Goal: Task Accomplishment & Management: Manage account settings

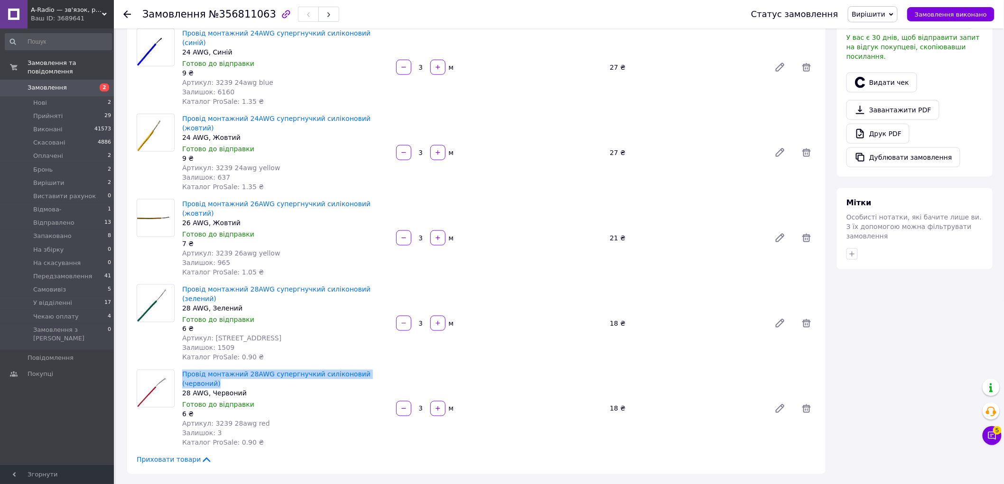
scroll to position [527, 0]
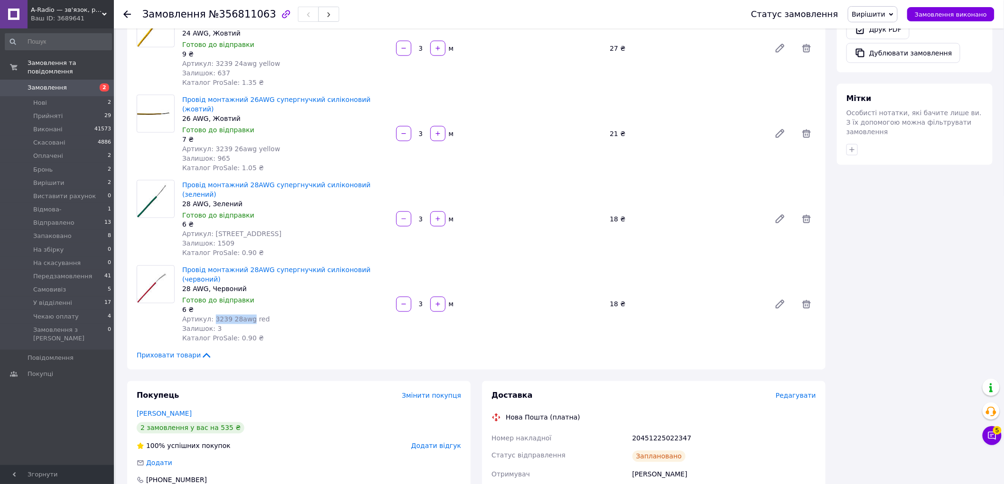
drag, startPoint x: 231, startPoint y: 235, endPoint x: 211, endPoint y: 234, distance: 19.9
click at [211, 316] on span "Артикул: 3239 28awg red" at bounding box center [226, 320] width 88 height 8
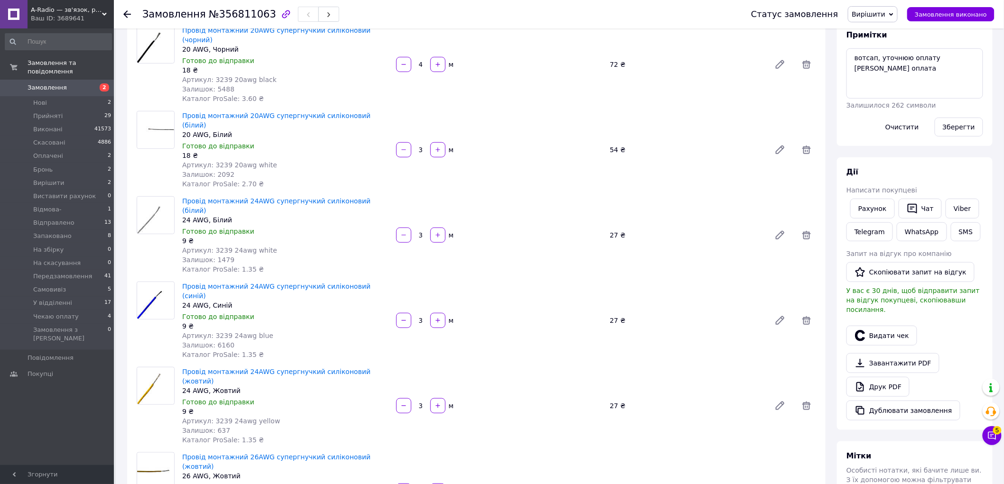
scroll to position [0, 0]
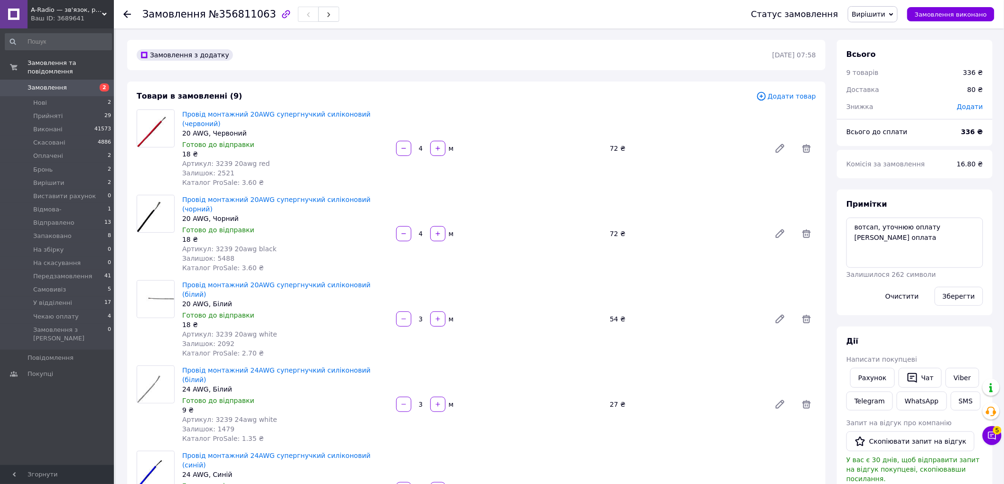
click at [794, 96] on span "Додати товар" at bounding box center [786, 96] width 60 height 10
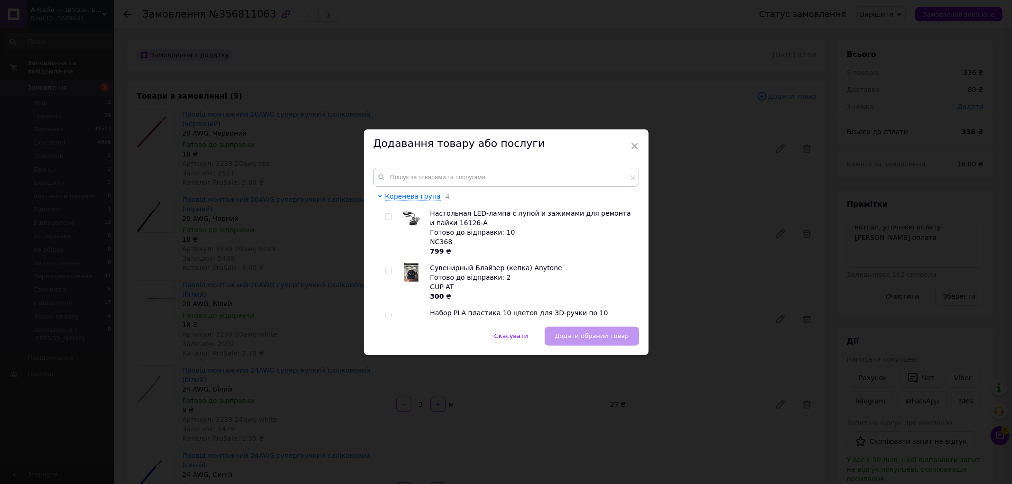
click at [462, 164] on div "Коренева група 4 Настольная LED-лампа с лупой и зажимами для ремонта и пайки 16…" at bounding box center [506, 242] width 285 height 168
click at [459, 174] on input "text" at bounding box center [506, 177] width 266 height 19
paste input "3239 28awg"
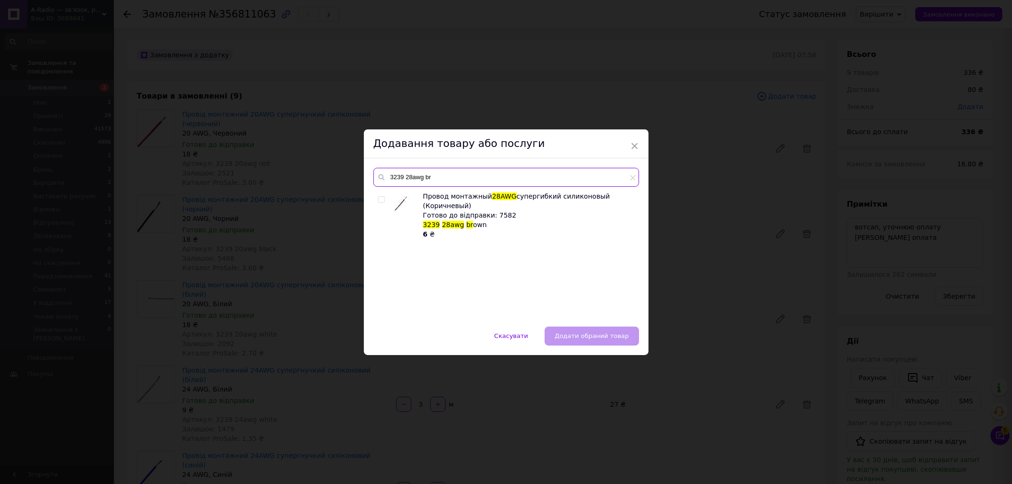
type input "3239 28awg br"
click at [381, 196] on span at bounding box center [381, 199] width 7 height 7
click at [381, 197] on input "checkbox" at bounding box center [381, 200] width 6 height 6
checkbox input "true"
click at [601, 333] on span "Додати обраний товар" at bounding box center [592, 336] width 74 height 7
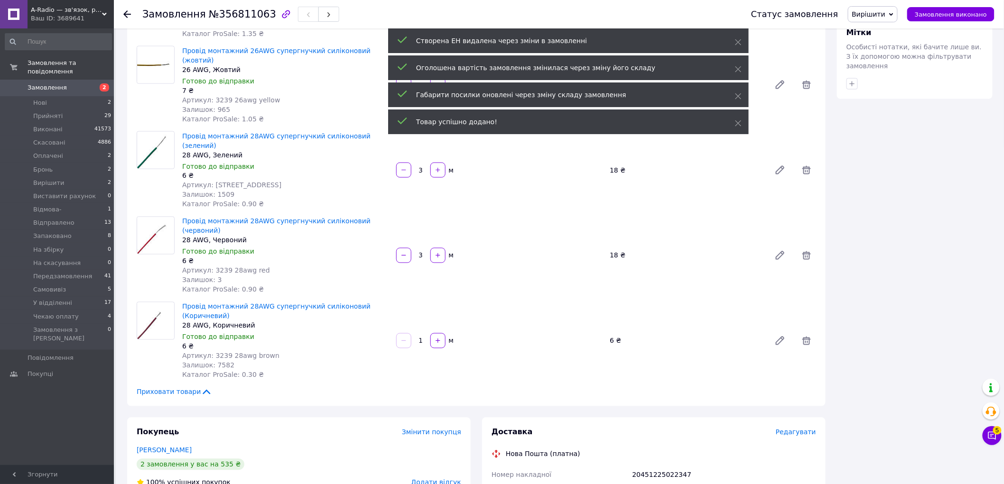
scroll to position [580, 0]
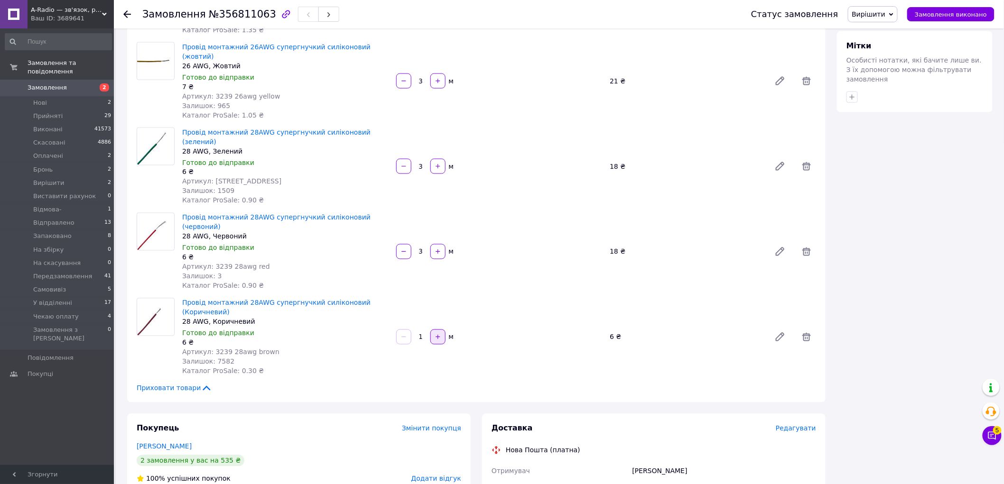
click at [441, 334] on icon "button" at bounding box center [438, 337] width 7 height 7
type input "3"
drag, startPoint x: 258, startPoint y: 266, endPoint x: 210, endPoint y: 267, distance: 48.4
click at [210, 348] on div "Артикул: 3239 28awg red" at bounding box center [285, 352] width 206 height 9
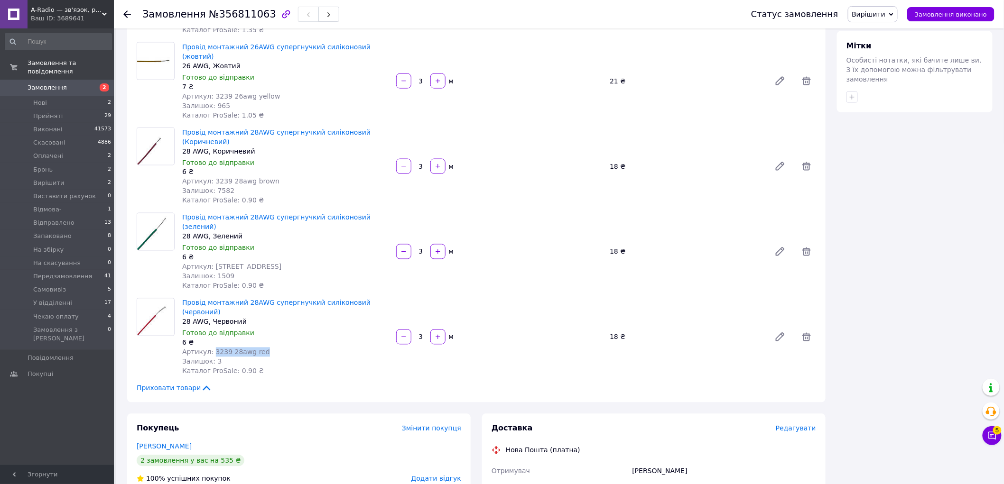
copy span "3239 28awg red"
click at [811, 332] on icon at bounding box center [806, 337] width 11 height 11
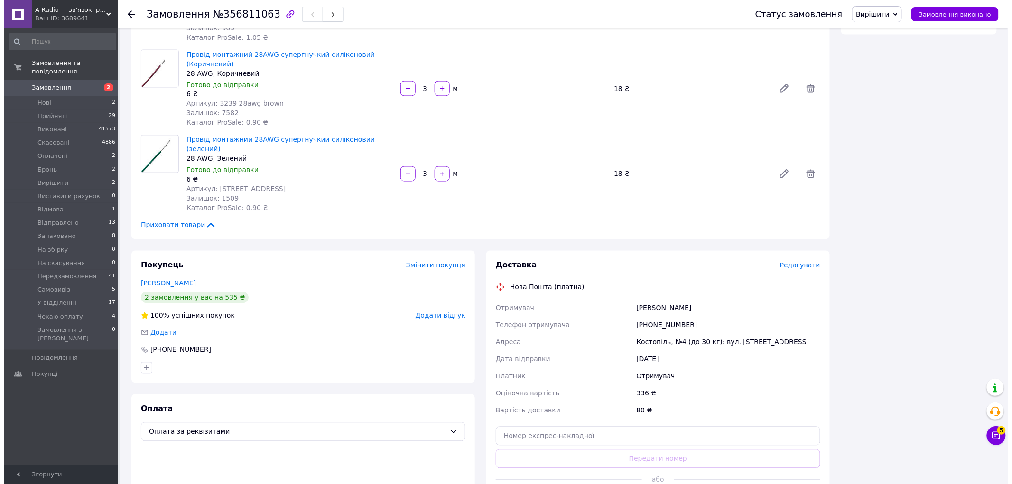
scroll to position [738, 0]
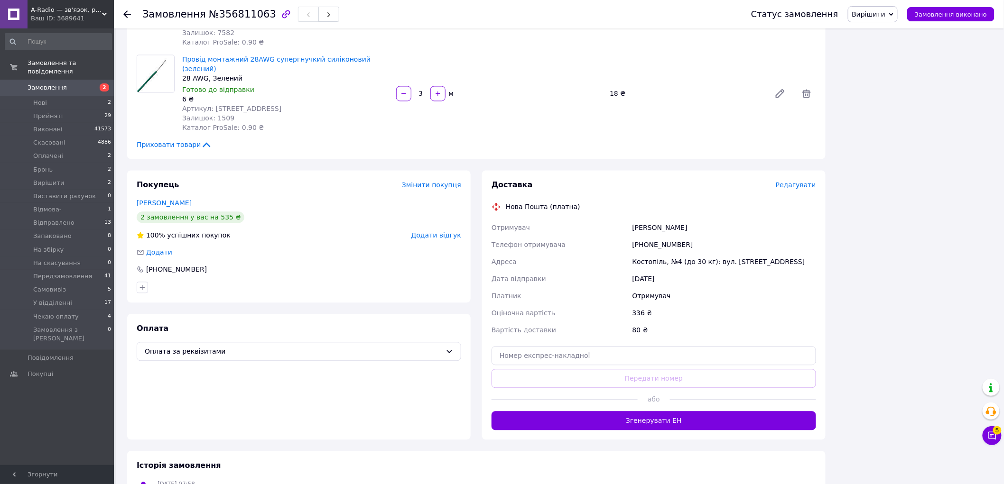
click at [803, 182] on span "Редагувати" at bounding box center [796, 186] width 40 height 8
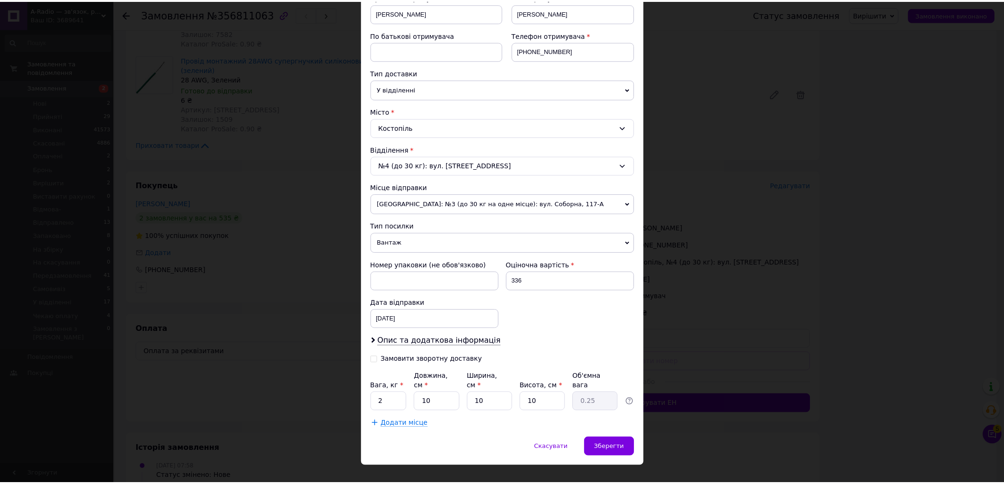
scroll to position [164, 0]
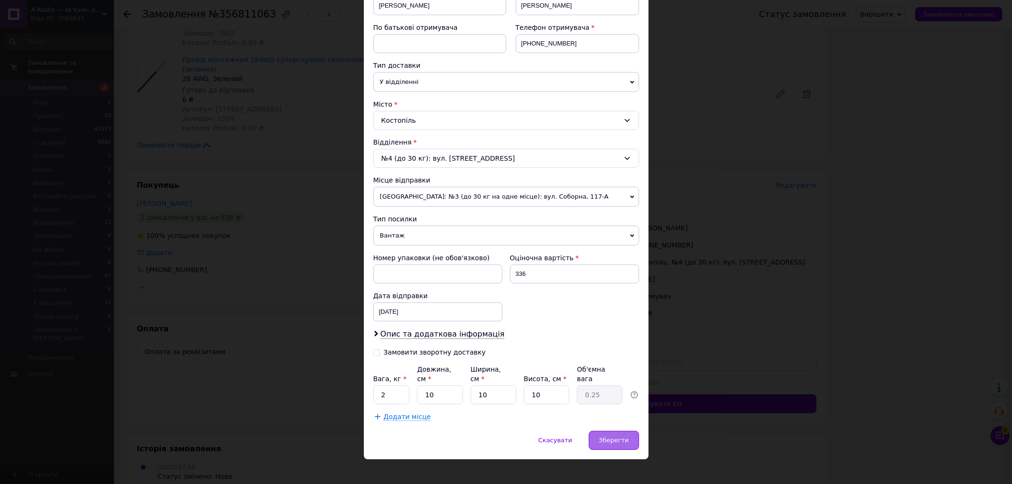
click at [614, 437] on span "Зберегти" at bounding box center [614, 440] width 30 height 7
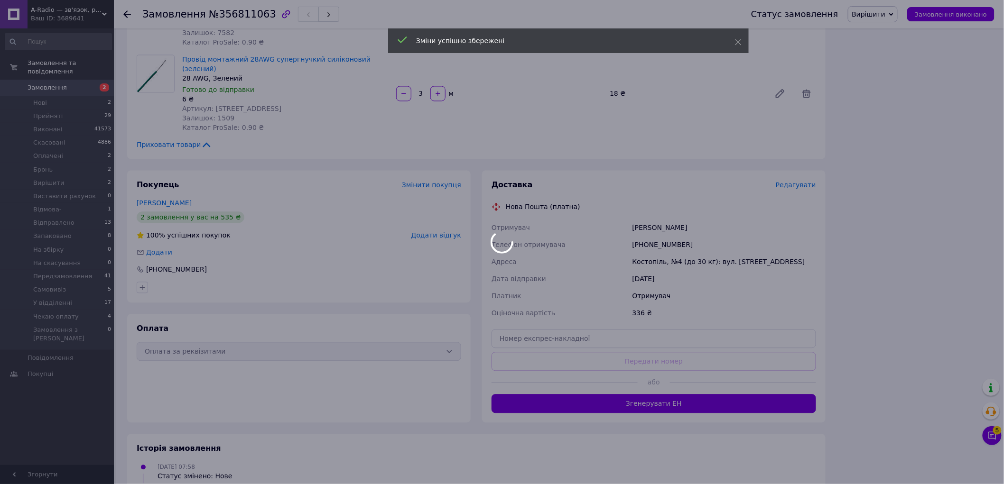
scroll to position [7, 0]
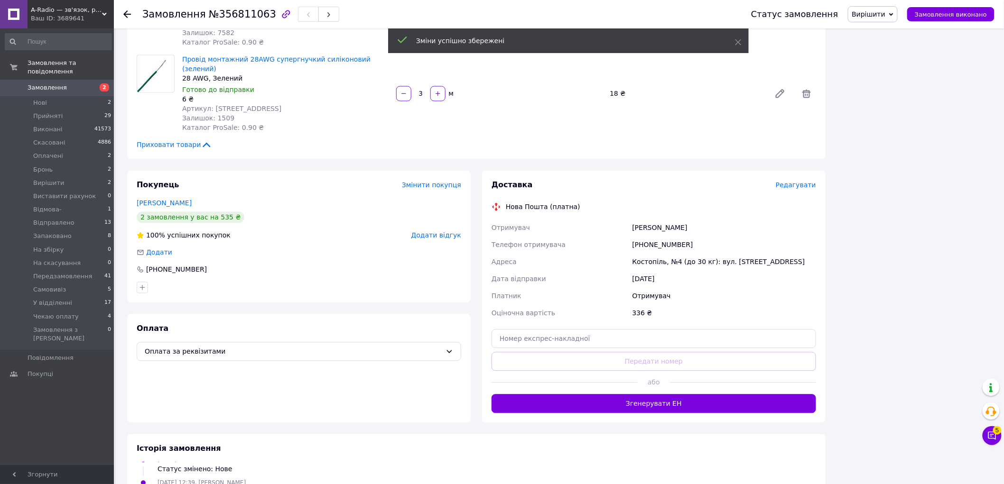
click at [688, 395] on button "Згенерувати ЕН" at bounding box center [654, 404] width 325 height 19
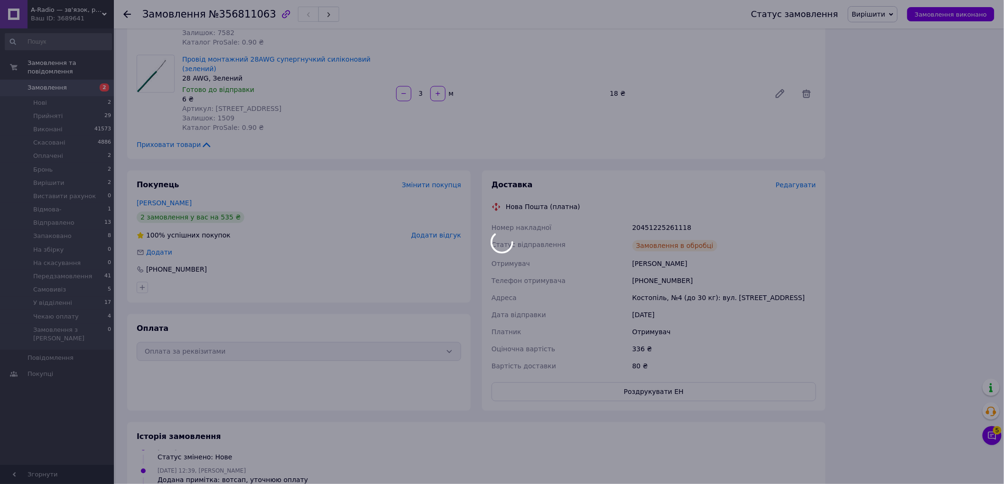
scroll to position [30, 0]
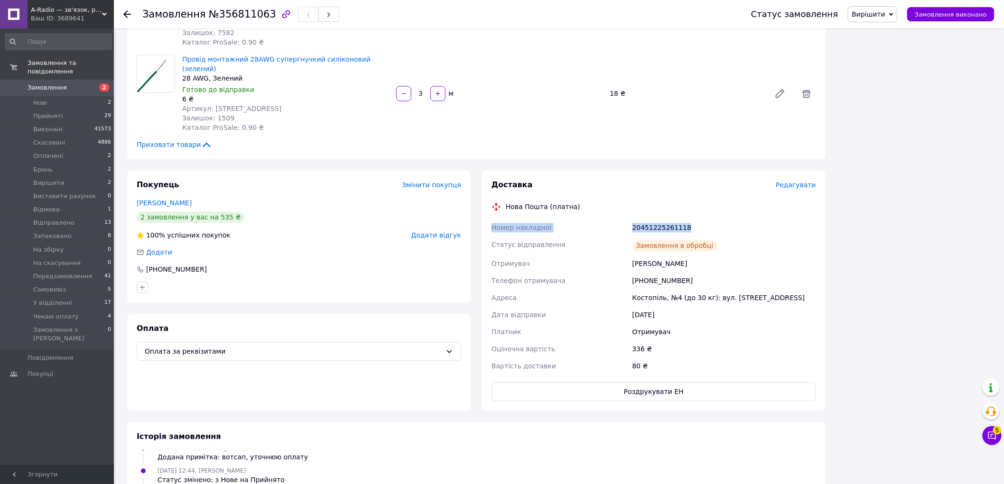
drag, startPoint x: 685, startPoint y: 149, endPoint x: 488, endPoint y: 152, distance: 196.9
click at [488, 171] on div "Доставка Редагувати Нова Пошта (платна) Номер накладної 20451225261118 Статус в…" at bounding box center [654, 291] width 344 height 241
copy div "Номер накладної 20451225261118"
drag, startPoint x: 885, startPoint y: 12, endPoint x: 886, endPoint y: 19, distance: 6.8
click at [885, 12] on span "Вирішити" at bounding box center [869, 14] width 34 height 8
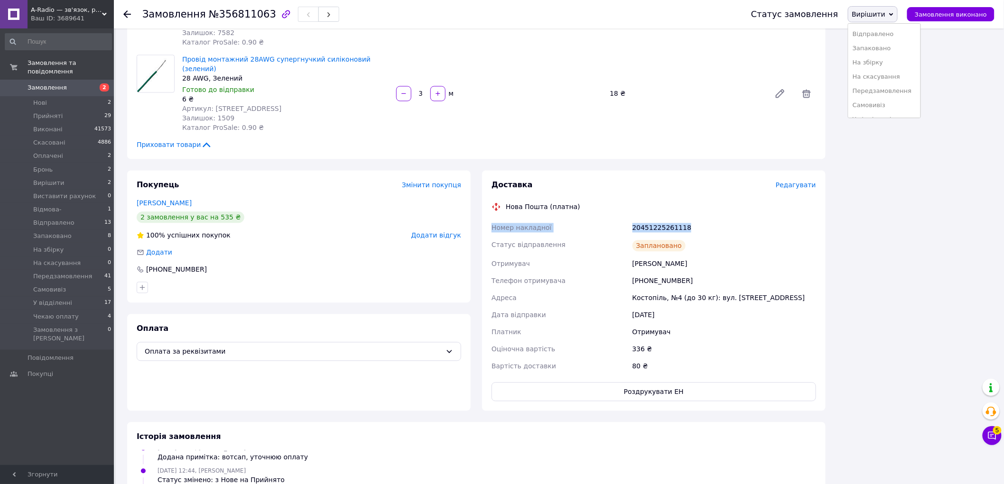
scroll to position [105, 0]
click at [894, 56] on li "На збірку" at bounding box center [884, 56] width 72 height 14
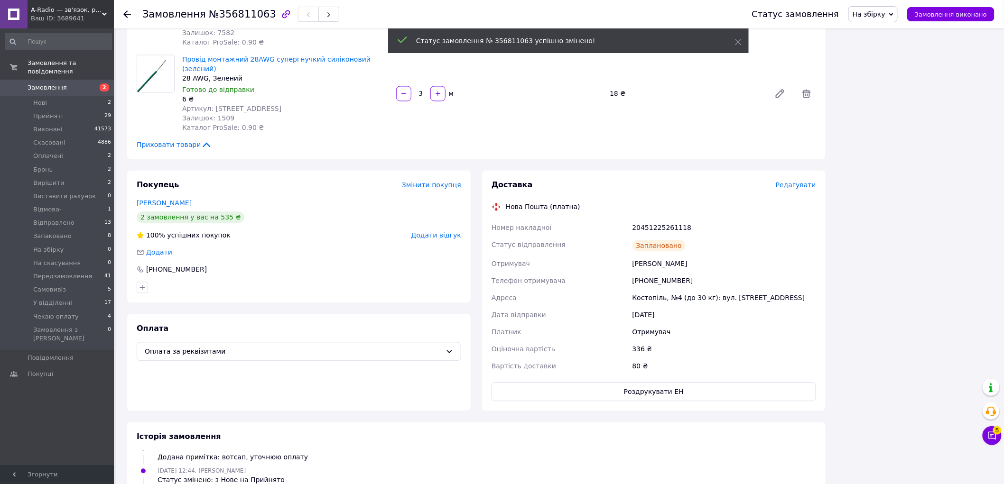
scroll to position [53, 0]
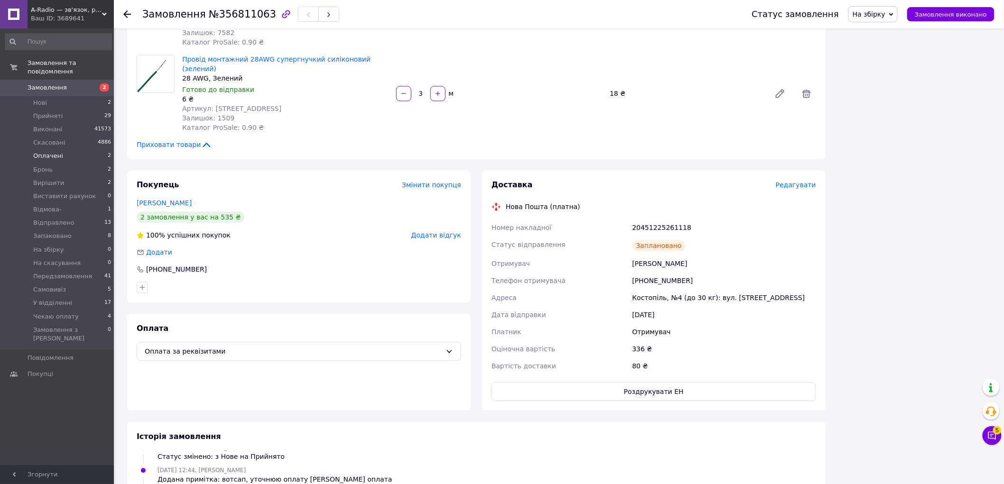
click at [76, 149] on li "Оплачені 2" at bounding box center [58, 155] width 117 height 13
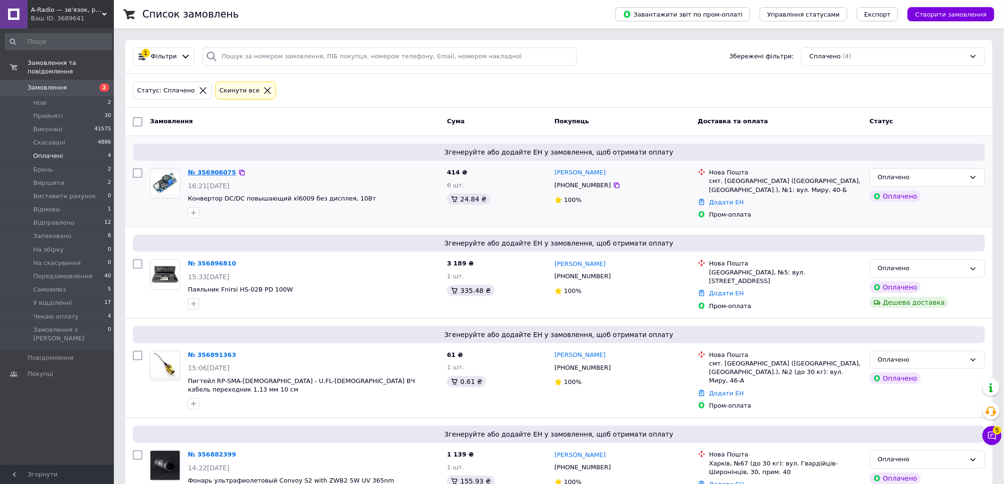
click at [219, 174] on link "№ 356906075" at bounding box center [212, 172] width 48 height 7
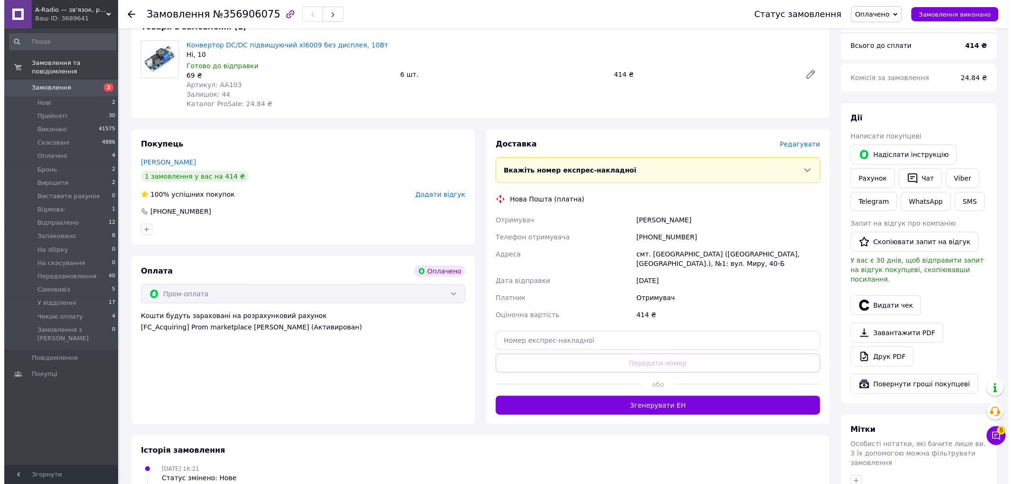
scroll to position [105, 0]
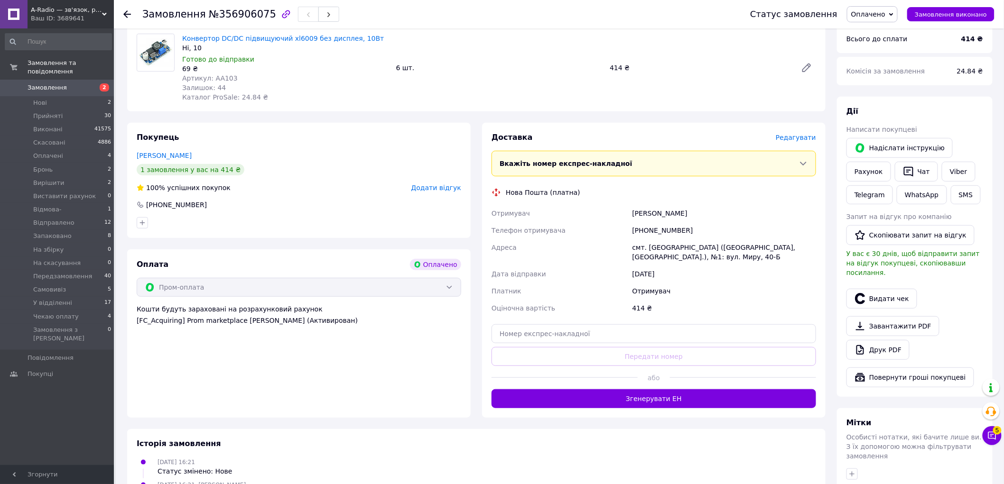
click at [804, 139] on span "Редагувати" at bounding box center [796, 138] width 40 height 8
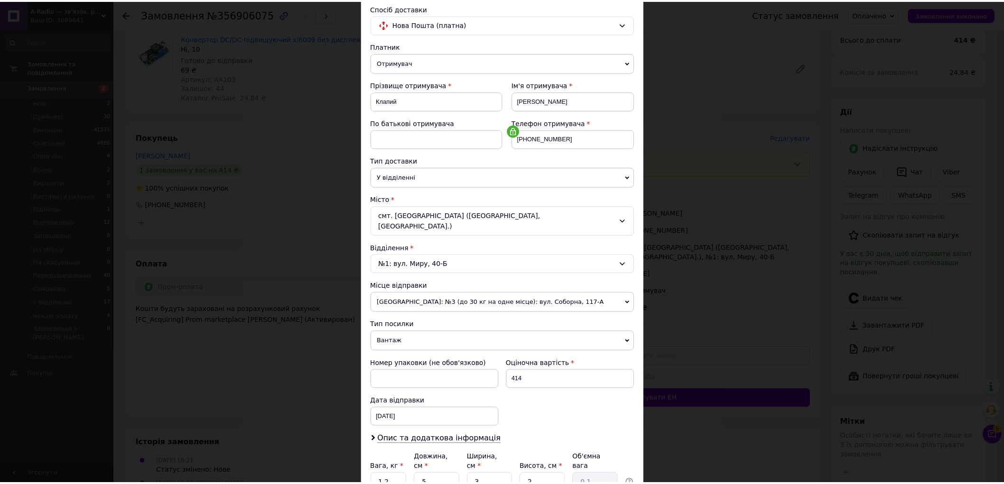
scroll to position [146, 0]
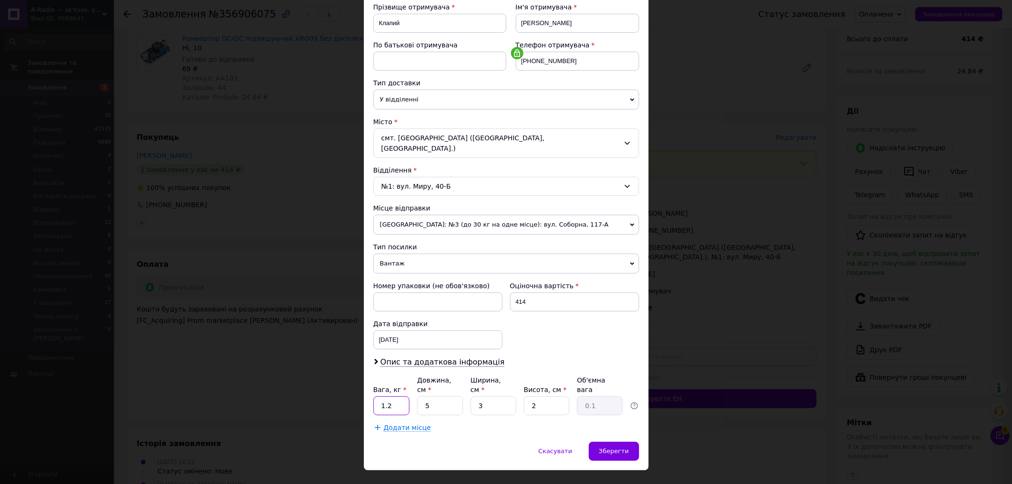
click at [378, 397] on input "1.2" at bounding box center [391, 406] width 37 height 19
type input "0.7"
type input "10"
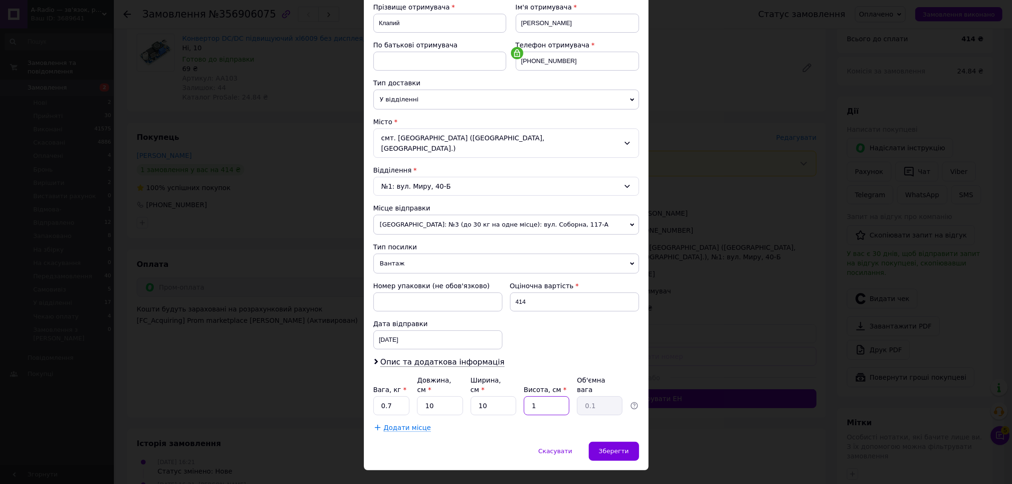
type input "0.25"
type input "10"
click at [624, 448] on span "Зберегти" at bounding box center [614, 451] width 30 height 7
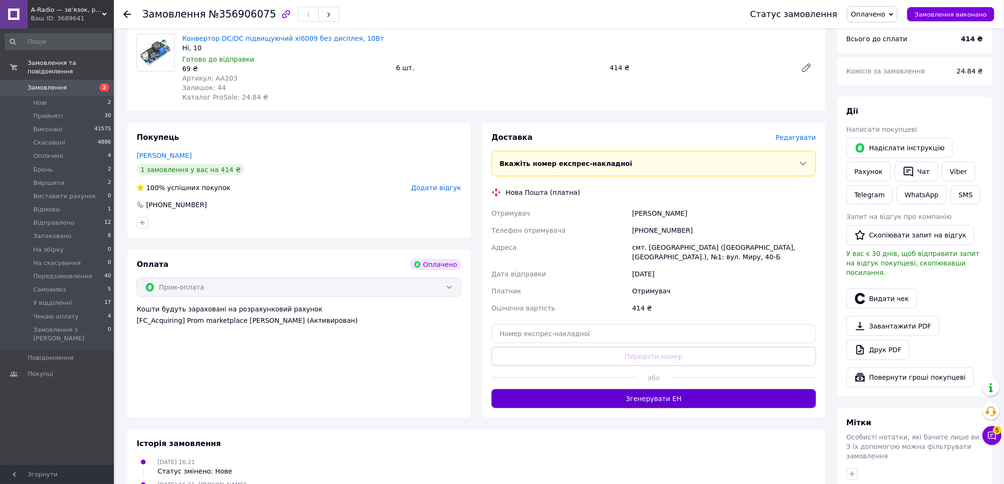
click at [679, 399] on button "Згенерувати ЕН" at bounding box center [654, 399] width 325 height 19
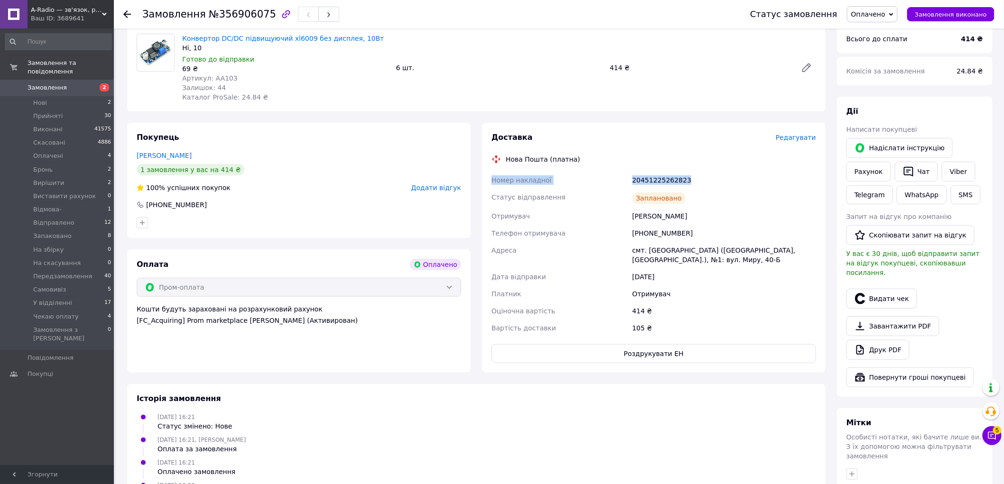
drag, startPoint x: 690, startPoint y: 179, endPoint x: 485, endPoint y: 177, distance: 205.0
click at [485, 177] on div "Доставка Редагувати Нова Пошта (платна) Номер накладної 20451225262823 Статус в…" at bounding box center [654, 248] width 344 height 250
copy div "Номер накладної 20451225262823"
click at [891, 289] on button "Видати чек" at bounding box center [881, 299] width 71 height 20
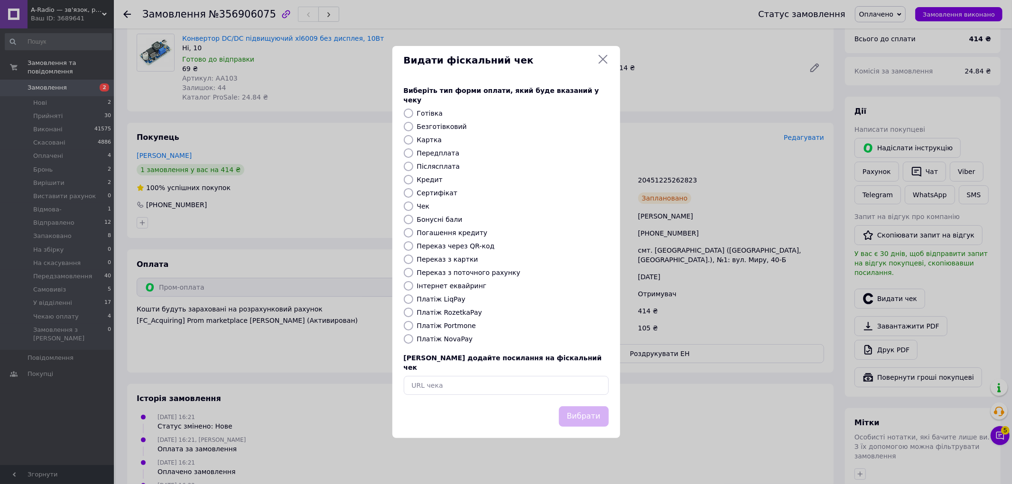
click at [444, 127] on label "Безготівковий" at bounding box center [442, 127] width 50 height 8
click at [413, 127] on input "Безготівковий" at bounding box center [408, 126] width 9 height 9
radio input "true"
click at [585, 407] on button "Вибрати" at bounding box center [584, 417] width 50 height 20
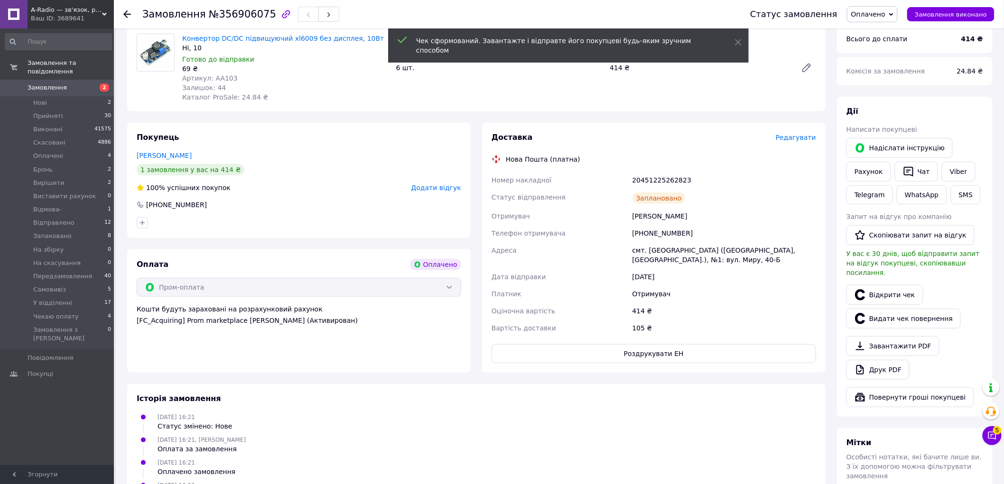
click at [895, 10] on span "Оплачено" at bounding box center [872, 14] width 51 height 16
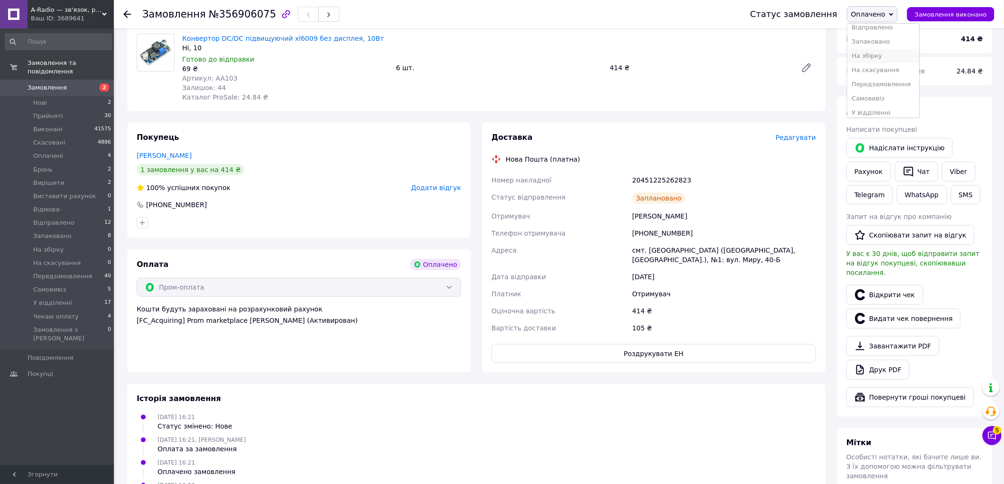
click at [890, 59] on li "На збірку" at bounding box center [883, 56] width 72 height 14
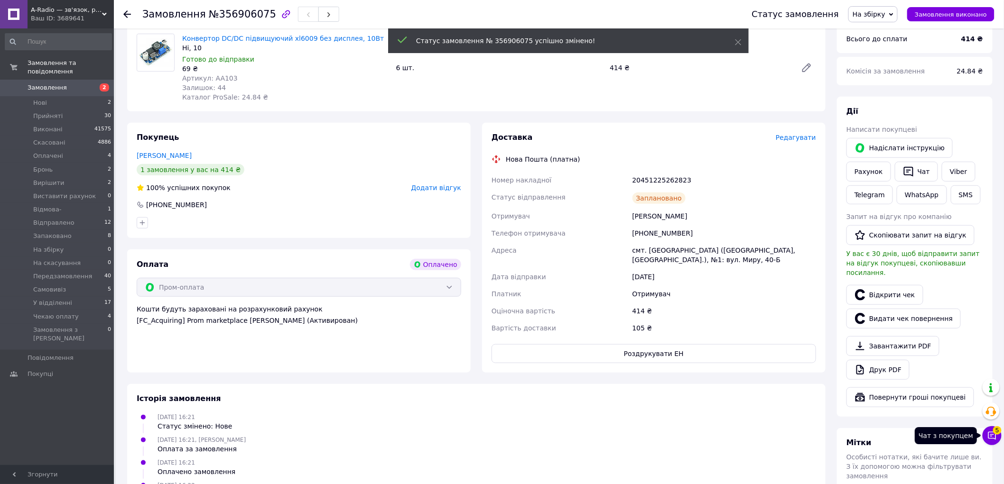
click at [994, 435] on icon at bounding box center [992, 436] width 8 height 8
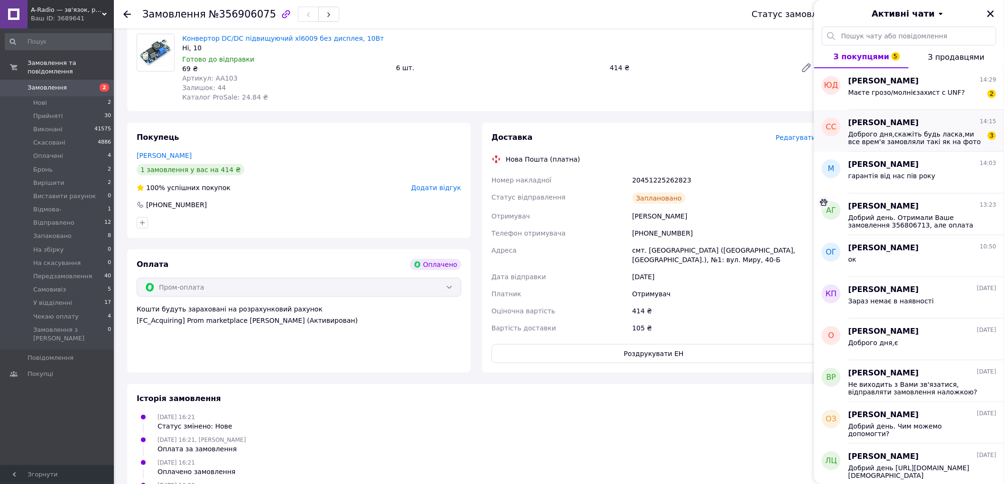
click at [903, 134] on span "Доброго дня,скажіть будь ласка,ми все врем'я замовляли такі як на фото з права,…" at bounding box center [915, 137] width 135 height 15
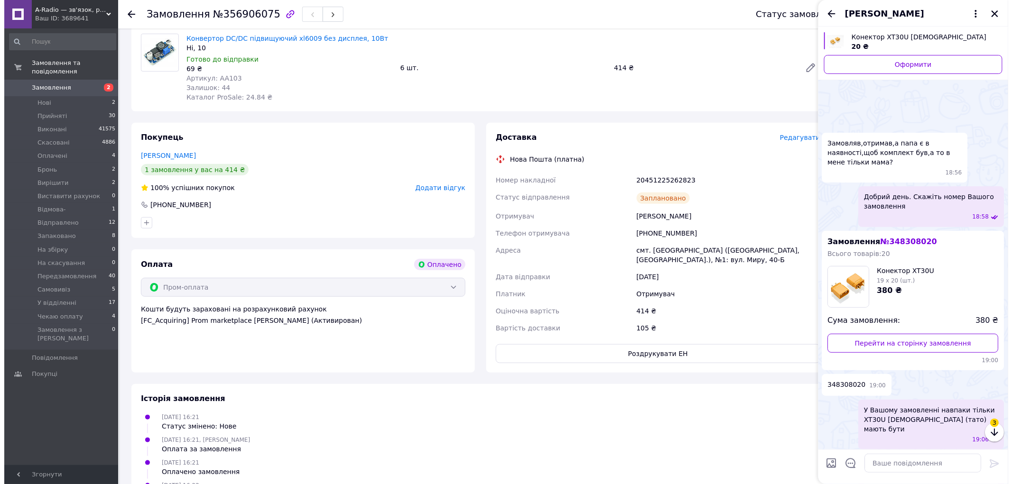
scroll to position [696, 0]
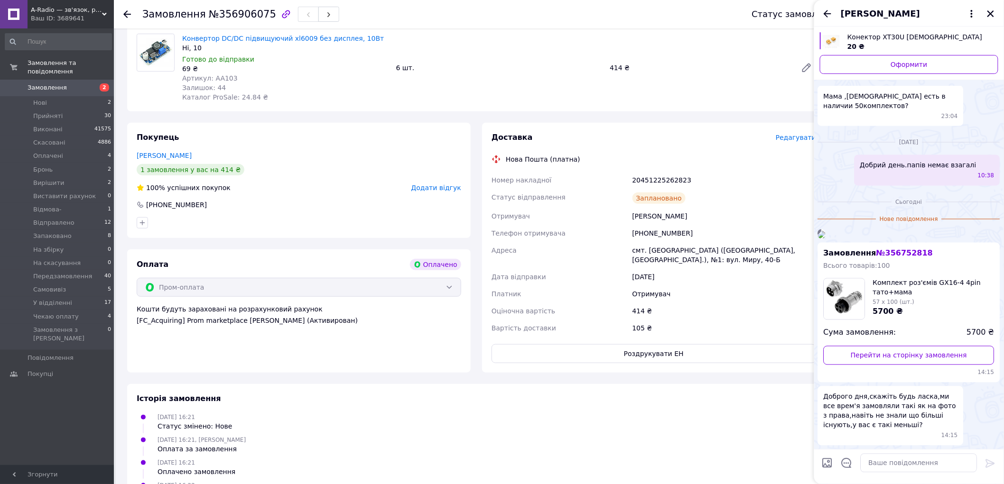
click at [826, 231] on img at bounding box center [822, 235] width 8 height 8
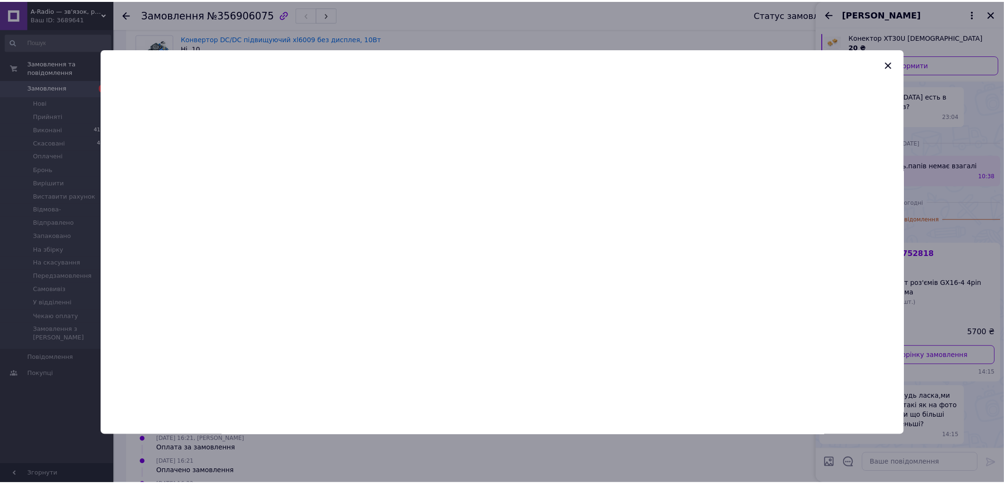
scroll to position [646, 0]
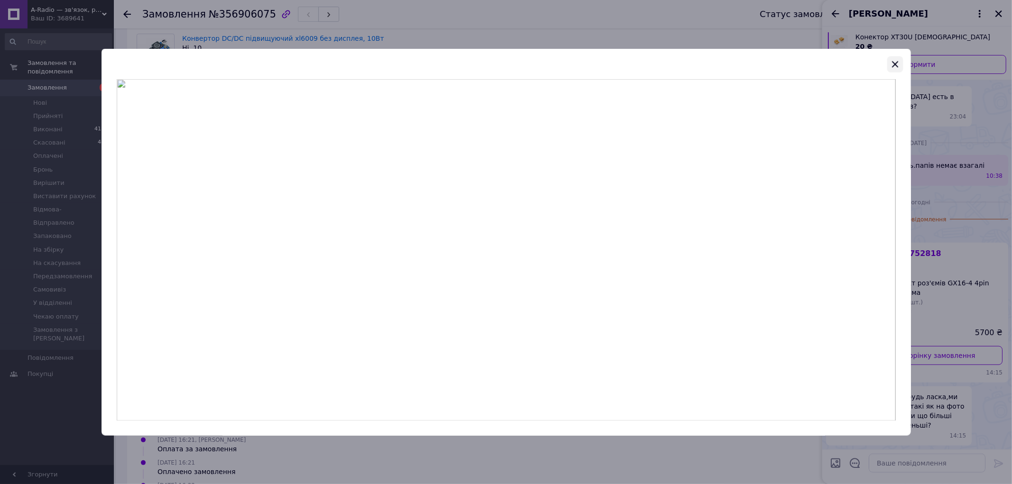
click at [895, 59] on icon "button" at bounding box center [895, 63] width 11 height 11
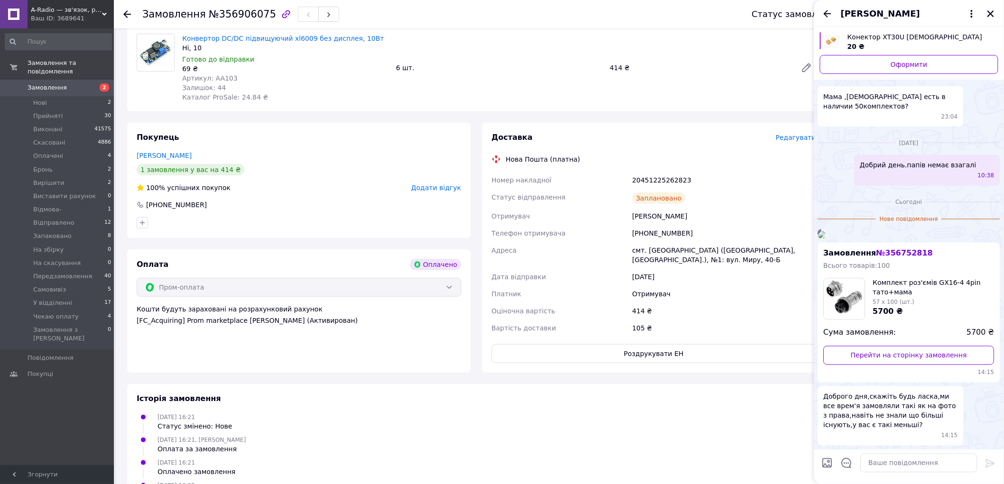
scroll to position [705, 0]
click at [826, 231] on img at bounding box center [822, 235] width 8 height 8
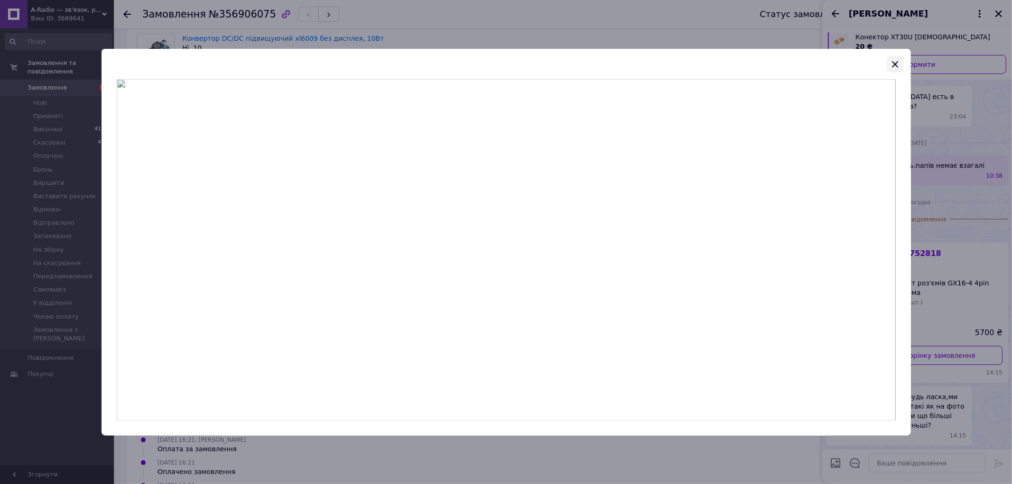
click at [894, 66] on icon "button" at bounding box center [895, 63] width 11 height 11
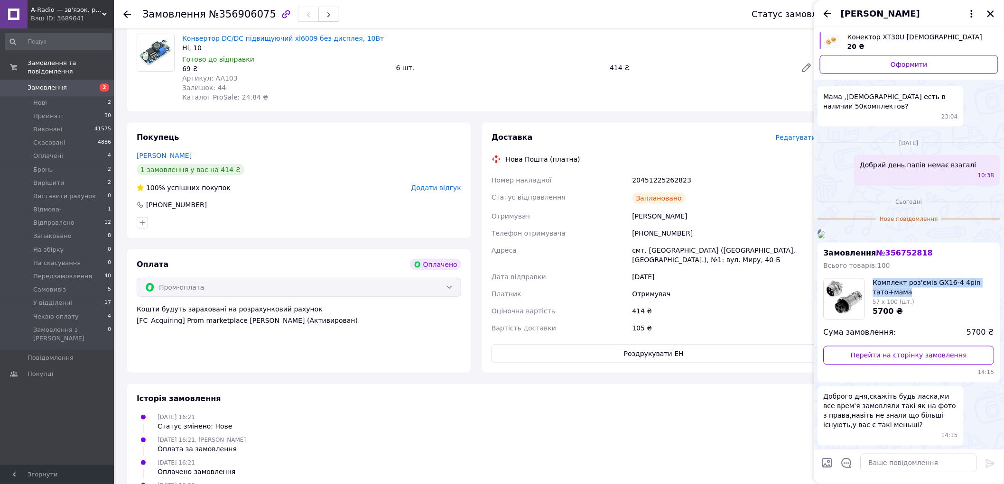
drag, startPoint x: 908, startPoint y: 292, endPoint x: 874, endPoint y: 282, distance: 34.5
click at [874, 282] on span "Комплект роз'ємів GX16-4 4pin тато+мама" at bounding box center [933, 288] width 121 height 19
copy span "Комплект роз'ємів GX16-4 4pin тато+мама"
click at [900, 251] on span "№ 356752818" at bounding box center [904, 253] width 56 height 9
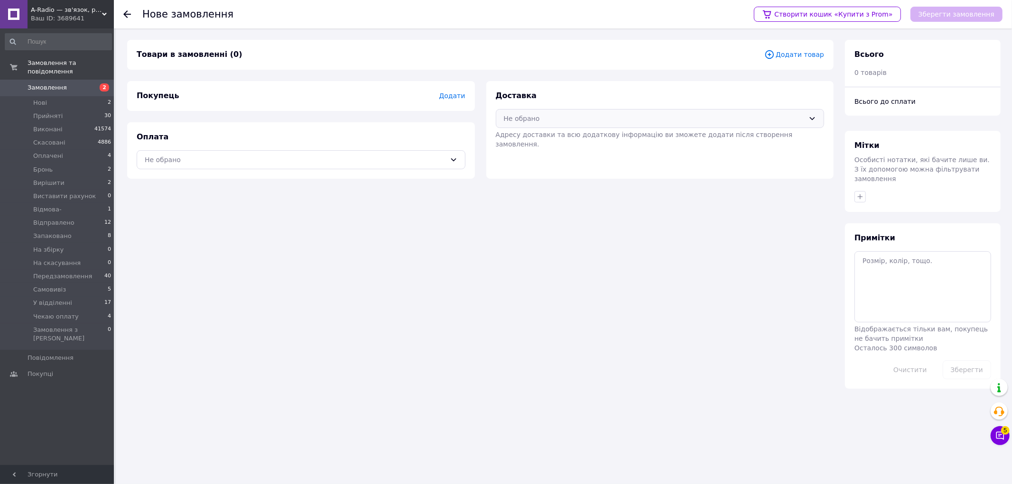
click at [566, 120] on div "Не обрано" at bounding box center [654, 118] width 301 height 10
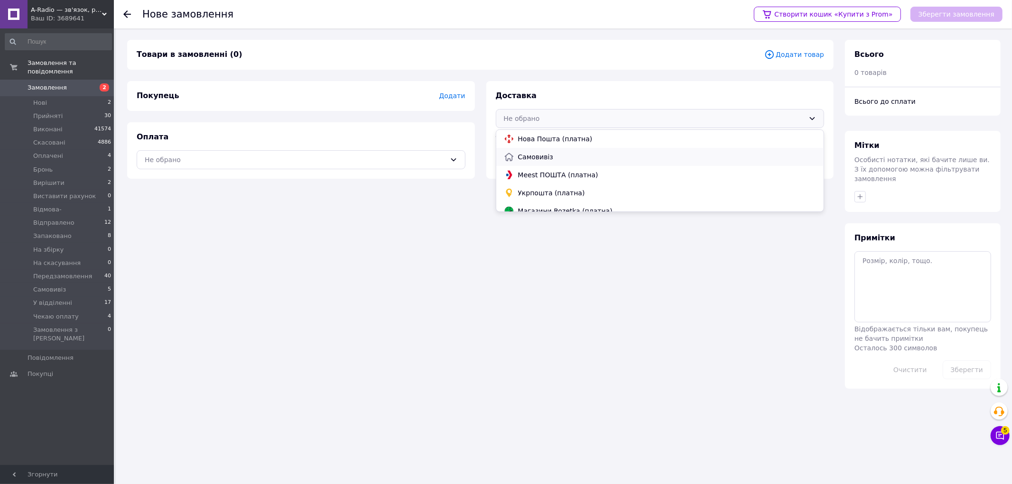
drag, startPoint x: 542, startPoint y: 152, endPoint x: 295, endPoint y: 148, distance: 247.2
click at [542, 153] on span "Самовивіз" at bounding box center [667, 156] width 298 height 9
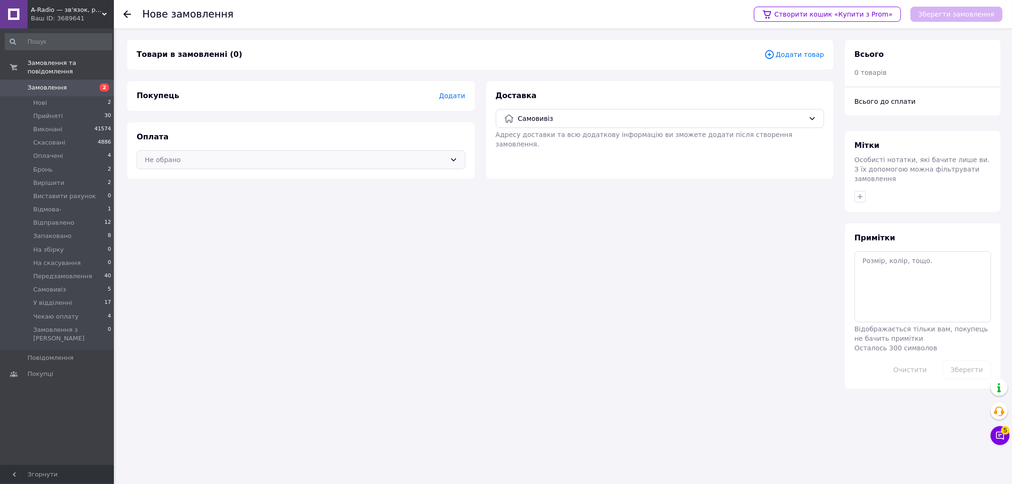
click at [245, 153] on div "Не обрано" at bounding box center [301, 159] width 329 height 19
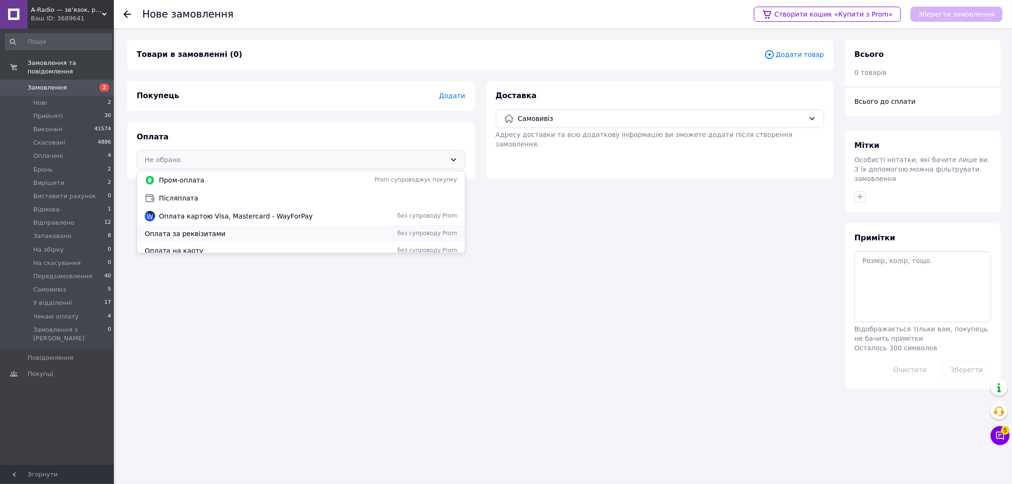
click at [189, 236] on span "Оплата за реквізитами" at bounding box center [238, 233] width 186 height 9
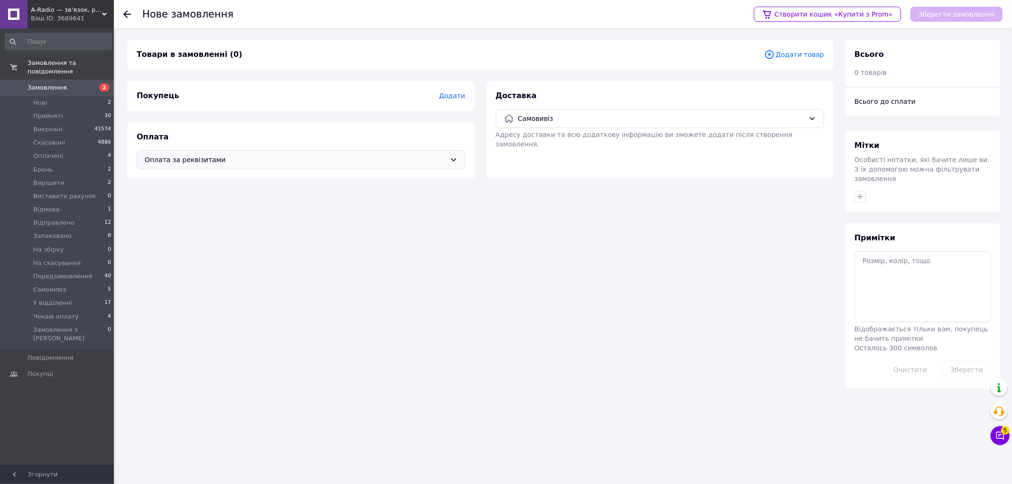
click at [237, 170] on div "Оплата Оплата за реквізитами" at bounding box center [301, 150] width 348 height 56
click at [443, 95] on span "Додати" at bounding box center [452, 96] width 26 height 8
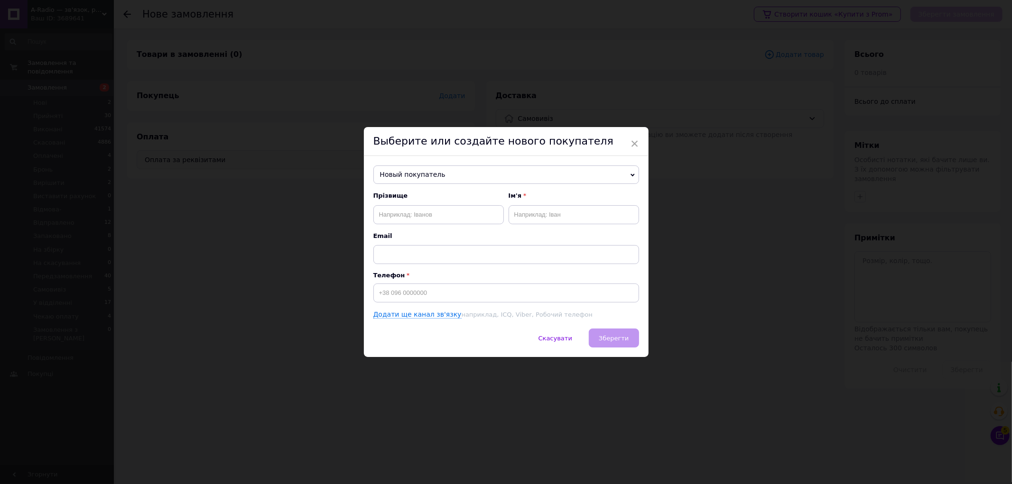
click at [440, 174] on span "Новый покупатель" at bounding box center [506, 175] width 266 height 19
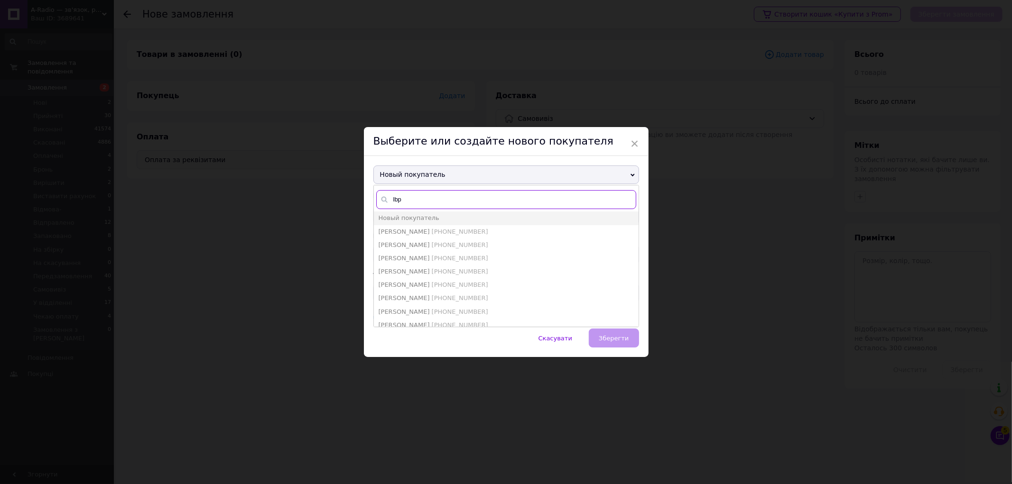
type input "lbp,"
type input "диз"
click at [433, 229] on span "[PHONE_NUMBER]" at bounding box center [460, 231] width 56 height 7
type input "дизбаланс Нестача"
type input "[PHONE_NUMBER]"
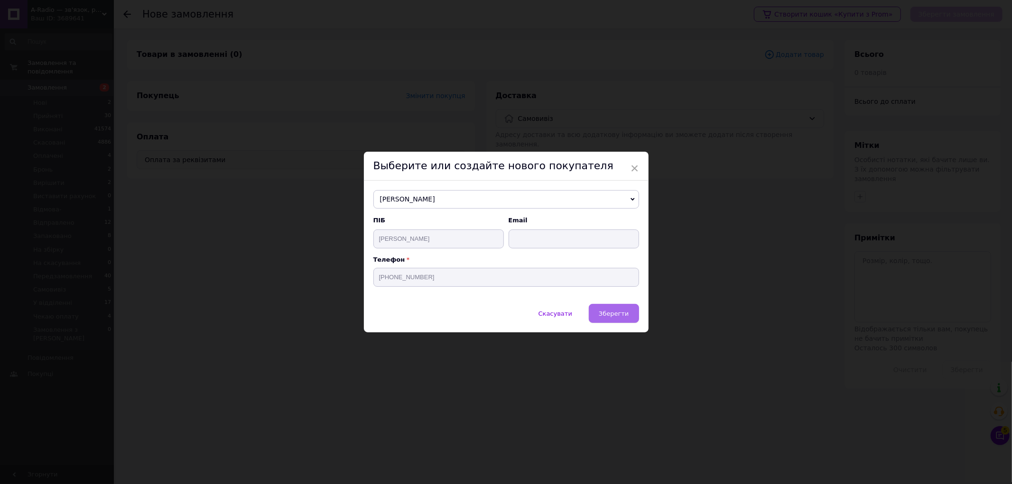
click at [627, 316] on span "Зберегти" at bounding box center [614, 313] width 30 height 7
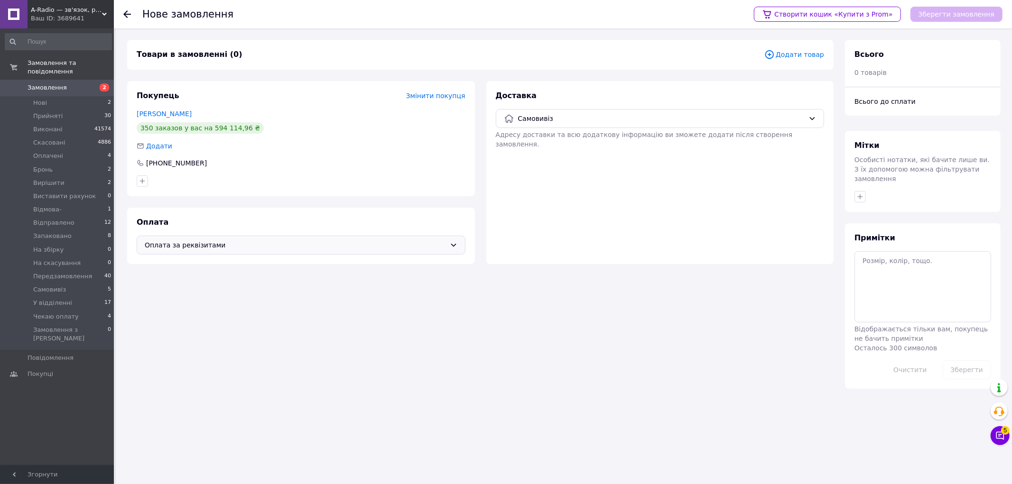
click at [791, 55] on span "Додати товар" at bounding box center [794, 54] width 60 height 10
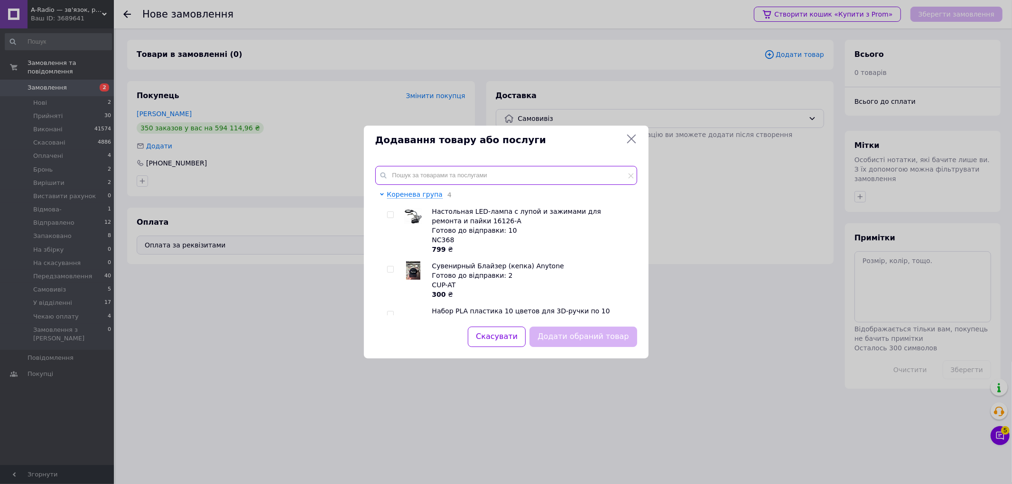
click at [429, 172] on input "text" at bounding box center [506, 175] width 262 height 19
paste input "3239 28awg red"
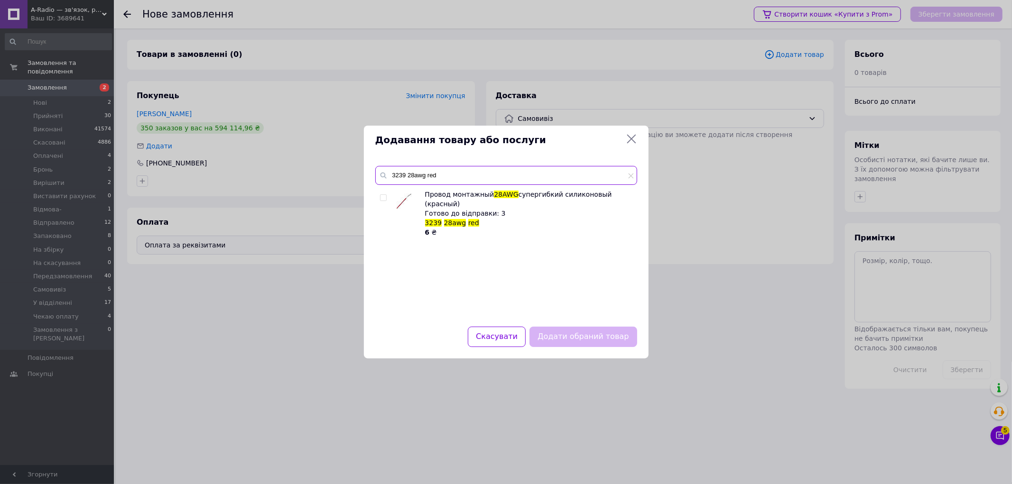
type input "3239 28awg red"
click at [382, 199] on input "checkbox" at bounding box center [383, 198] width 6 height 6
checkbox input "true"
click at [592, 342] on button "Додати обраний товар" at bounding box center [582, 337] width 107 height 20
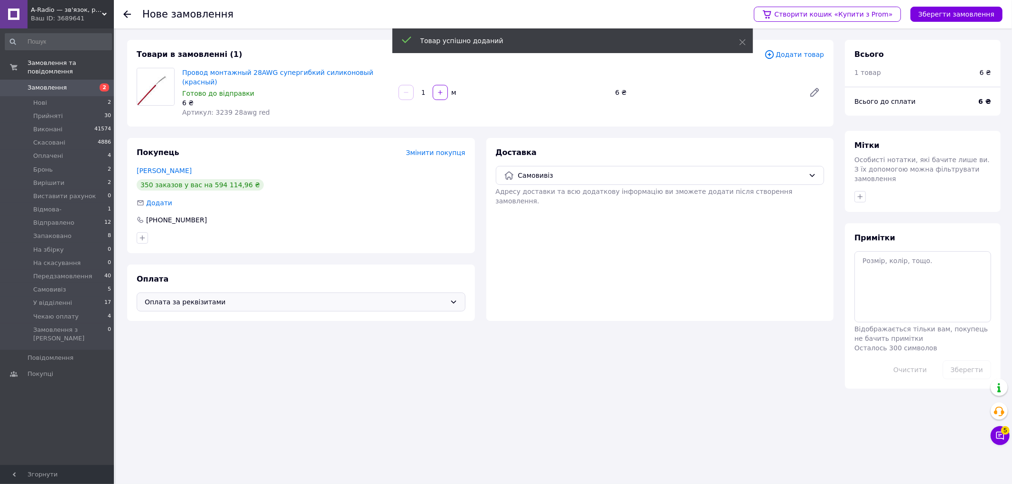
click at [425, 91] on input "1" at bounding box center [423, 92] width 15 height 7
type input "6"
click at [530, 100] on div "Провод монтажный 28AWG супергибкий силиконовый (красный) Готово до відправки 6 …" at bounding box center [503, 92] width 650 height 53
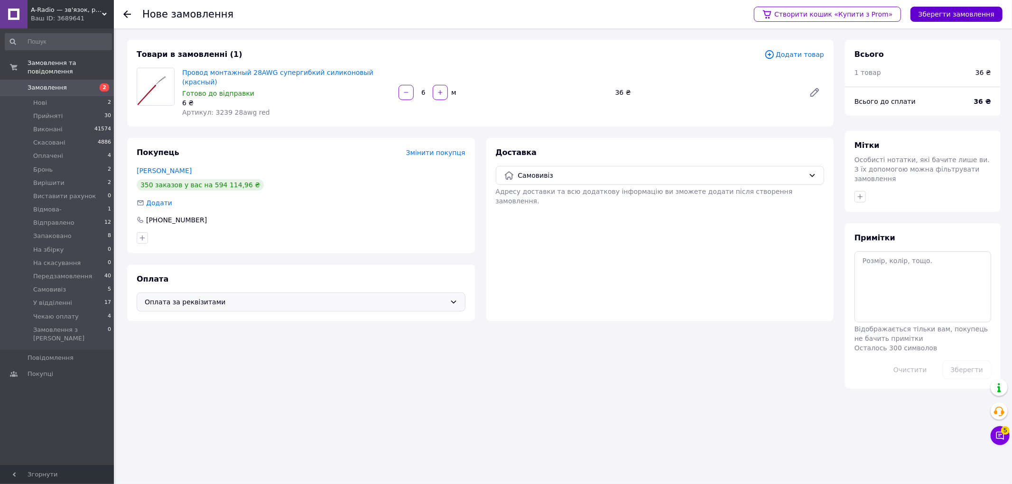
click at [967, 16] on button "Зберегти замовлення" at bounding box center [956, 14] width 92 height 15
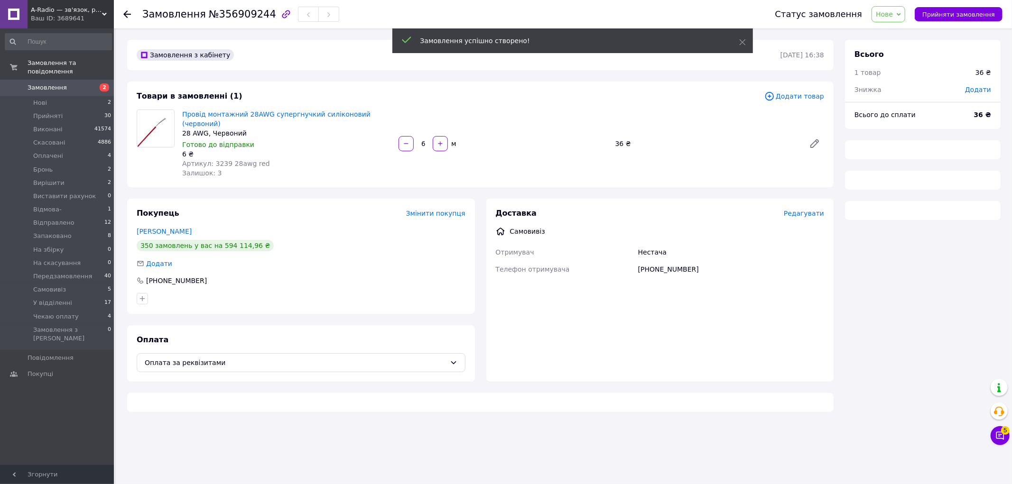
click at [984, 87] on span "Додати" at bounding box center [978, 90] width 26 height 8
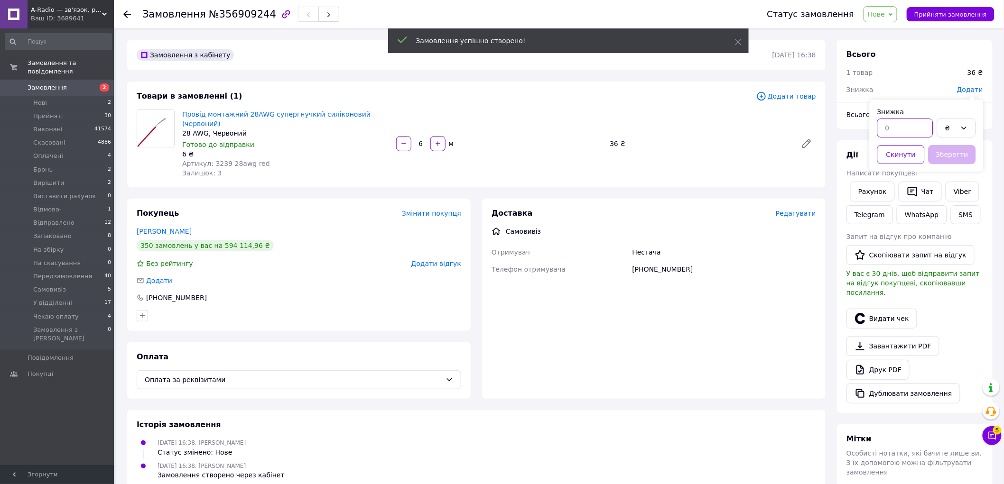
click at [893, 125] on input "text" at bounding box center [905, 128] width 56 height 19
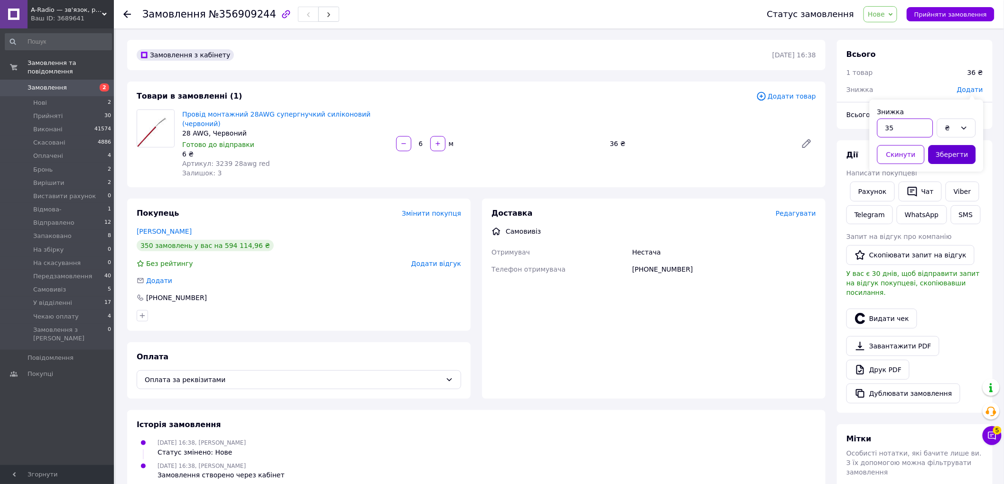
type input "35"
click at [952, 154] on button "Зберегти" at bounding box center [952, 154] width 47 height 19
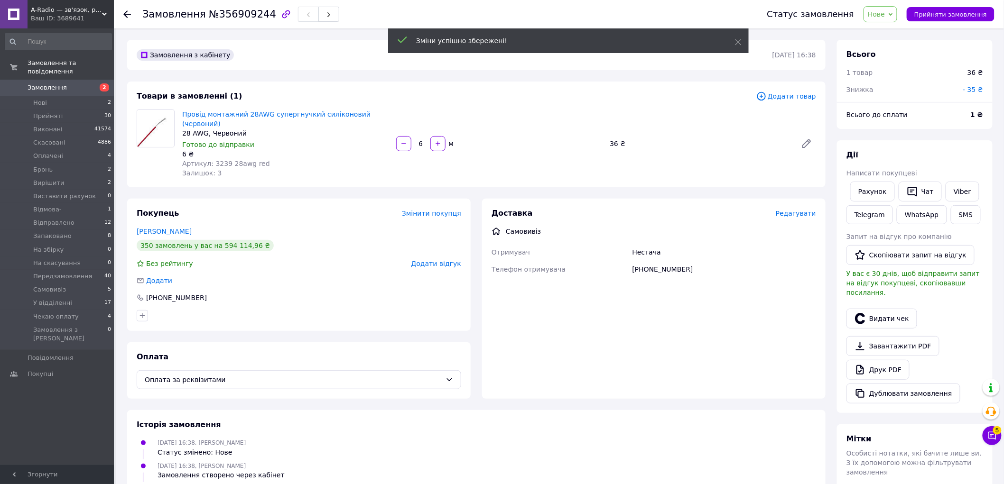
click at [885, 14] on span "Нове" at bounding box center [876, 14] width 17 height 8
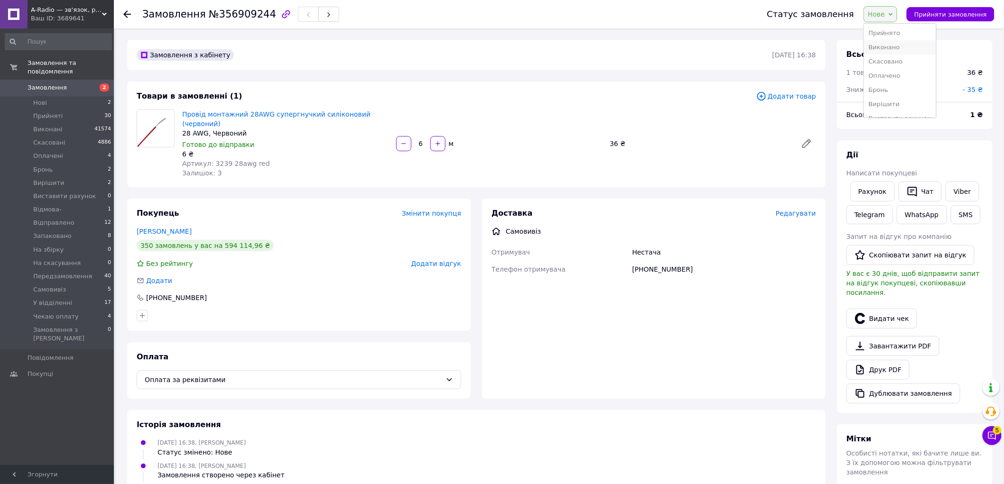
click at [899, 48] on li "Виконано" at bounding box center [900, 47] width 72 height 14
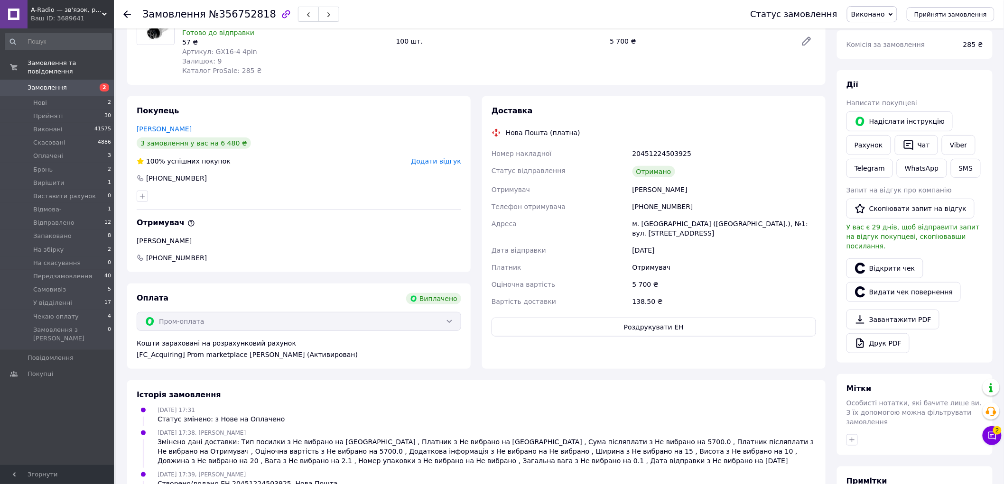
scroll to position [105, 0]
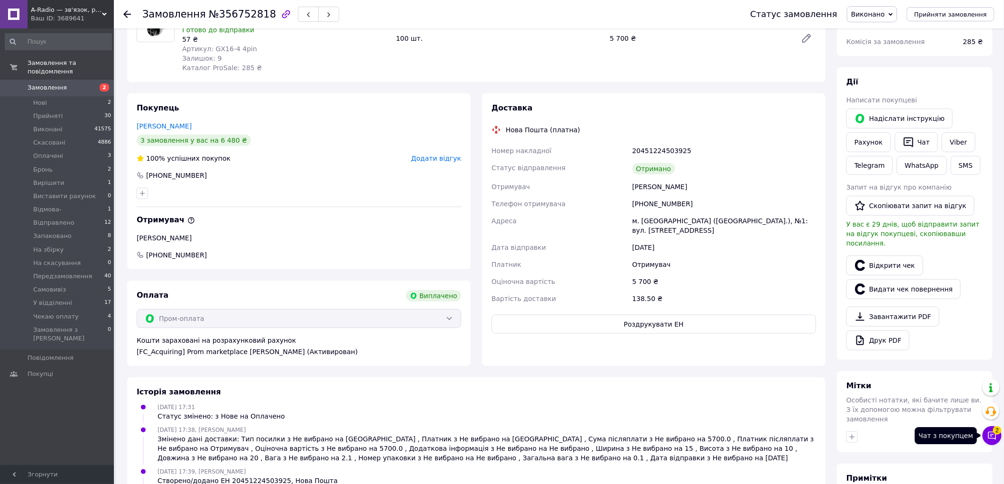
click at [998, 434] on span "2" at bounding box center [997, 431] width 9 height 9
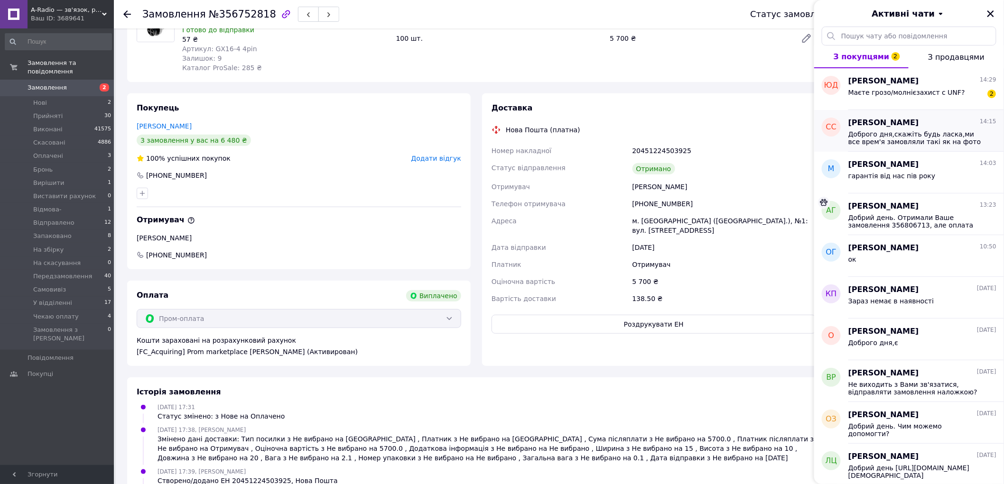
click at [895, 135] on span "Доброго дня,скажіть будь ласка,ми все врем'я замовляли такі як на фото з права,…" at bounding box center [915, 137] width 135 height 15
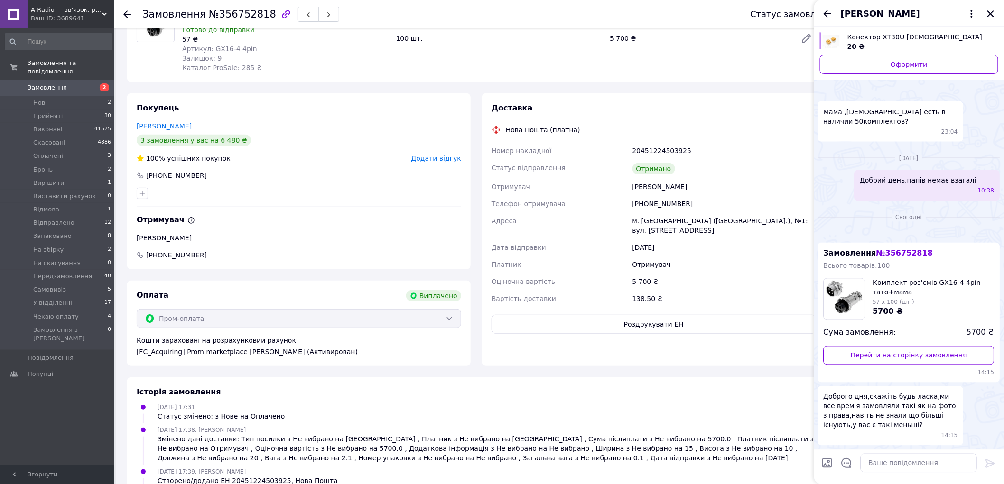
scroll to position [691, 0]
click at [918, 467] on textarea at bounding box center [919, 463] width 117 height 19
type textarea "Добрий день. Відповіли Вам у вотсап"
click at [988, 464] on icon at bounding box center [990, 464] width 9 height 9
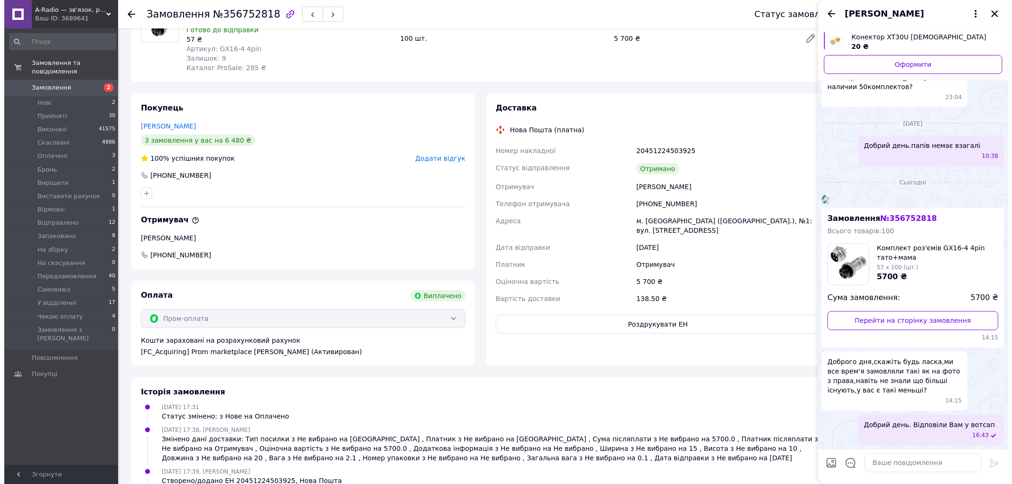
scroll to position [724, 0]
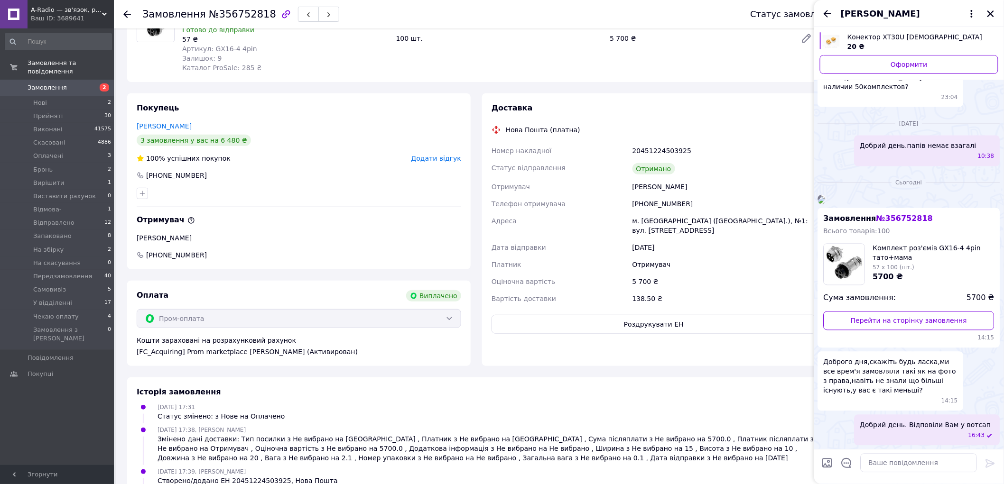
click at [826, 196] on img at bounding box center [822, 200] width 8 height 8
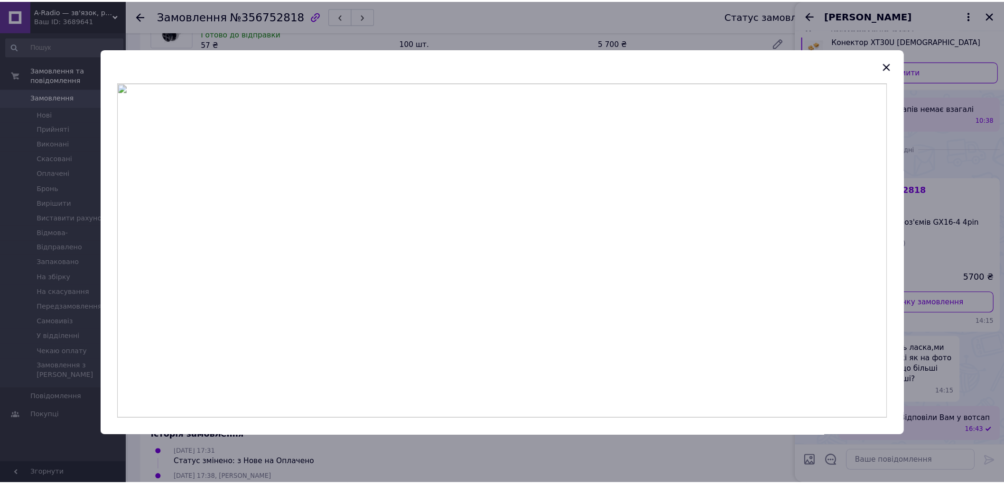
scroll to position [724, 0]
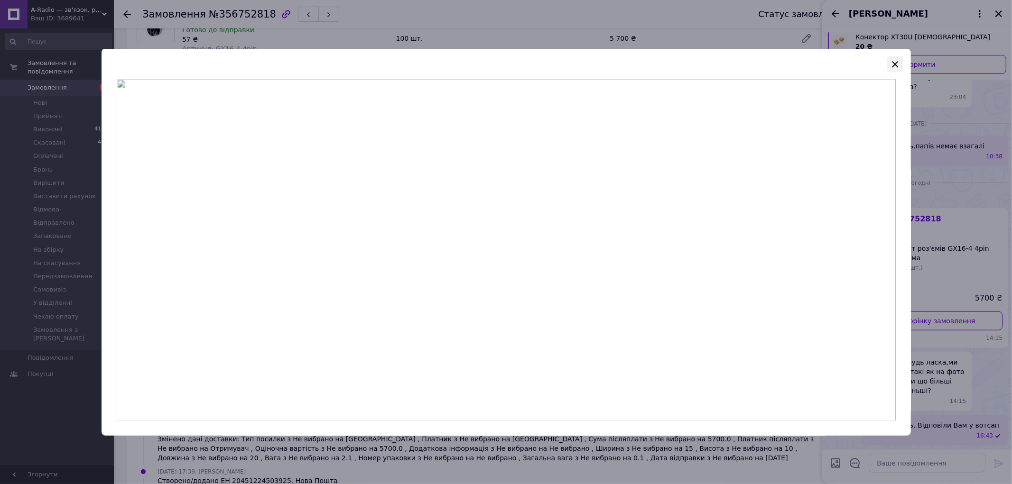
click at [893, 65] on icon "button" at bounding box center [895, 63] width 11 height 11
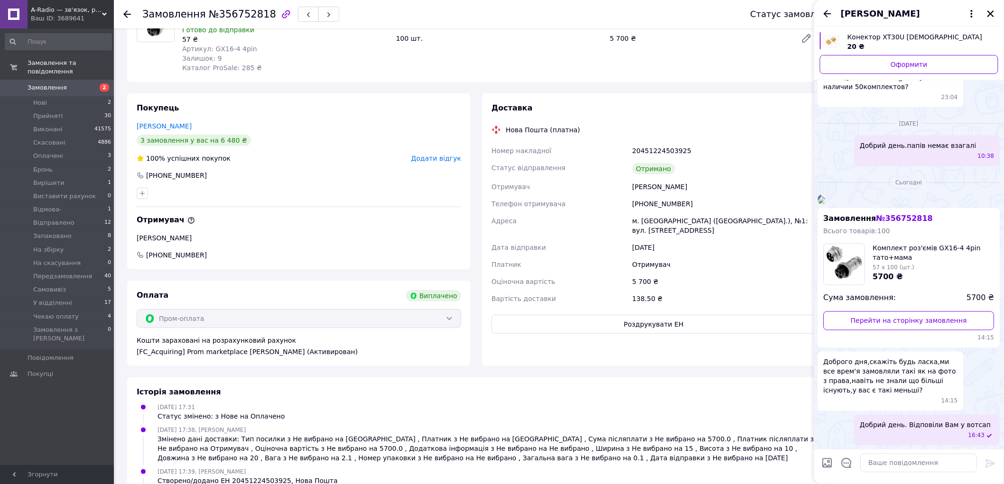
click at [826, 196] on img at bounding box center [822, 200] width 8 height 8
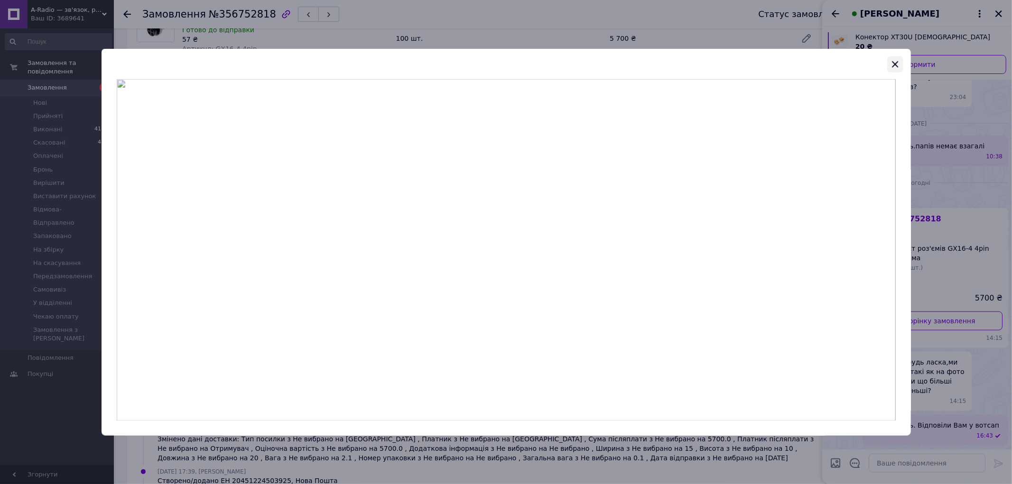
click at [899, 65] on icon "button" at bounding box center [895, 63] width 11 height 11
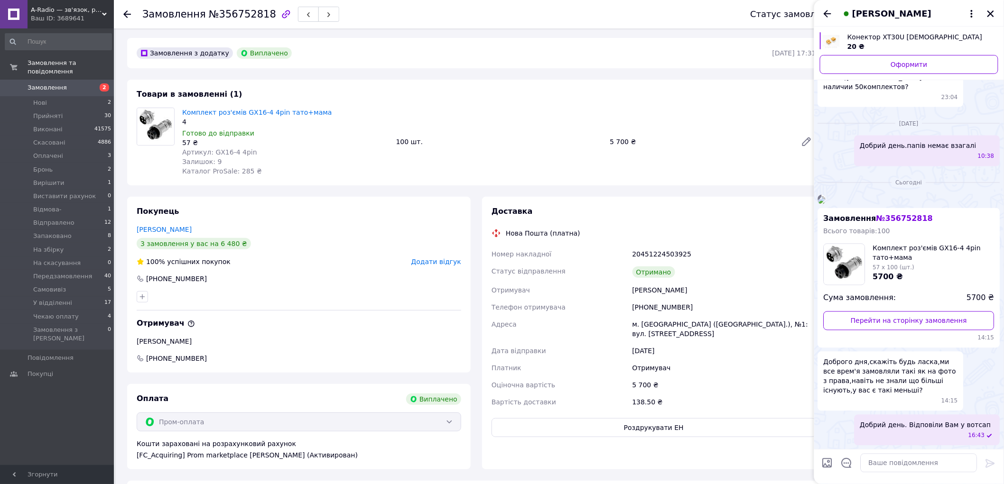
scroll to position [0, 0]
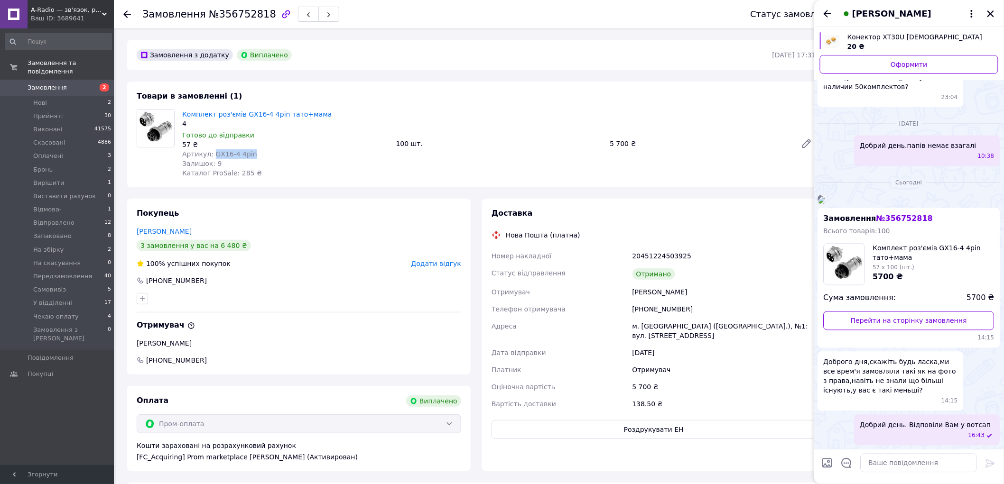
drag, startPoint x: 259, startPoint y: 154, endPoint x: 210, endPoint y: 155, distance: 48.9
click at [210, 155] on div "Артикул: GX16-4 4pin" at bounding box center [285, 153] width 206 height 9
copy span "GX16-4 4pin"
click at [493, 172] on div "Комплект роз'ємів GX16-4 4pin тато+мама 4 Готово до відправки 57 ₴ Артикул: GX1…" at bounding box center [498, 144] width 641 height 72
click at [993, 12] on icon "Закрити" at bounding box center [990, 13] width 9 height 9
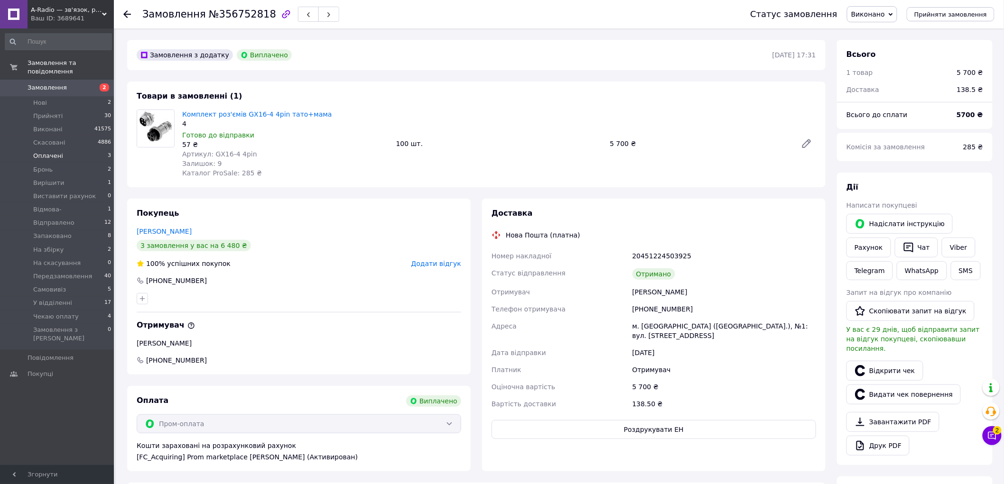
click at [66, 149] on li "Оплачені 3" at bounding box center [58, 155] width 117 height 13
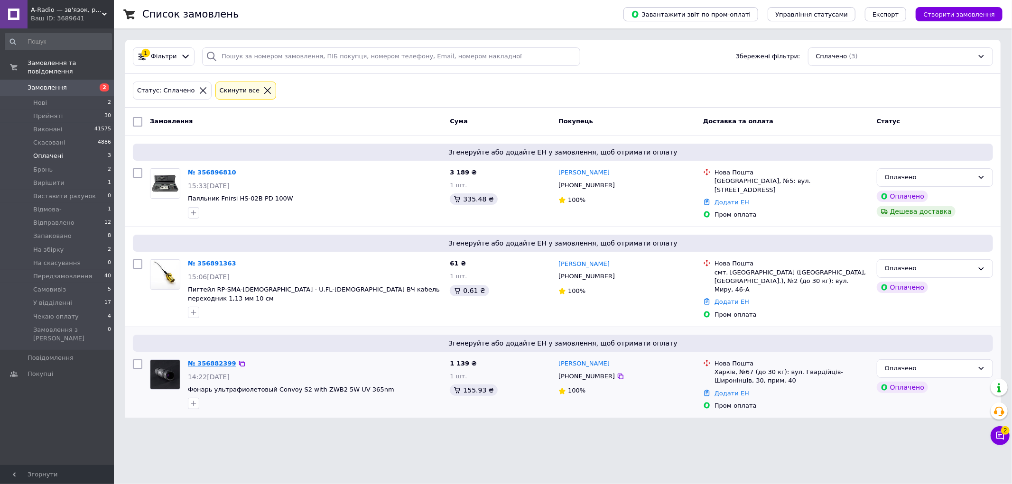
click at [214, 363] on link "№ 356882399" at bounding box center [212, 363] width 48 height 7
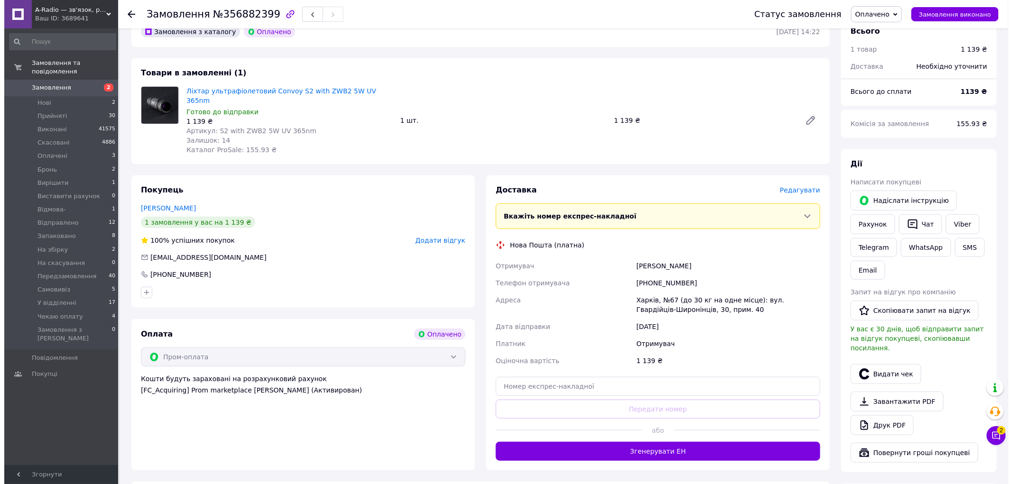
scroll to position [105, 0]
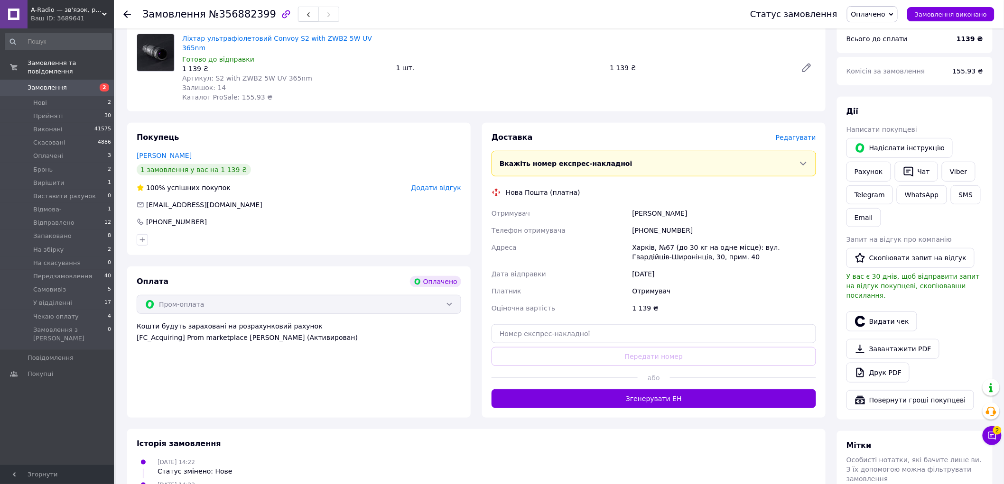
click at [796, 134] on span "Редагувати" at bounding box center [796, 138] width 40 height 8
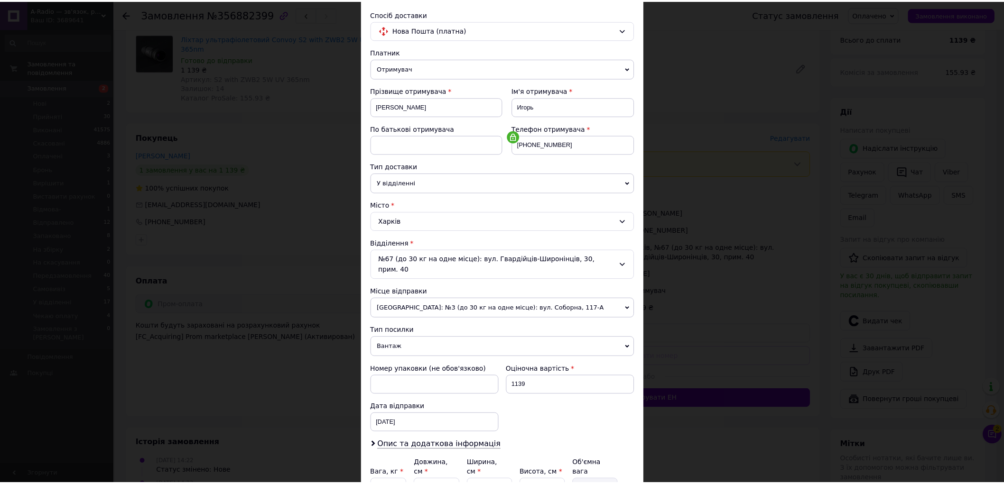
scroll to position [146, 0]
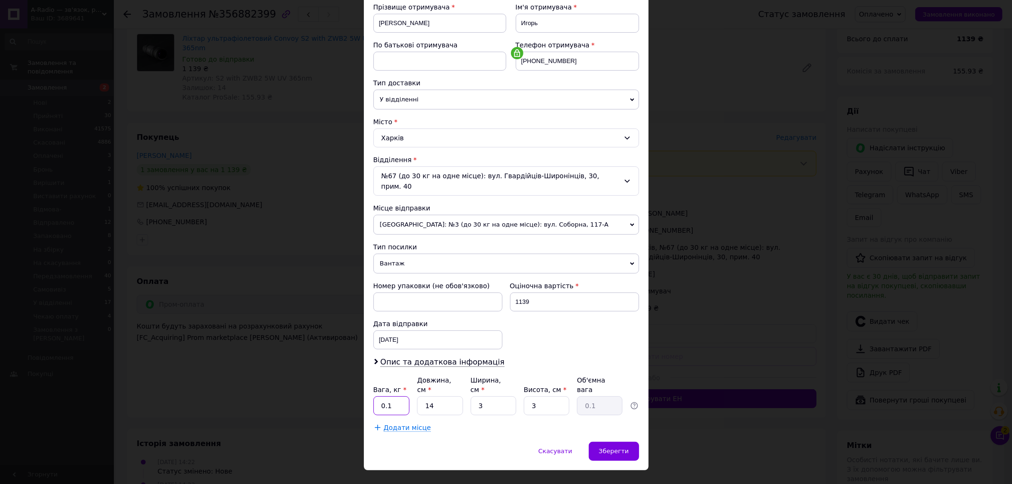
click at [399, 397] on input "0.1" at bounding box center [391, 406] width 37 height 19
type input "0.8"
type input "15"
type input "10"
type input "0.11"
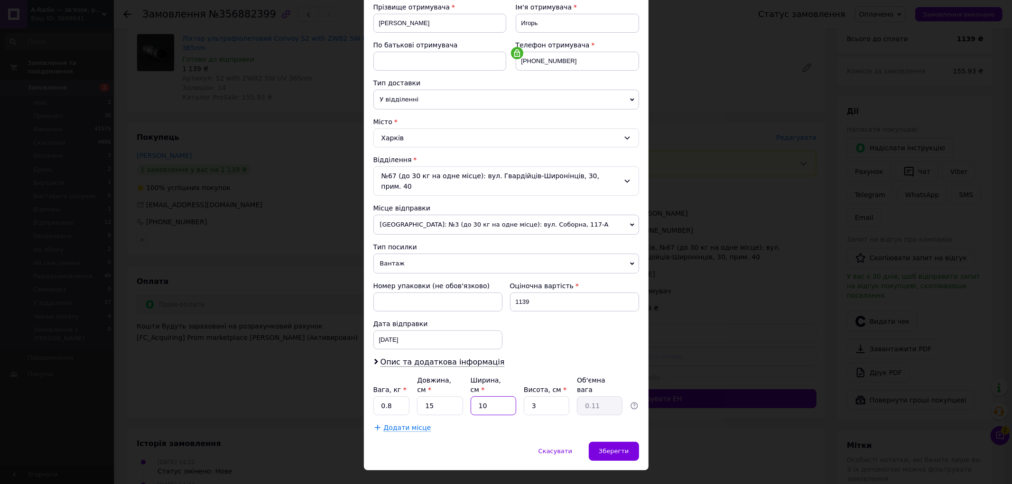
type input "10"
type input "1"
type input "0.1"
type input "10"
type input "0.38"
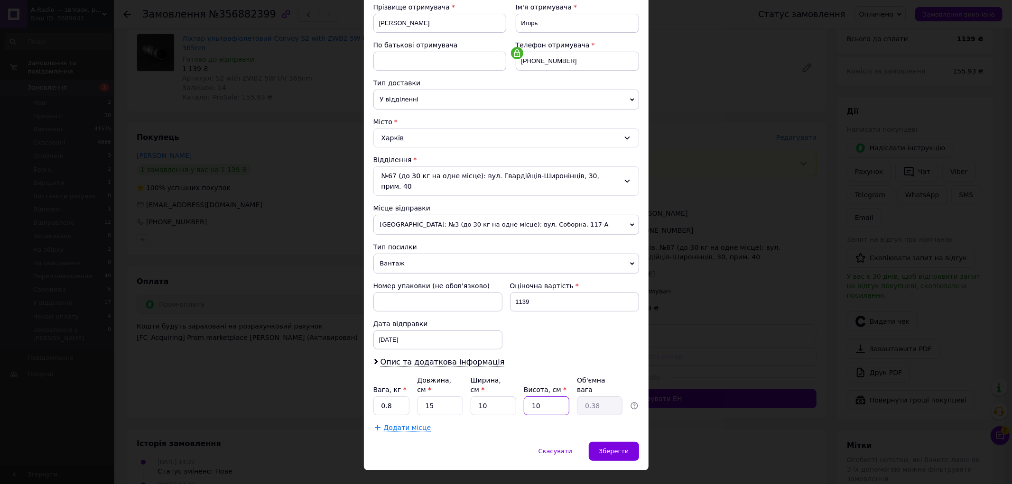
type input "10"
click at [635, 442] on div "Зберегти" at bounding box center [614, 451] width 50 height 19
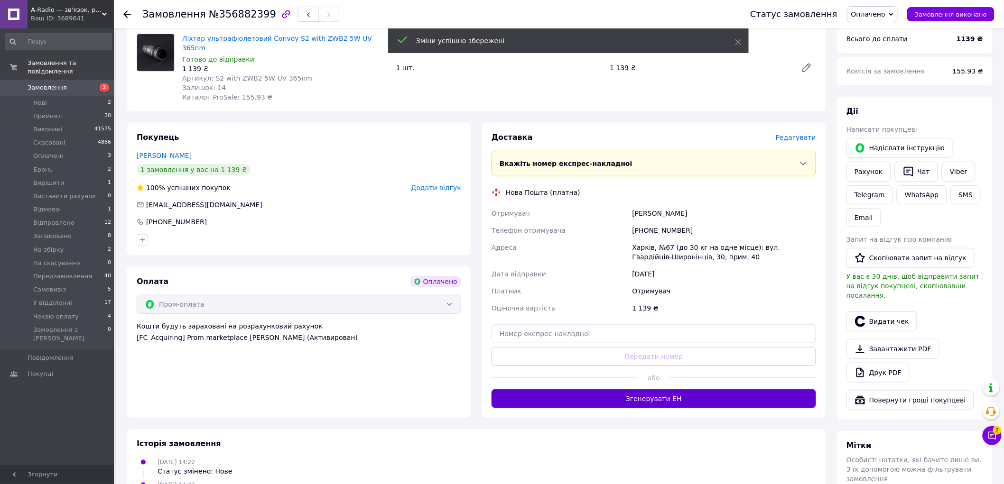
click at [629, 390] on button "Згенерувати ЕН" at bounding box center [654, 399] width 325 height 19
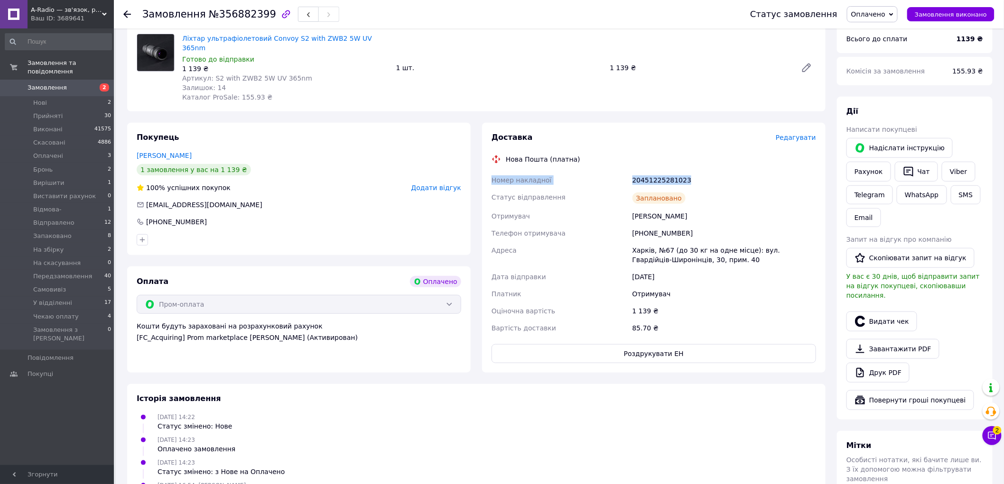
drag, startPoint x: 687, startPoint y: 172, endPoint x: 491, endPoint y: 175, distance: 196.0
click at [491, 175] on div "Номер накладної 20451225281023 Статус відправлення Заплановано Отримувач Гуцал …" at bounding box center [654, 254] width 328 height 165
copy div "Номер накладної 20451225281023"
click at [859, 316] on icon "button" at bounding box center [860, 321] width 11 height 11
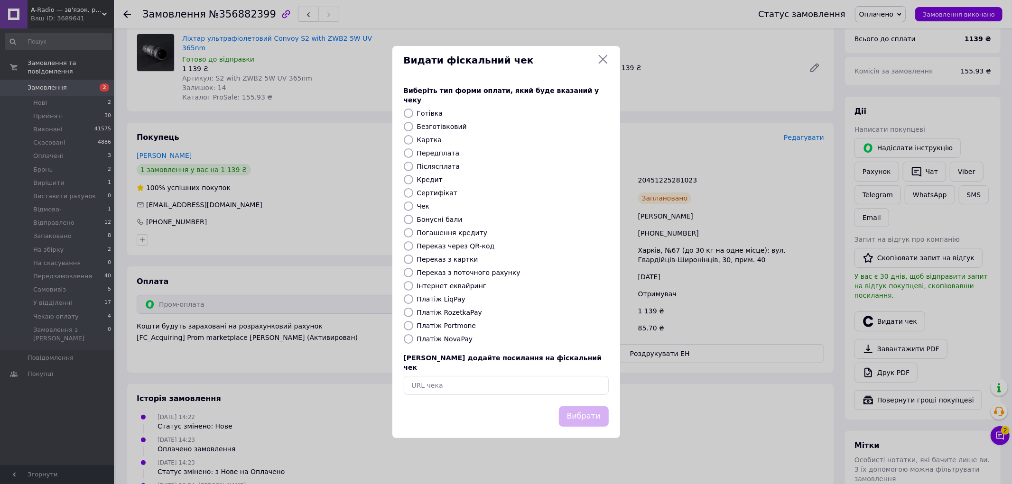
click at [434, 127] on label "Безготівковий" at bounding box center [442, 127] width 50 height 8
click at [413, 127] on input "Безготівковий" at bounding box center [408, 126] width 9 height 9
radio input "true"
click at [589, 411] on button "Вибрати" at bounding box center [584, 417] width 50 height 20
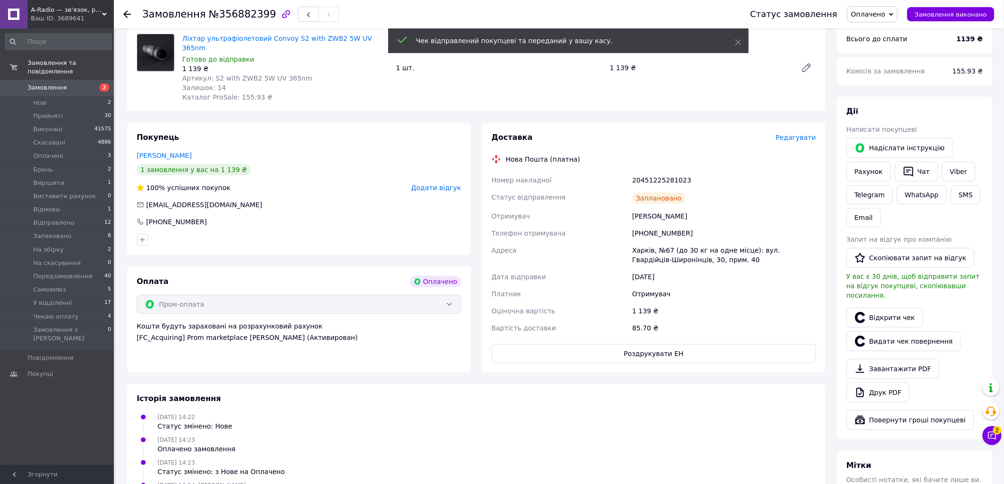
click at [895, 11] on span "Оплачено" at bounding box center [872, 14] width 51 height 16
click at [890, 59] on li "На збірку" at bounding box center [883, 56] width 72 height 14
click at [994, 435] on icon at bounding box center [992, 436] width 8 height 8
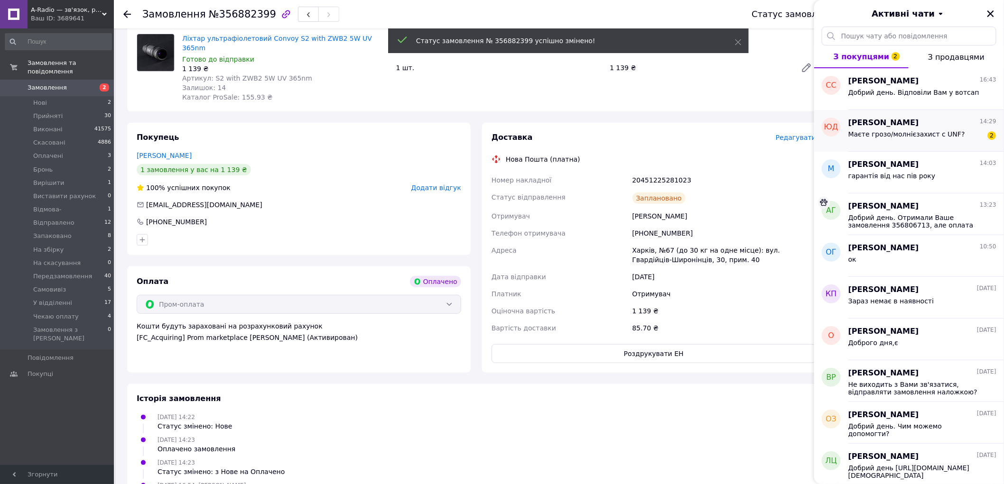
click at [895, 131] on span "Маєте грозо/молнієзахист с UNF?" at bounding box center [906, 134] width 117 height 8
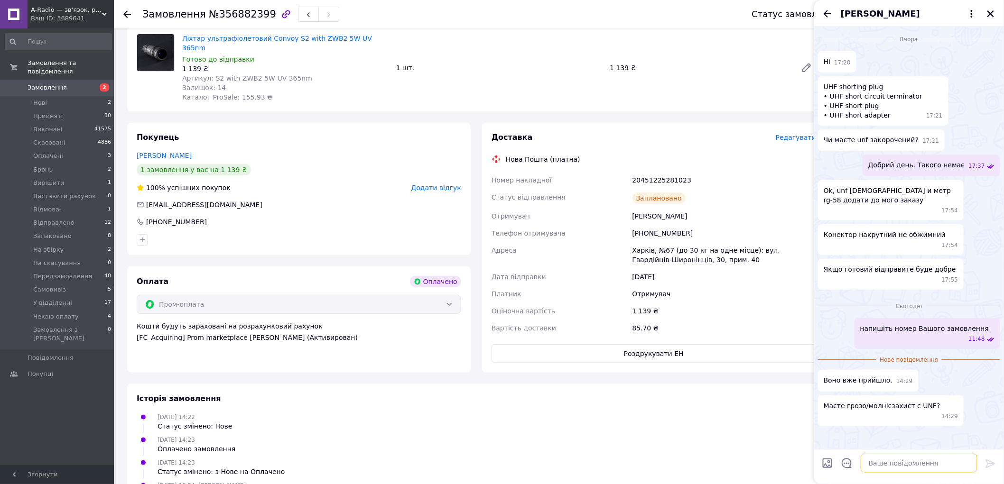
click at [893, 462] on textarea at bounding box center [919, 463] width 117 height 19
type textarea "Я"
paste textarea "UHF-Female-UHF-Female-surge"
paste textarea "https://a-radio.com.ua/blyskavkozakhyst-uhf-female-uhf-female/"
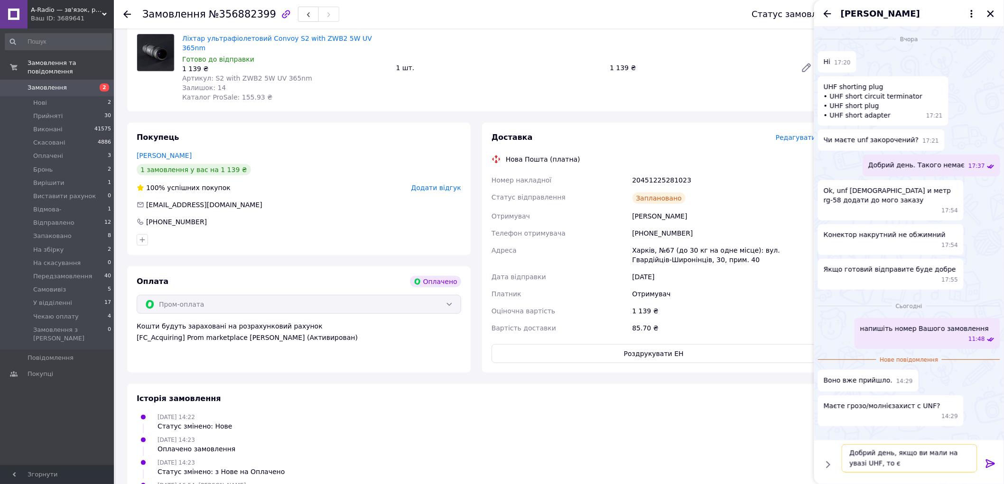
type textarea "Добрий день, якщо ви мали на увазі UHF, то є https://a-radio.com.ua/blyskavkoza…"
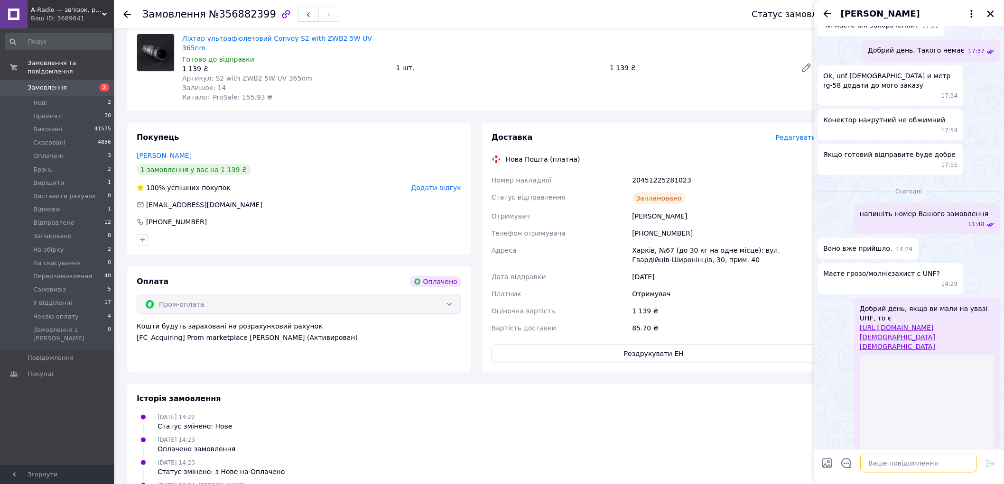
scroll to position [113, 0]
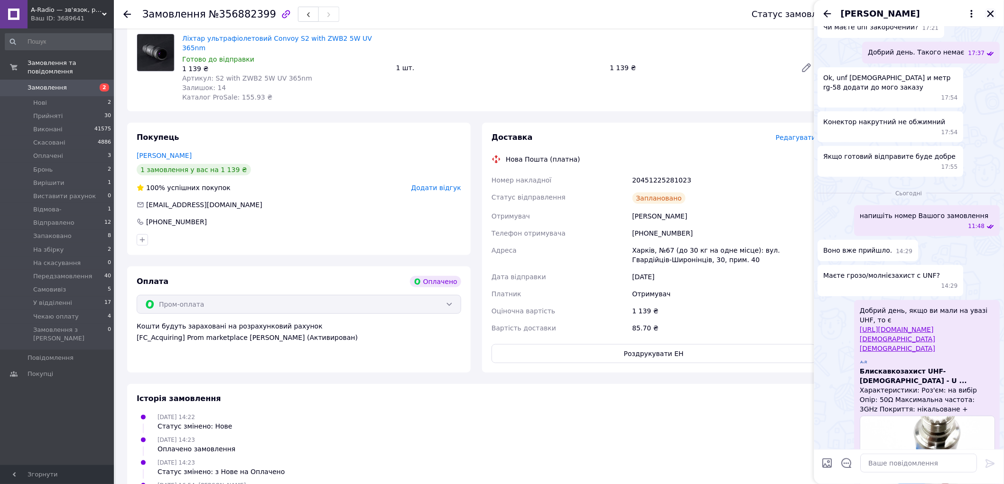
click at [990, 13] on icon "Закрити" at bounding box center [990, 13] width 7 height 7
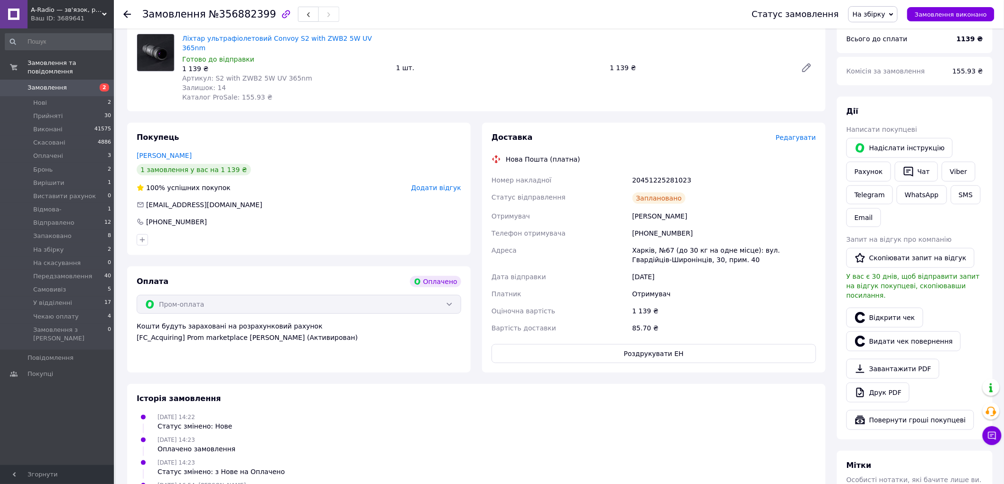
click at [126, 15] on icon at bounding box center [127, 14] width 8 height 8
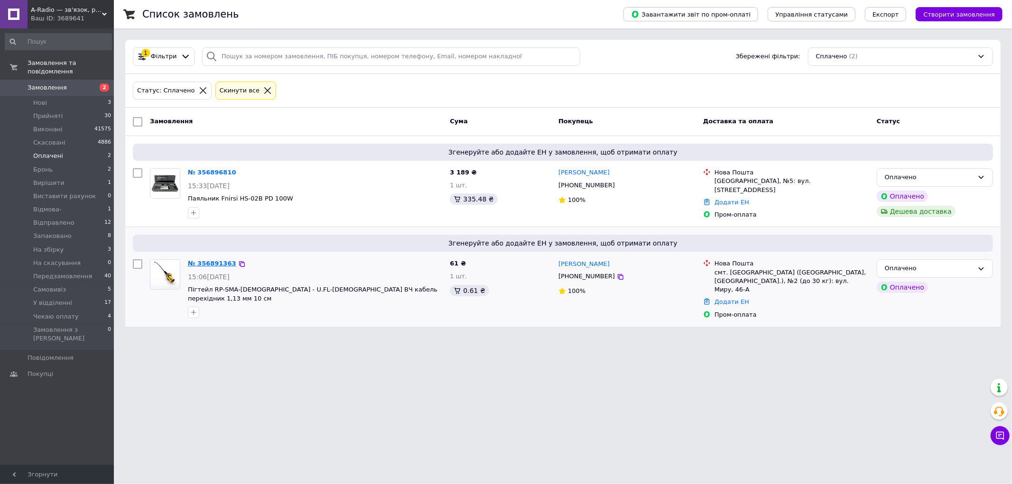
click at [207, 262] on link "№ 356891363" at bounding box center [212, 263] width 48 height 7
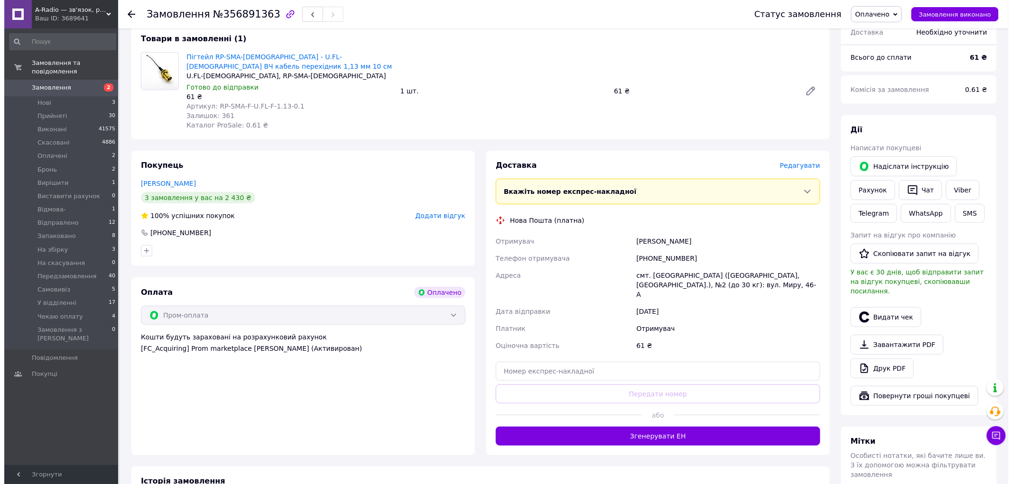
scroll to position [105, 0]
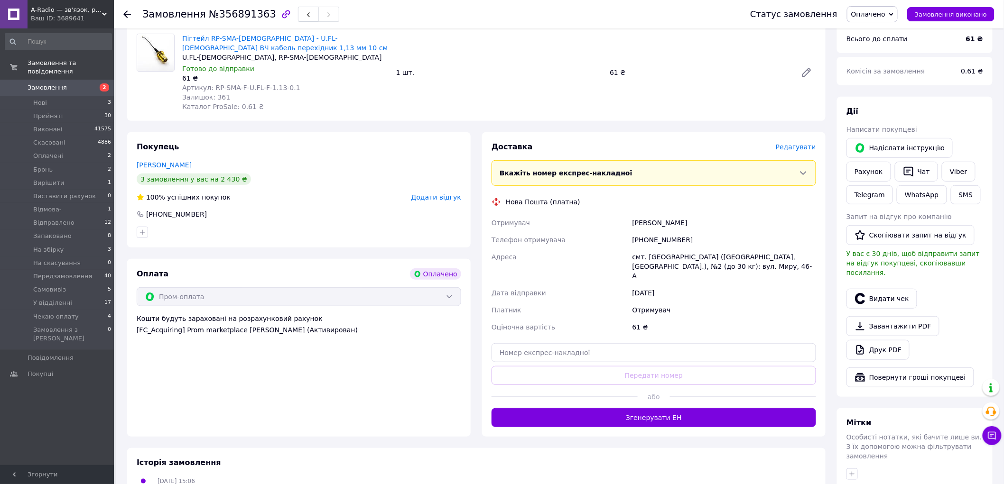
click at [792, 149] on span "Редагувати" at bounding box center [796, 147] width 40 height 8
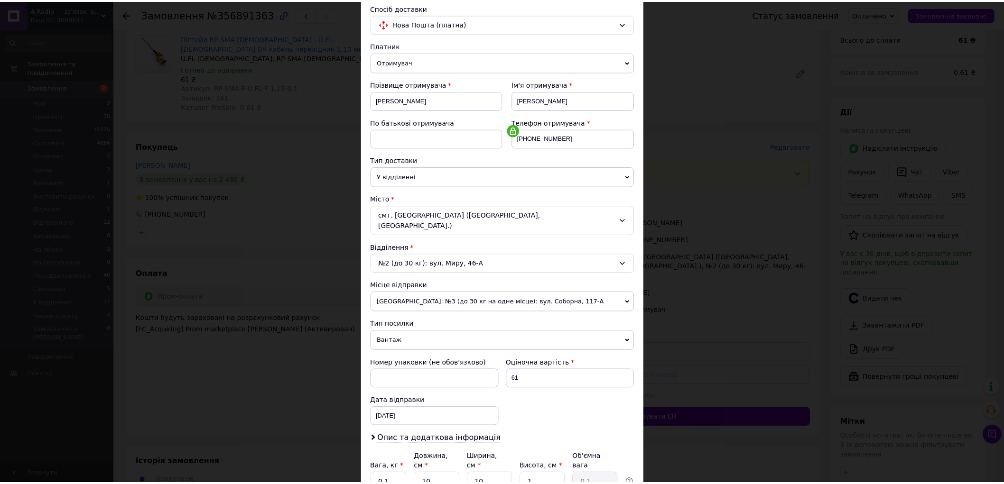
scroll to position [146, 0]
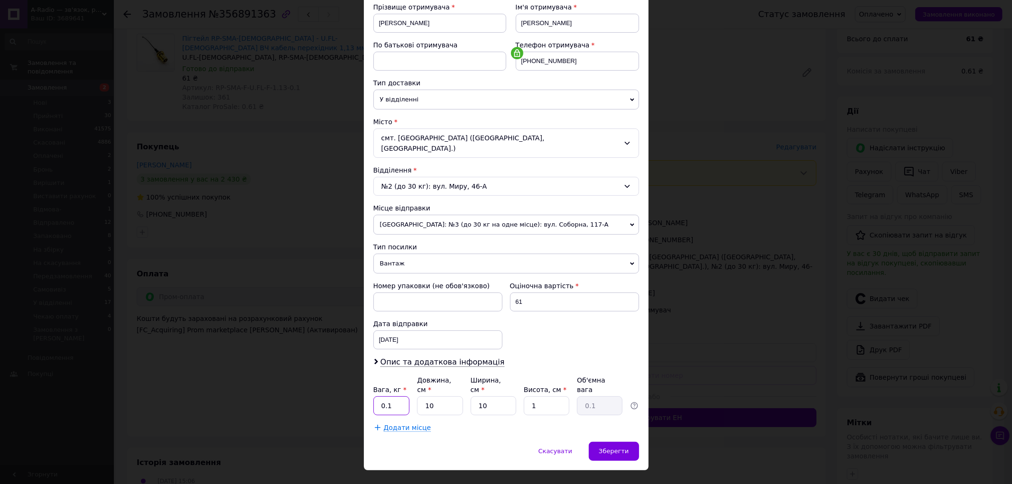
click at [396, 397] on input "0.1" at bounding box center [391, 406] width 37 height 19
click at [566, 448] on span "Скасувати" at bounding box center [556, 451] width 34 height 7
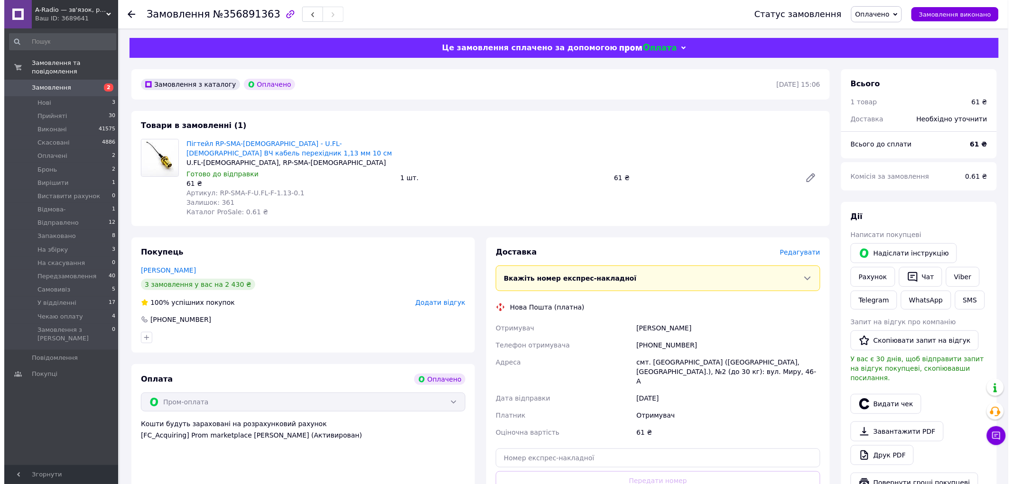
scroll to position [53, 0]
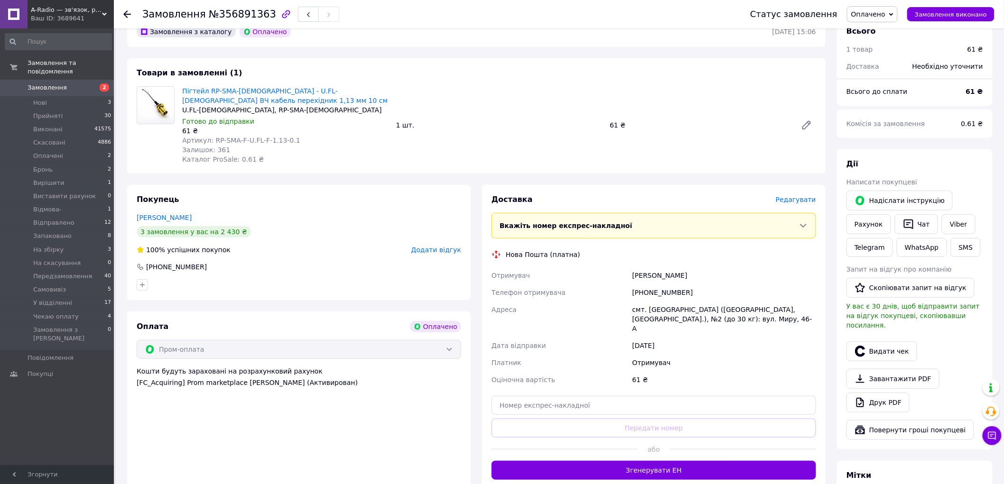
click at [808, 198] on span "Редагувати" at bounding box center [796, 200] width 40 height 8
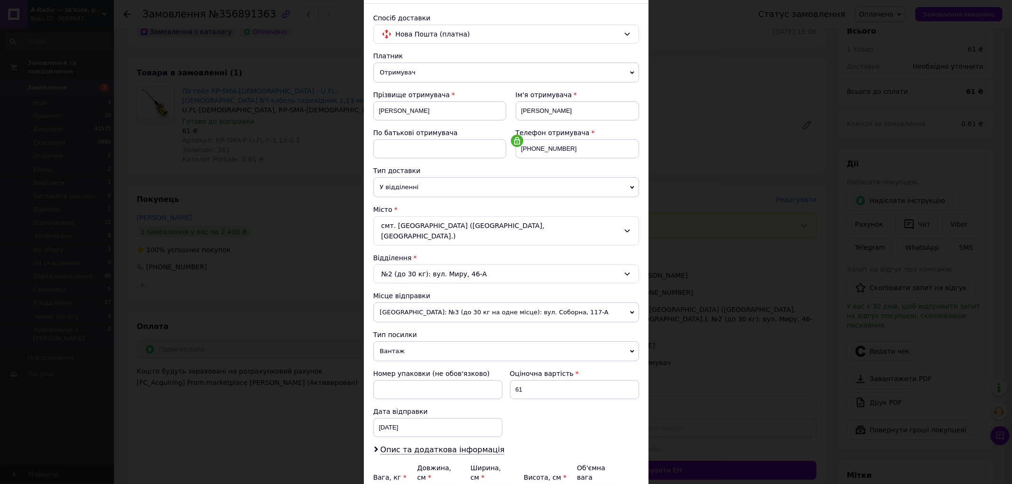
scroll to position [146, 0]
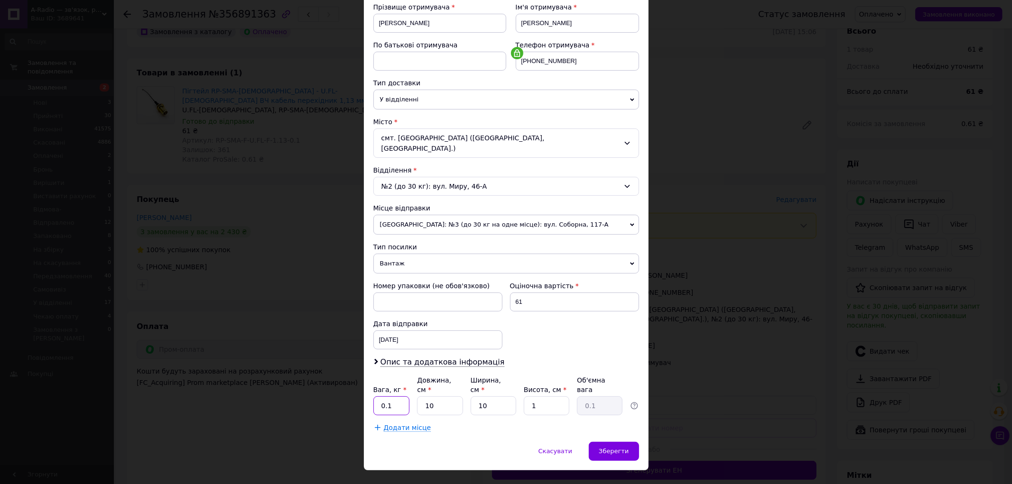
drag, startPoint x: 388, startPoint y: 385, endPoint x: 393, endPoint y: 386, distance: 4.8
click at [388, 397] on input "0.1" at bounding box center [391, 406] width 37 height 19
type input "0.6"
type input "15"
type input "10"
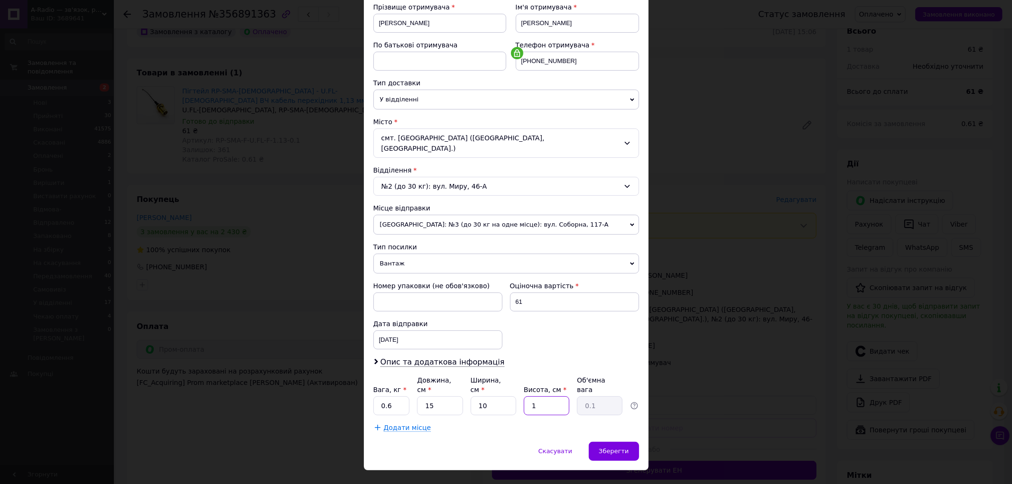
type input "10"
type input "0.38"
type input "10"
click at [603, 448] on span "Зберегти" at bounding box center [614, 451] width 30 height 7
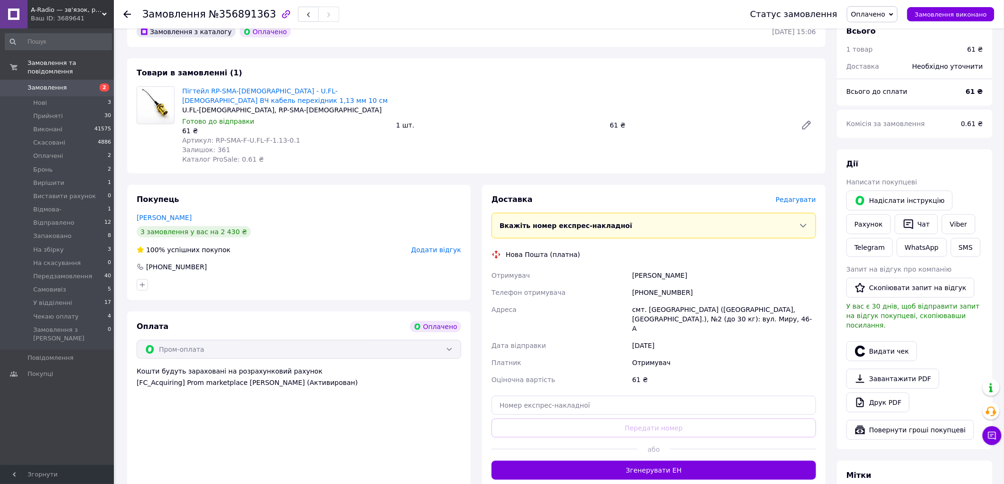
click at [791, 204] on span "Редагувати" at bounding box center [796, 200] width 40 height 8
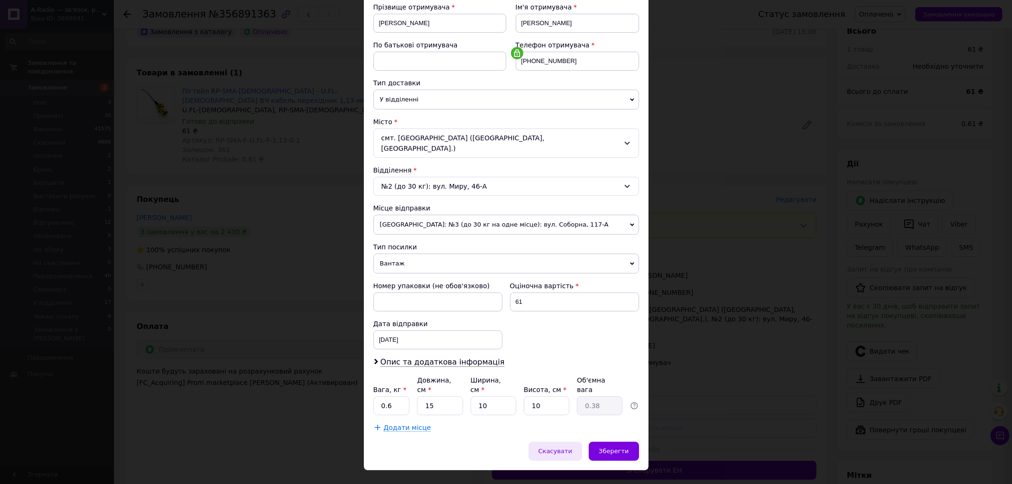
click at [560, 442] on div "Скасувати" at bounding box center [556, 451] width 54 height 19
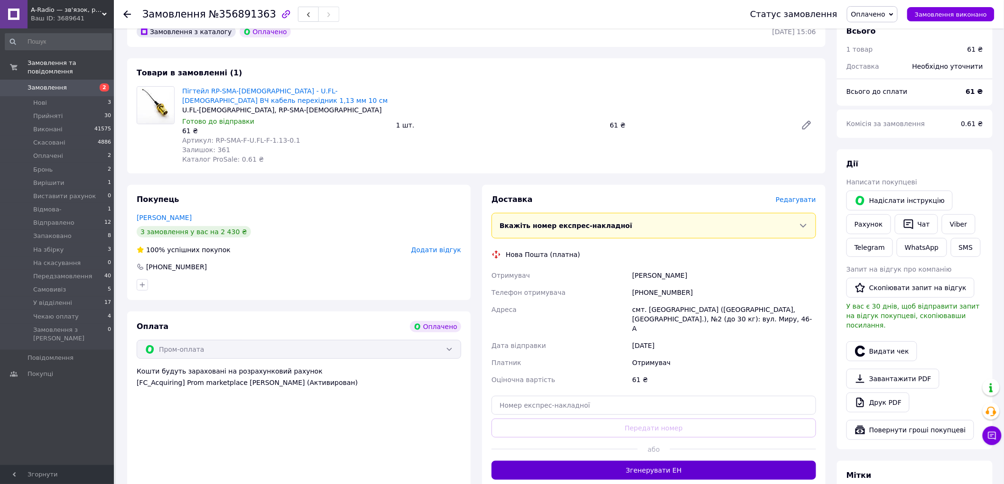
click at [674, 462] on button "Згенерувати ЕН" at bounding box center [654, 470] width 325 height 19
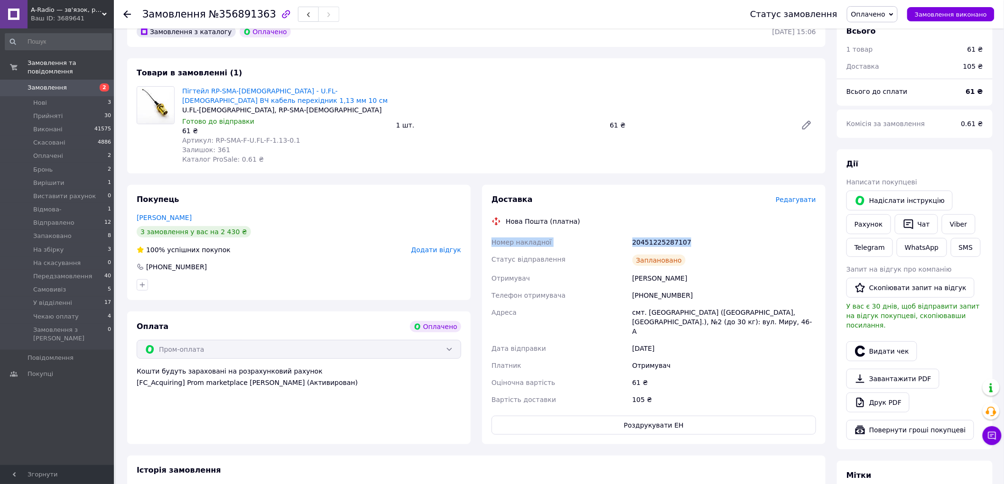
drag, startPoint x: 687, startPoint y: 241, endPoint x: 485, endPoint y: 244, distance: 201.7
click at [485, 244] on div "Доставка Редагувати Нова Пошта (платна) Номер накладної 20451225287107 Статус в…" at bounding box center [654, 315] width 344 height 260
copy div "Номер накладної 20451225287107"
click at [885, 14] on span "Оплачено" at bounding box center [868, 14] width 34 height 8
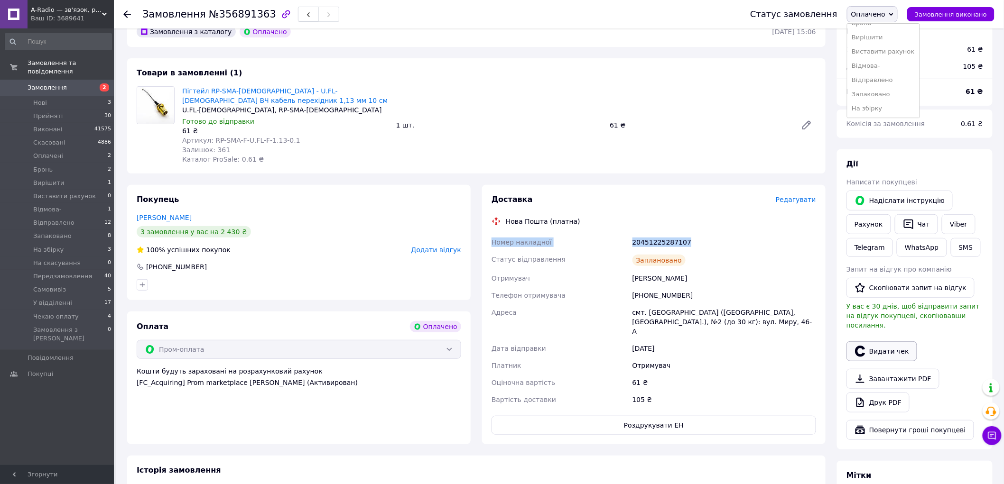
click at [879, 344] on button "Видати чек" at bounding box center [881, 352] width 71 height 20
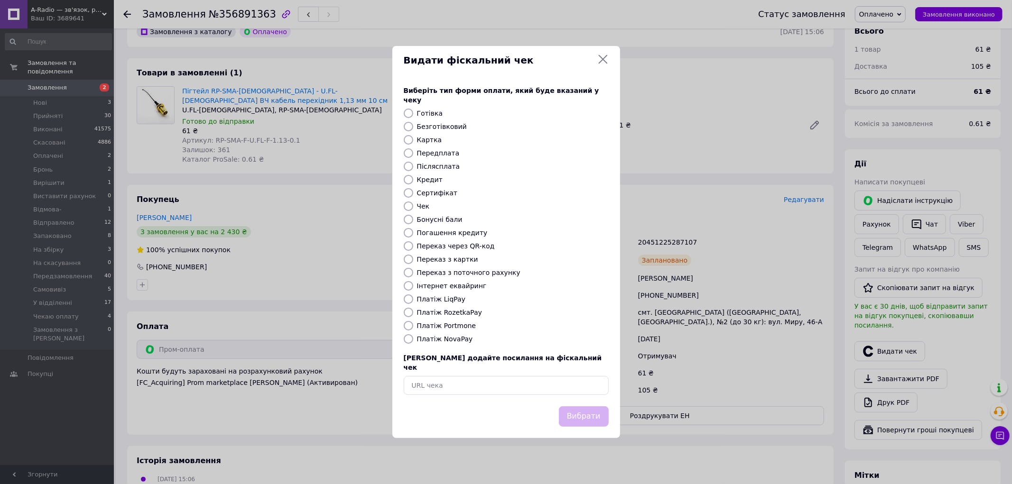
click at [434, 127] on label "Безготівковий" at bounding box center [442, 127] width 50 height 8
click at [413, 127] on input "Безготівковий" at bounding box center [408, 126] width 9 height 9
radio input "true"
click at [576, 407] on button "Вибрати" at bounding box center [584, 417] width 50 height 20
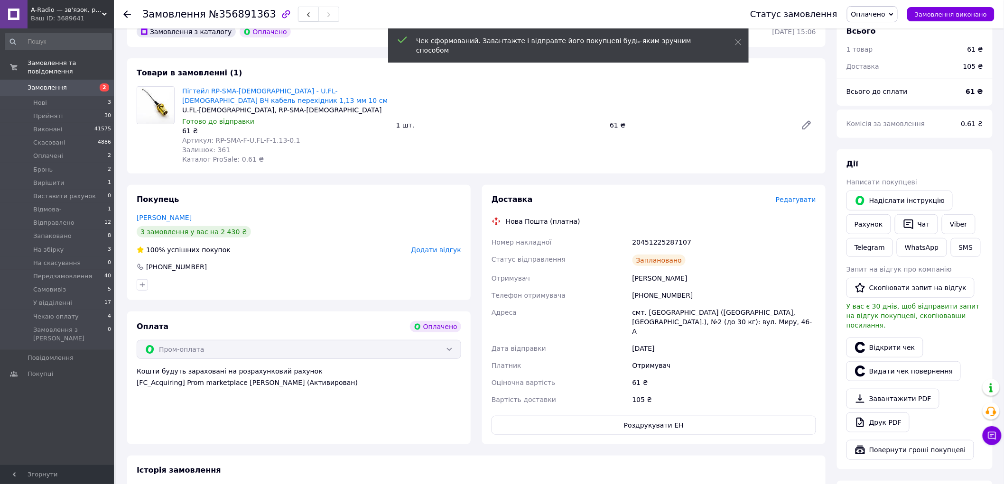
click at [885, 18] on span "Оплачено" at bounding box center [868, 14] width 34 height 8
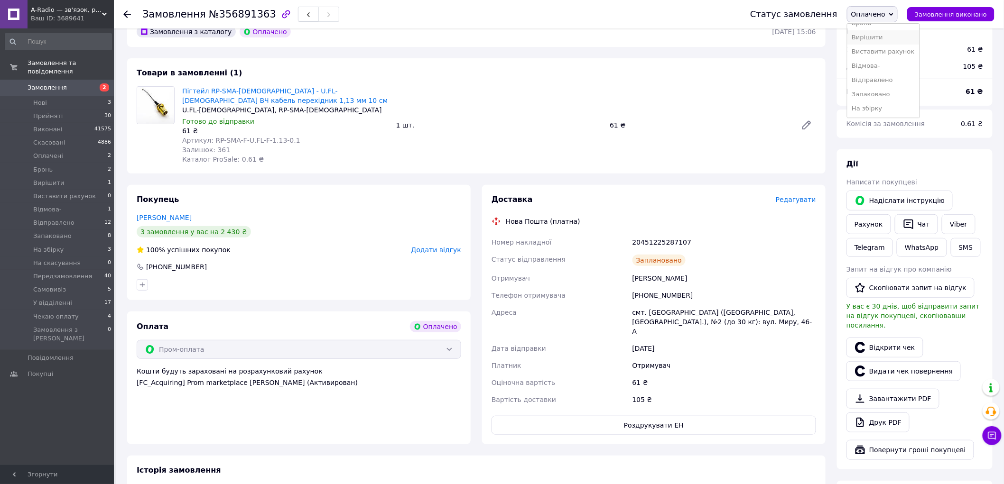
scroll to position [105, 0]
click at [880, 59] on li "На збірку" at bounding box center [883, 56] width 72 height 14
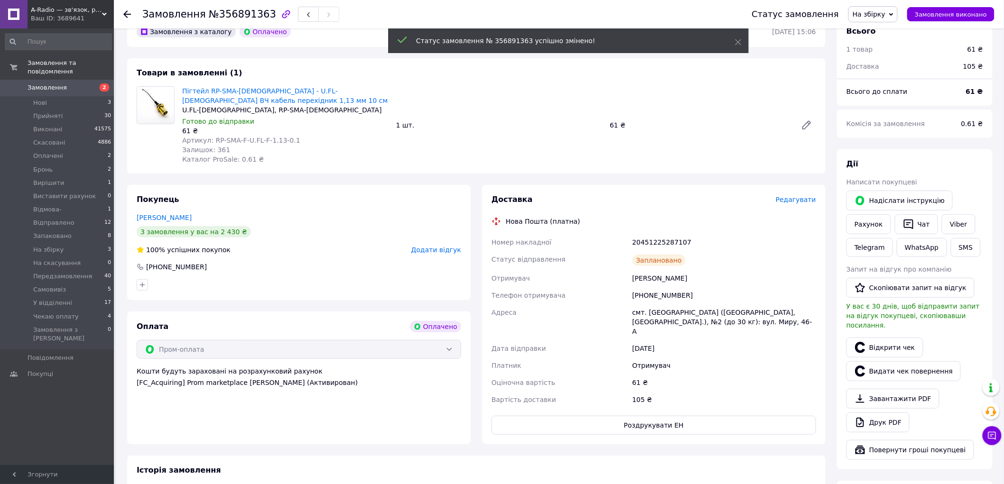
click at [124, 12] on icon at bounding box center [127, 14] width 8 height 8
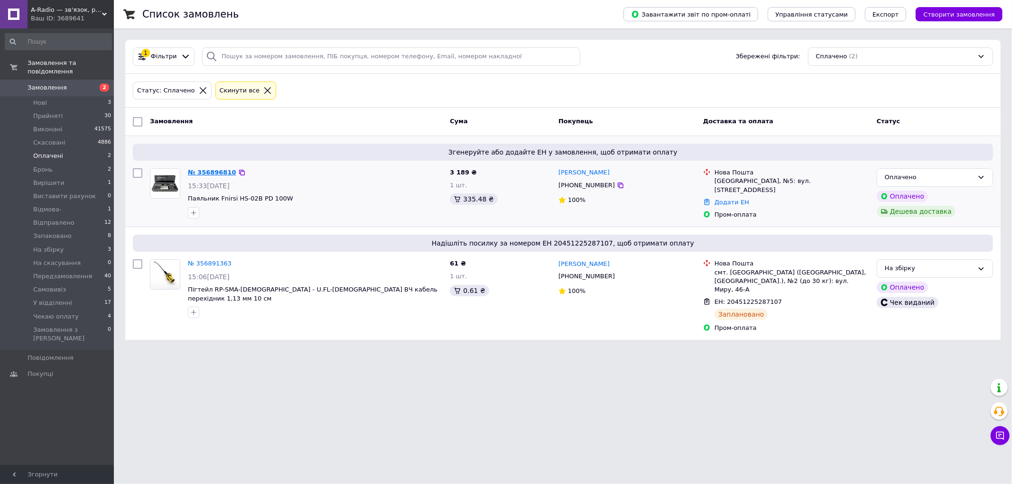
click at [203, 174] on link "№ 356896810" at bounding box center [212, 172] width 48 height 7
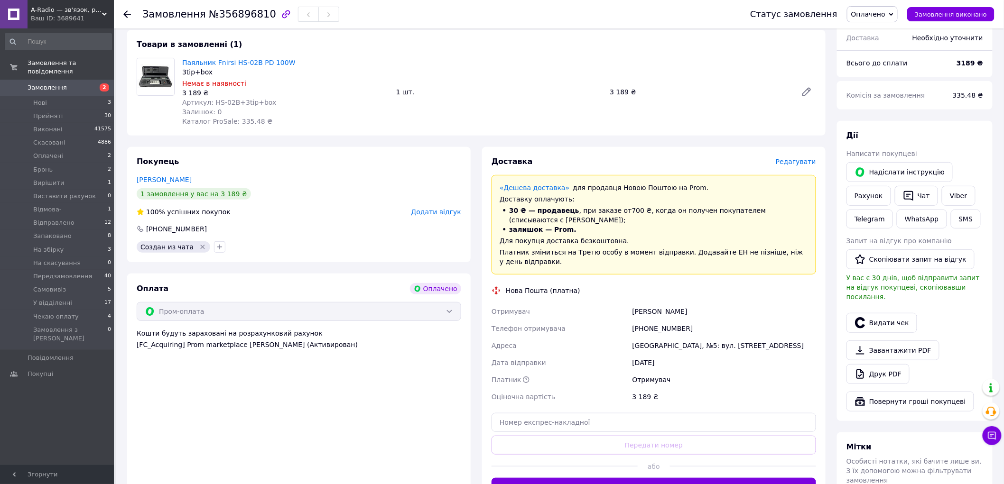
scroll to position [105, 0]
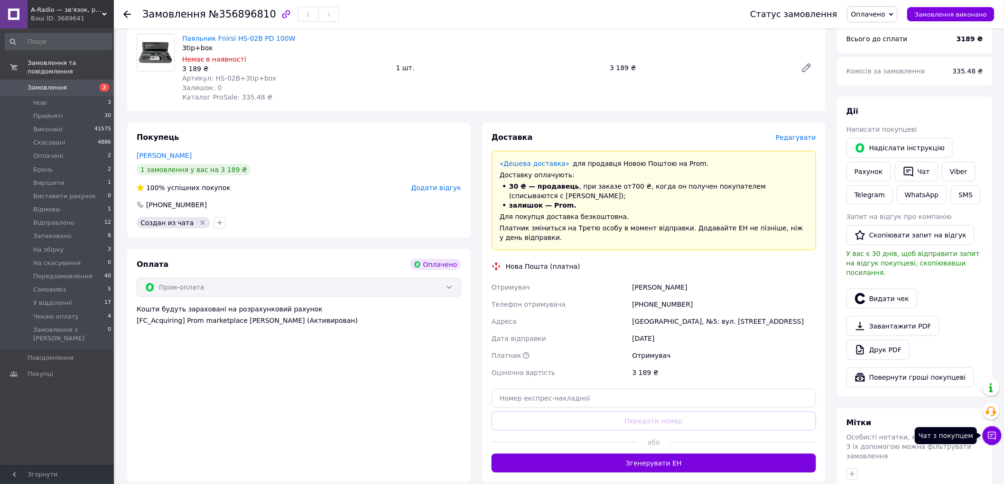
click at [1002, 440] on div "Чат з покупцем" at bounding box center [992, 436] width 19 height 19
click at [998, 437] on button "Чат з покупцем" at bounding box center [992, 436] width 19 height 19
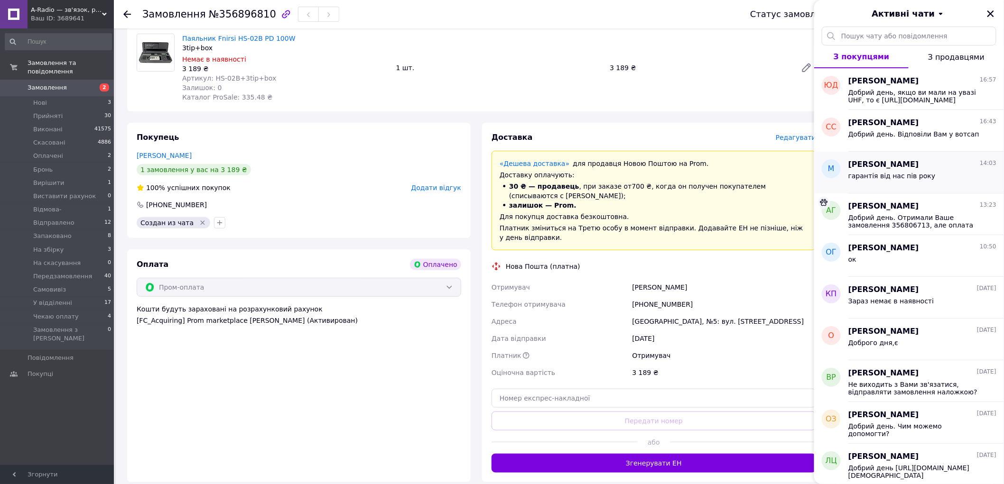
click at [902, 172] on span "гарантія від нас пів року" at bounding box center [891, 176] width 87 height 8
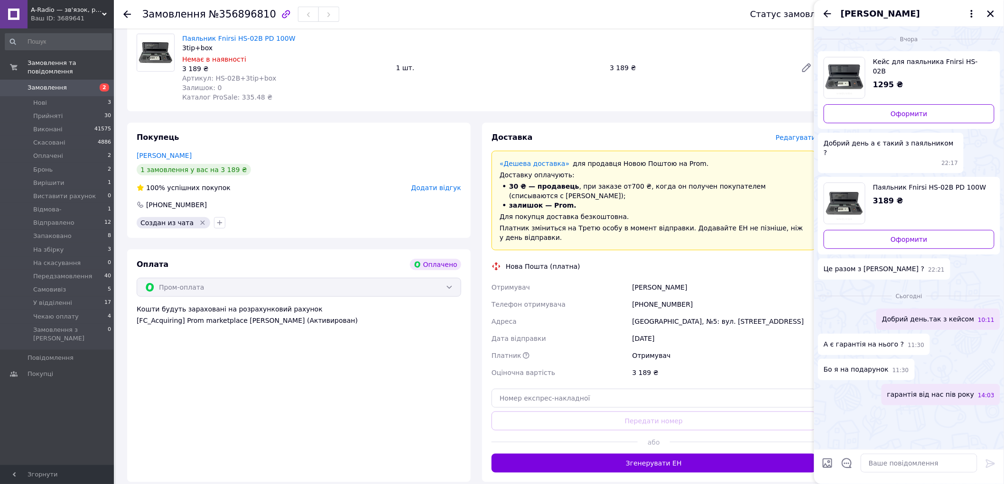
click at [601, 111] on div "Товари в замовленні (1) Паяльник Fnirsi HS-02B PD 100W 3tip+box Немає в наявнос…" at bounding box center [476, 59] width 698 height 106
click at [987, 13] on icon "Закрити" at bounding box center [990, 13] width 9 height 9
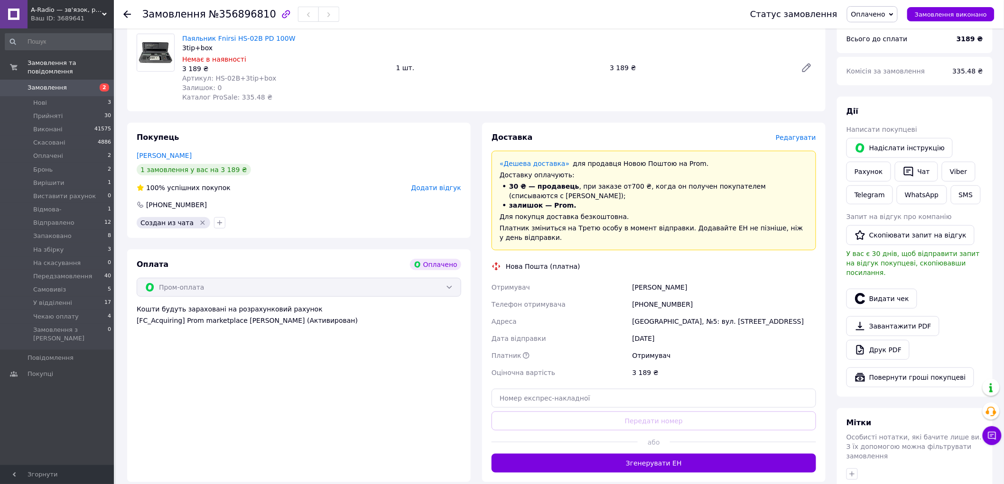
click at [807, 141] on span "Редагувати" at bounding box center [796, 138] width 40 height 8
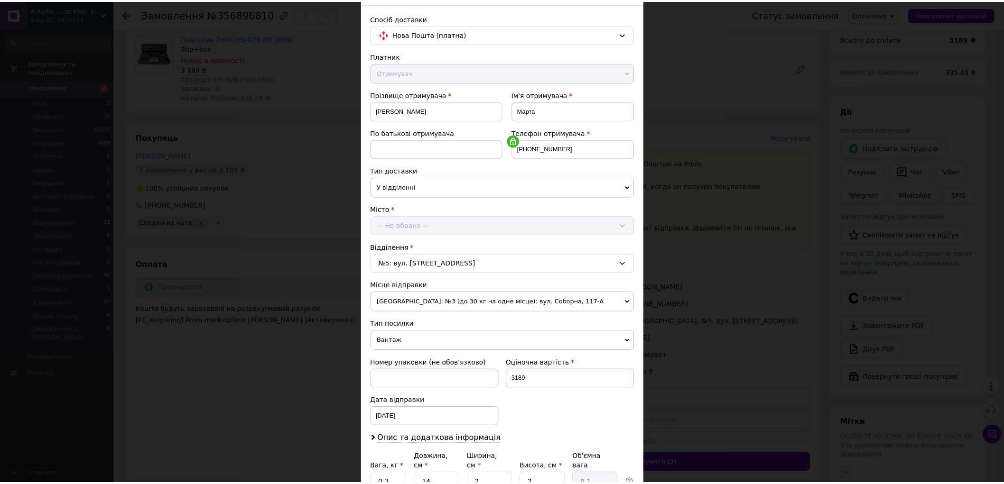
scroll to position [146, 0]
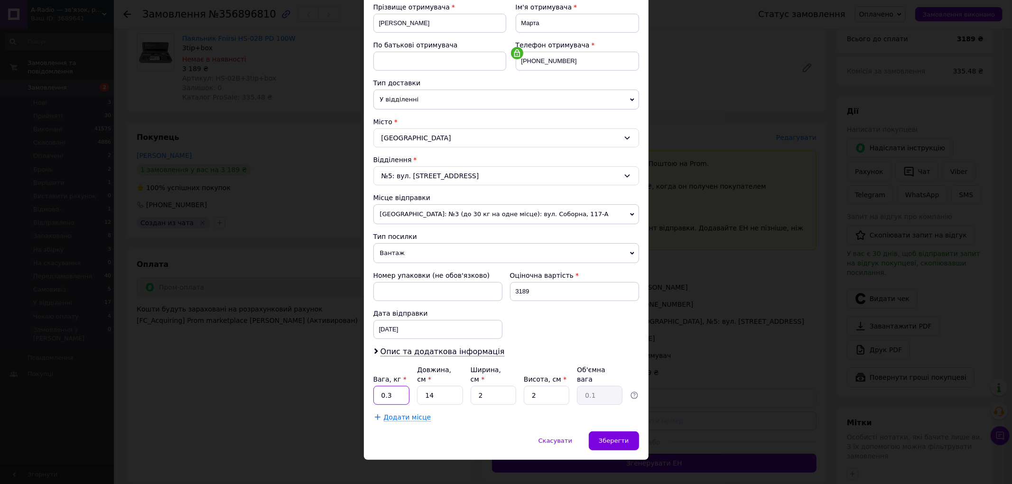
click at [392, 390] on input "0.3" at bounding box center [391, 395] width 37 height 19
type input "0.5"
type input "15"
type input "10"
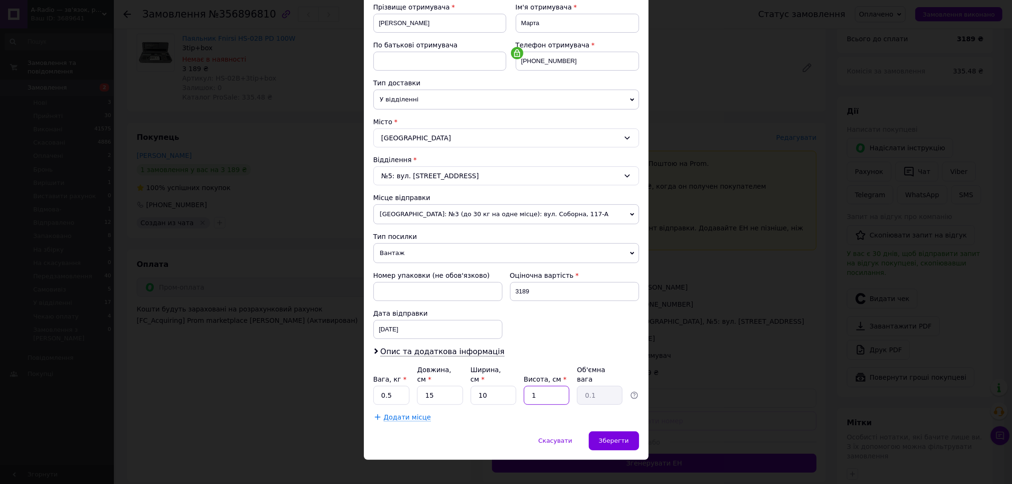
type input "0.38"
type input "10"
click at [629, 432] on div "Зберегти" at bounding box center [614, 441] width 50 height 19
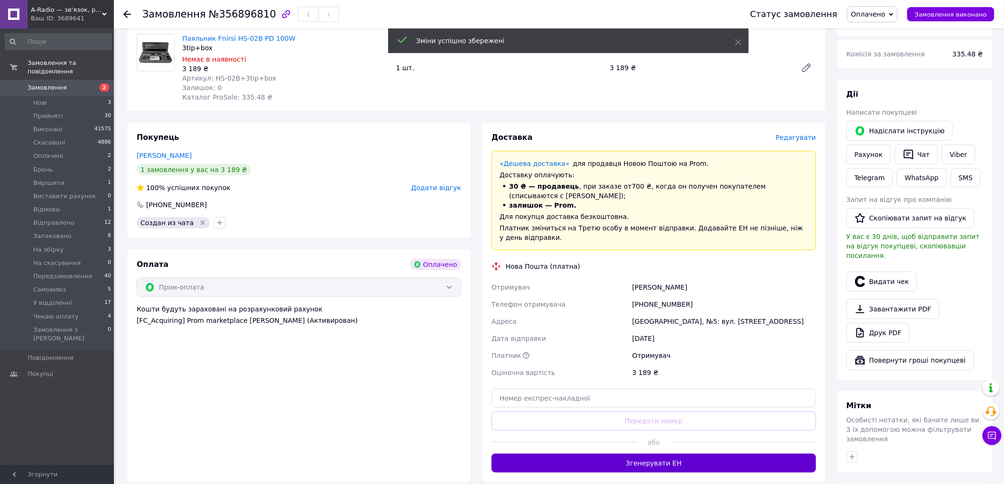
click at [675, 458] on button "Згенерувати ЕН" at bounding box center [654, 463] width 325 height 19
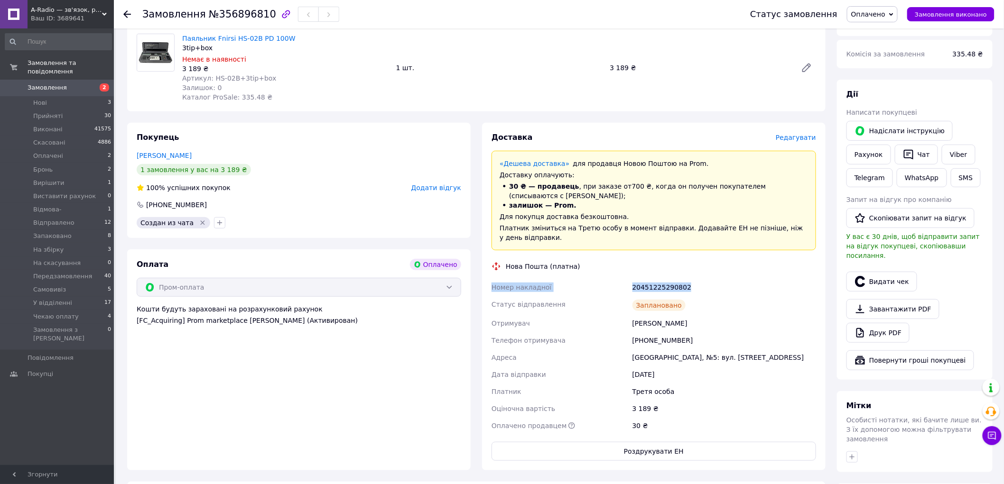
drag, startPoint x: 663, startPoint y: 279, endPoint x: 484, endPoint y: 281, distance: 178.4
click at [484, 281] on div "Доставка Редагувати «Дешева доставка»   для продавця Новою Поштою на Prom. Дост…" at bounding box center [654, 297] width 344 height 348
copy div "Номер накладної 20451225290802"
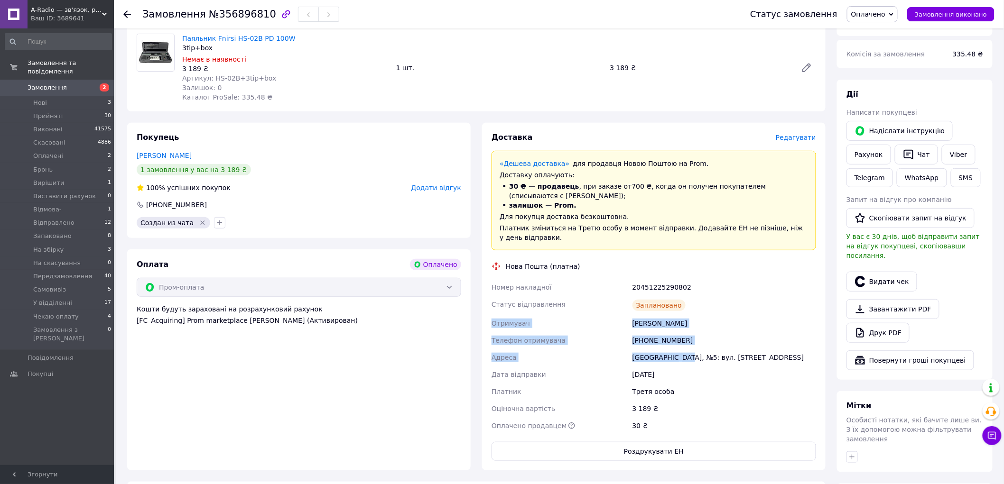
drag, startPoint x: 685, startPoint y: 349, endPoint x: 481, endPoint y: 316, distance: 206.6
click at [481, 316] on div "Доставка Редагувати «Дешева доставка»   для продавця Новою Поштою на Prom. Дост…" at bounding box center [653, 297] width 355 height 348
copy div "Отримувач Місечко Марта Телефон отримувача +380635869487 Адреса Краматорськ, №5"
click at [721, 317] on div "Місечко Марта" at bounding box center [724, 323] width 187 height 17
drag, startPoint x: 650, startPoint y: 330, endPoint x: 646, endPoint y: 331, distance: 4.8
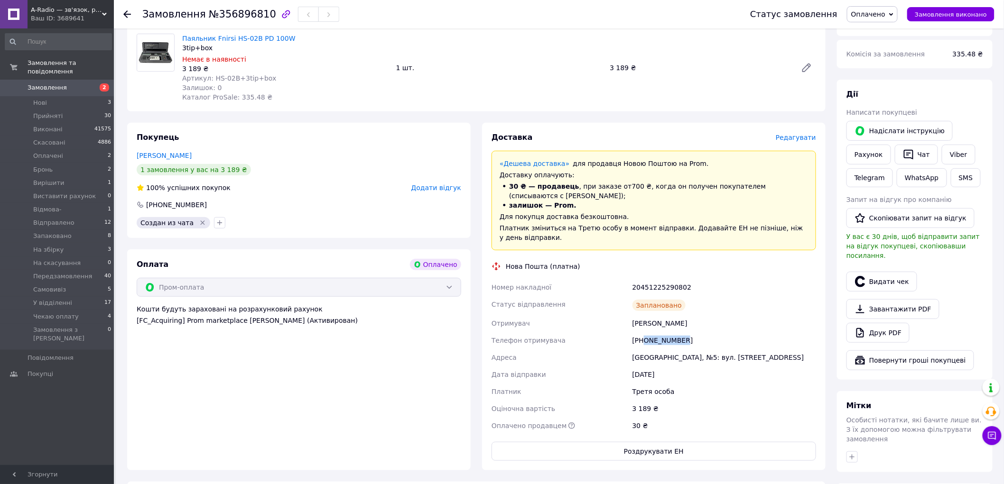
click at [645, 332] on div "+380635869487" at bounding box center [724, 340] width 187 height 17
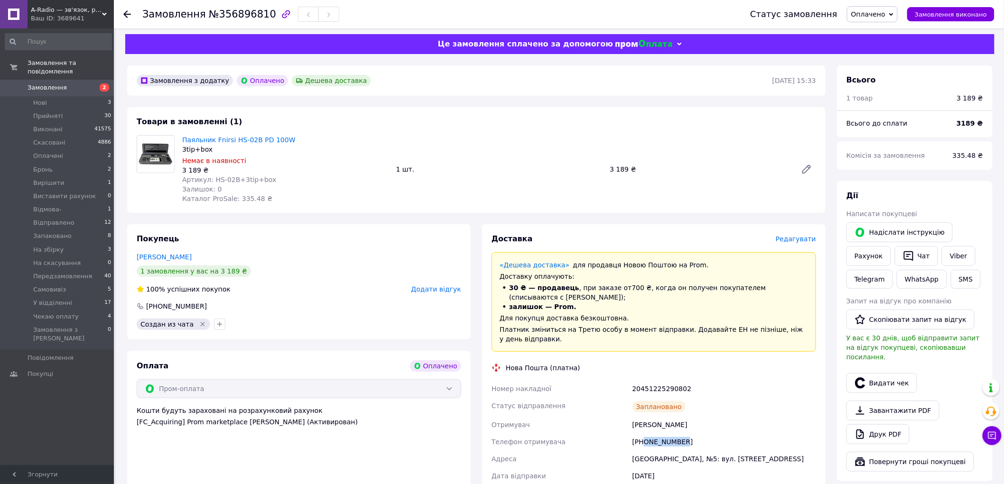
scroll to position [0, 0]
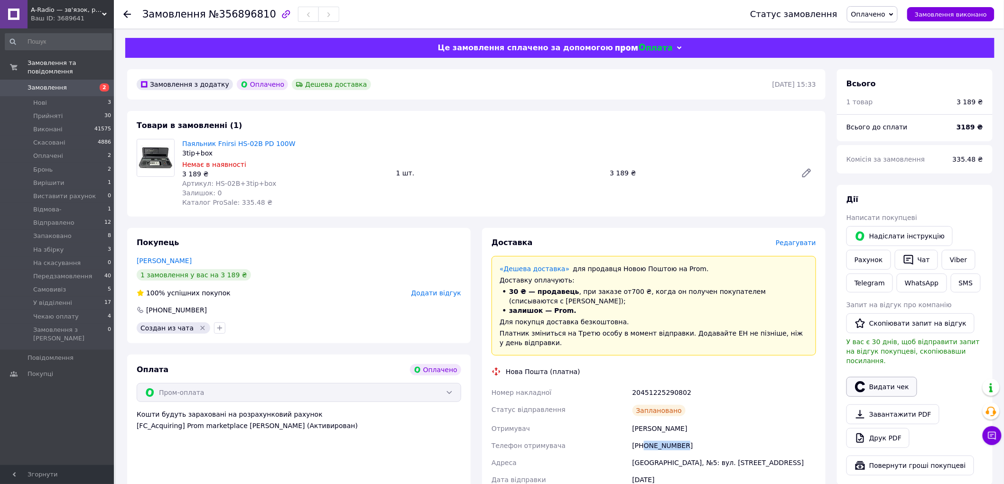
click at [888, 381] on button "Видати чек" at bounding box center [881, 387] width 71 height 20
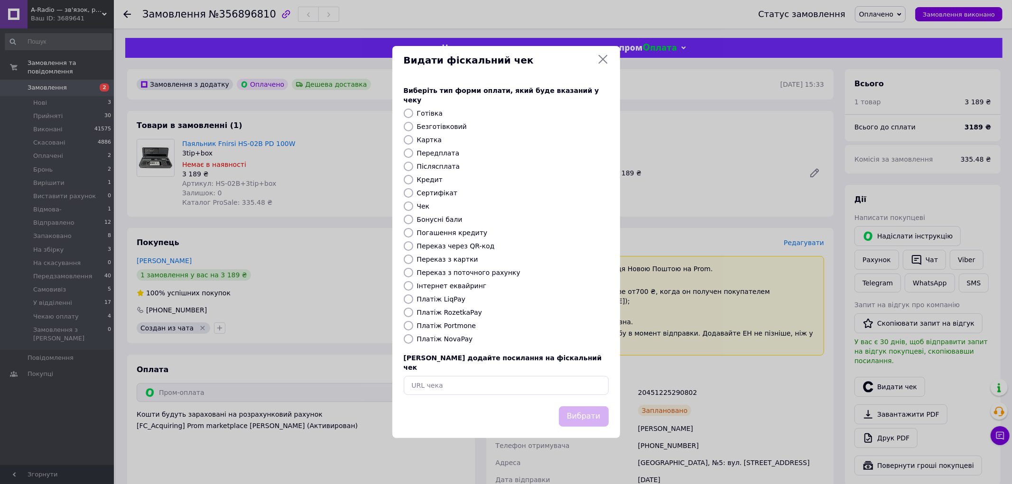
click at [419, 125] on label "Безготівковий" at bounding box center [442, 127] width 50 height 8
click at [413, 125] on input "Безготівковий" at bounding box center [408, 126] width 9 height 9
radio input "true"
click at [582, 407] on button "Вибрати" at bounding box center [584, 417] width 50 height 20
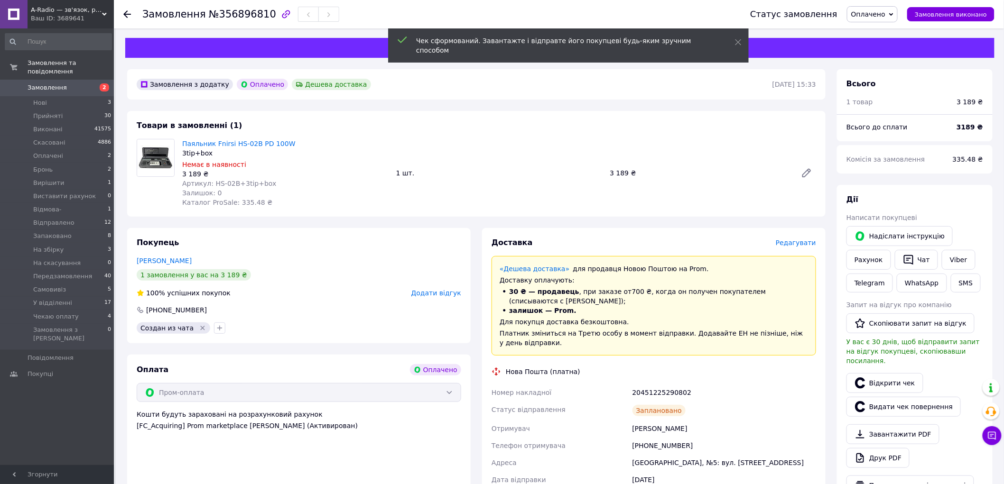
click at [885, 13] on span "Оплачено" at bounding box center [868, 14] width 34 height 8
click at [886, 55] on li "На збірку" at bounding box center [883, 56] width 72 height 14
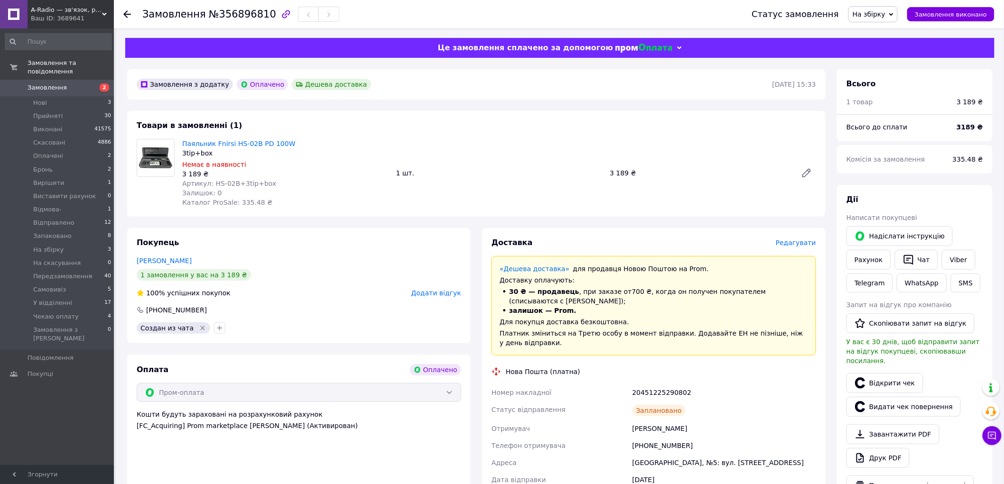
click at [126, 15] on icon at bounding box center [127, 14] width 8 height 8
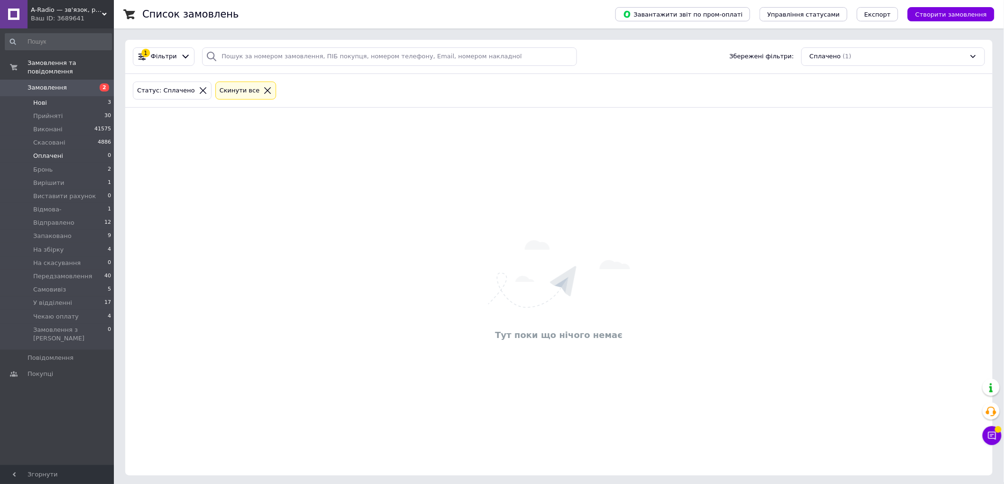
click at [76, 96] on li "Нові 3" at bounding box center [58, 102] width 117 height 13
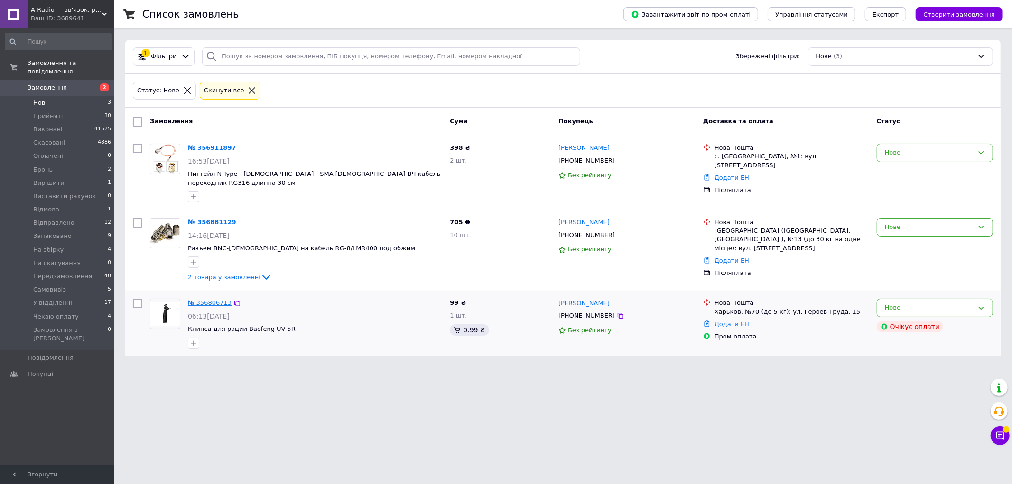
click at [201, 299] on link "№ 356806713" at bounding box center [210, 302] width 44 height 7
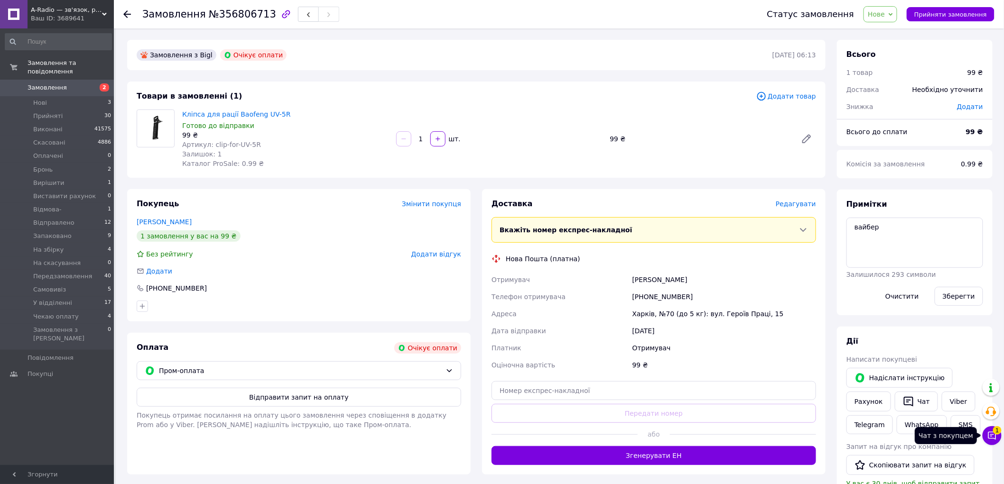
click at [994, 440] on icon at bounding box center [991, 435] width 9 height 9
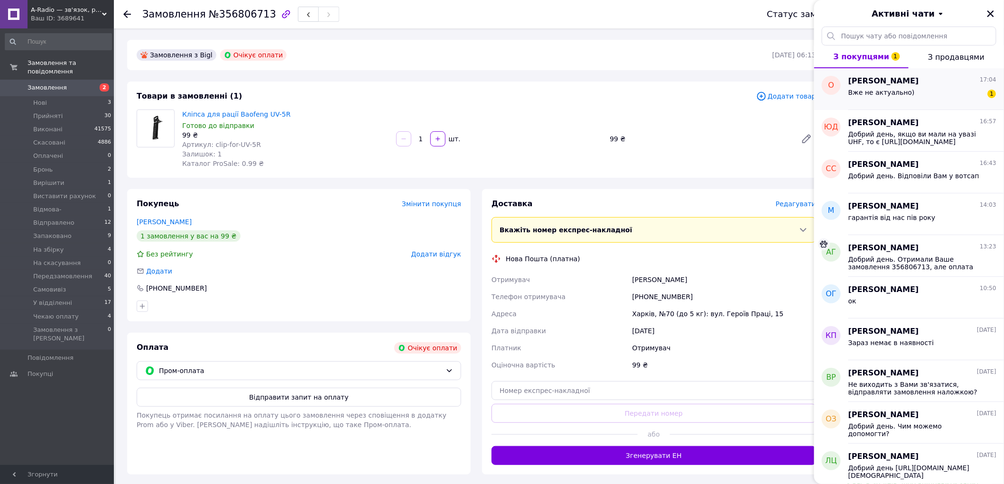
click at [903, 96] on span "Вже не актуально)" at bounding box center [881, 93] width 66 height 8
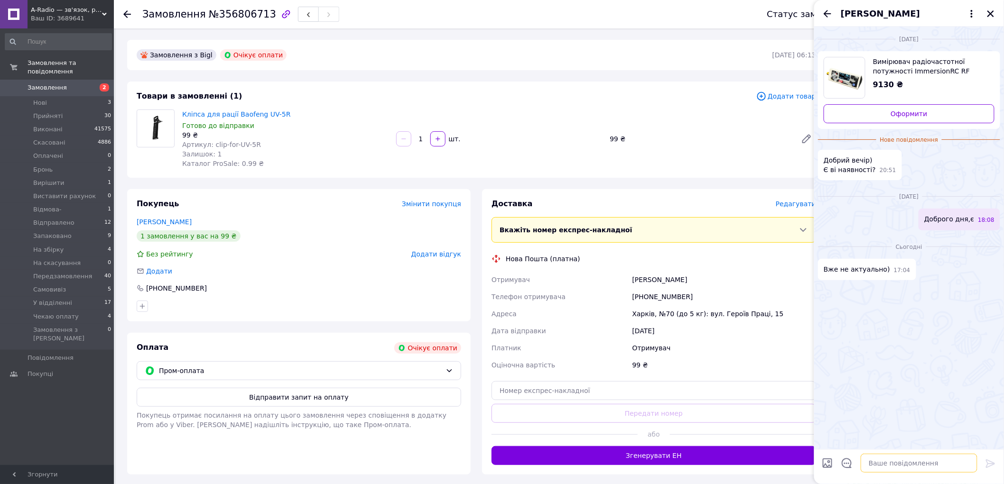
click at [913, 461] on textarea at bounding box center [919, 463] width 117 height 19
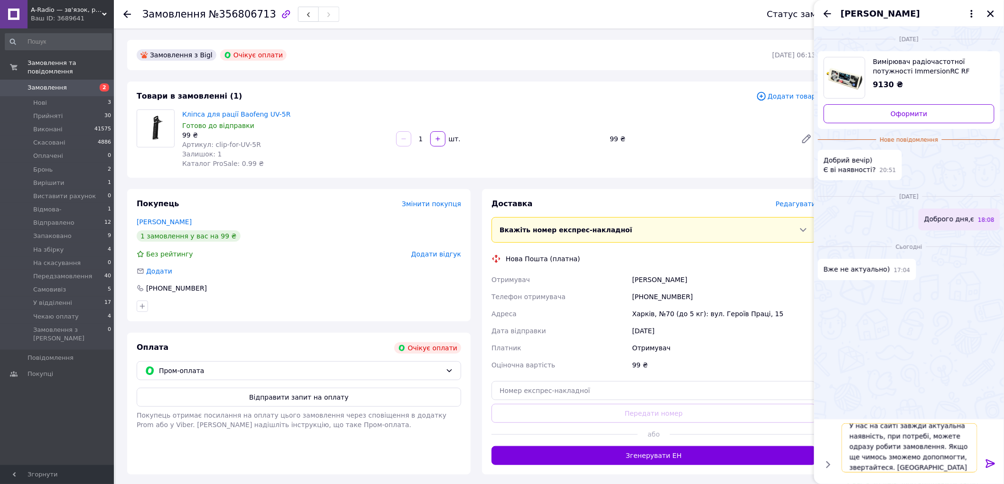
scroll to position [1, 0]
type textarea "У нас на сайті завжди актуальна наявність, при потребі, можете одразу робити за…"
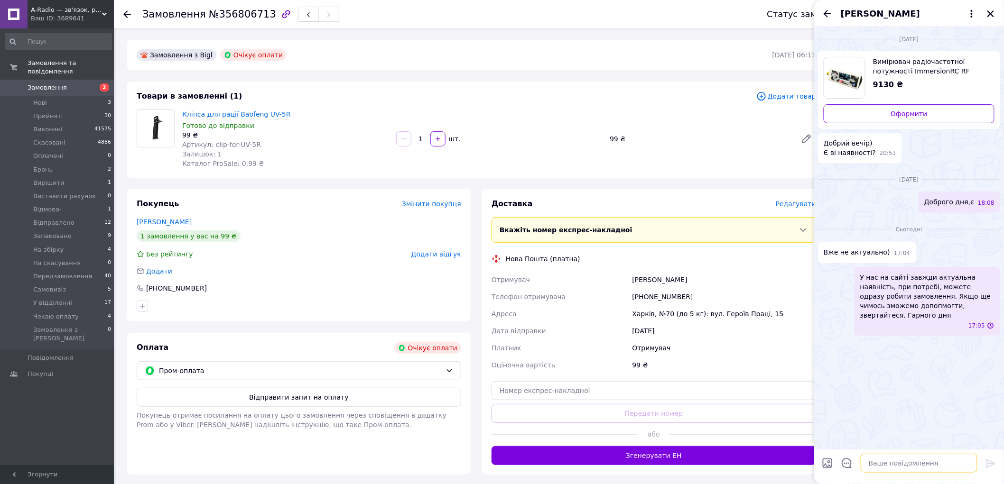
scroll to position [0, 0]
click at [990, 12] on icon "Закрити" at bounding box center [990, 13] width 7 height 7
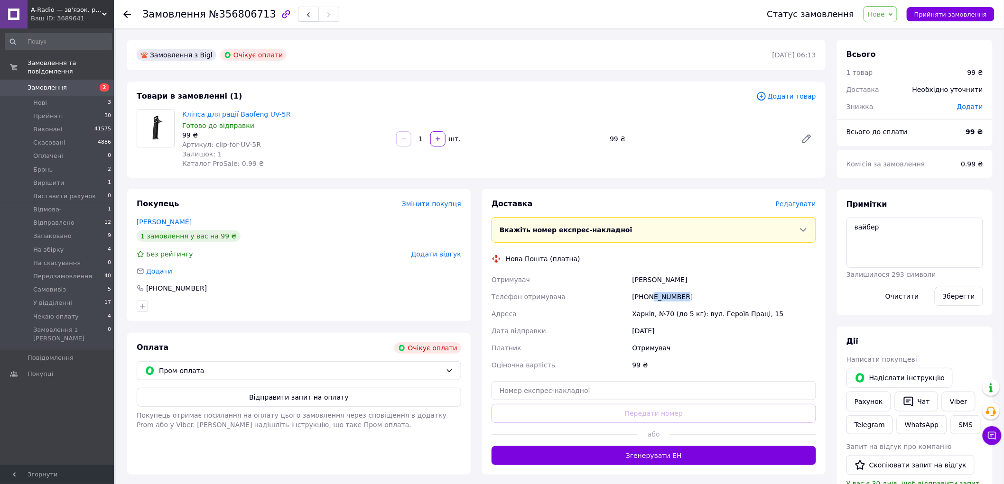
drag, startPoint x: 689, startPoint y: 296, endPoint x: 650, endPoint y: 298, distance: 39.0
click at [650, 298] on div "+380984231189" at bounding box center [724, 296] width 187 height 17
click at [895, 221] on textarea "вайбер" at bounding box center [914, 243] width 137 height 50
type textarea "вайбер, тг"
click at [962, 296] on button "Зберегти" at bounding box center [959, 296] width 48 height 19
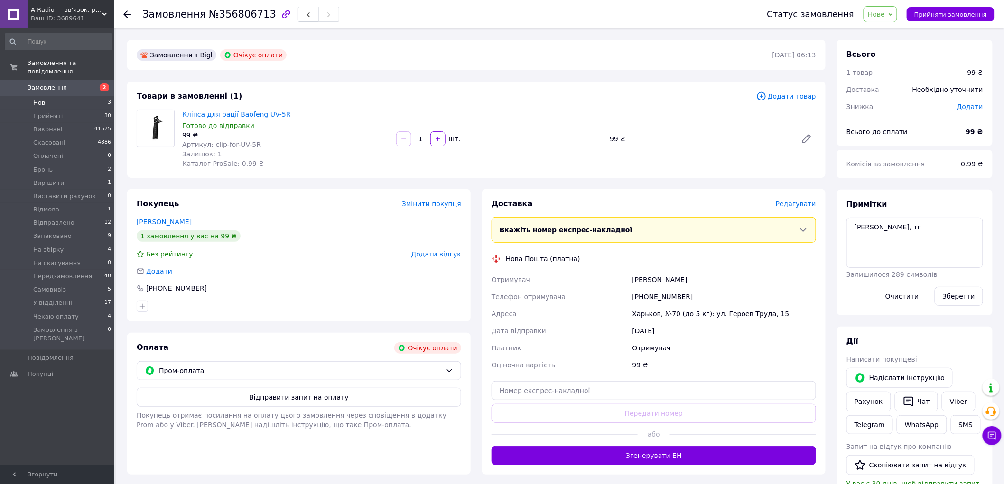
click at [67, 96] on li "Нові 3" at bounding box center [58, 102] width 117 height 13
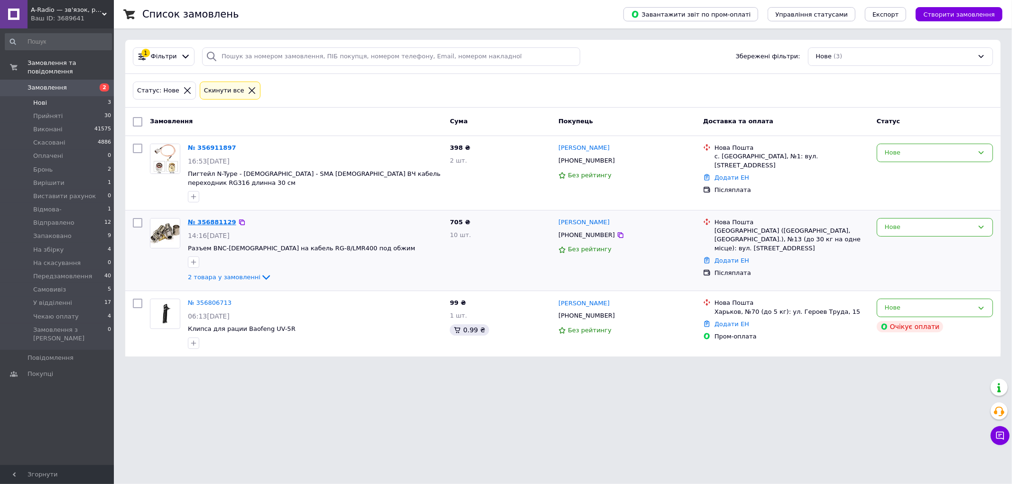
click at [207, 219] on link "№ 356881129" at bounding box center [212, 222] width 48 height 7
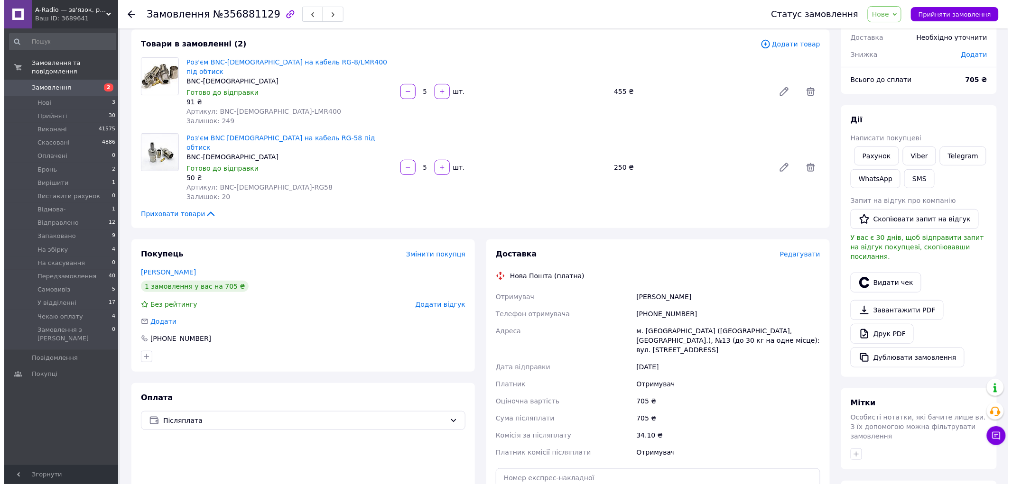
scroll to position [53, 0]
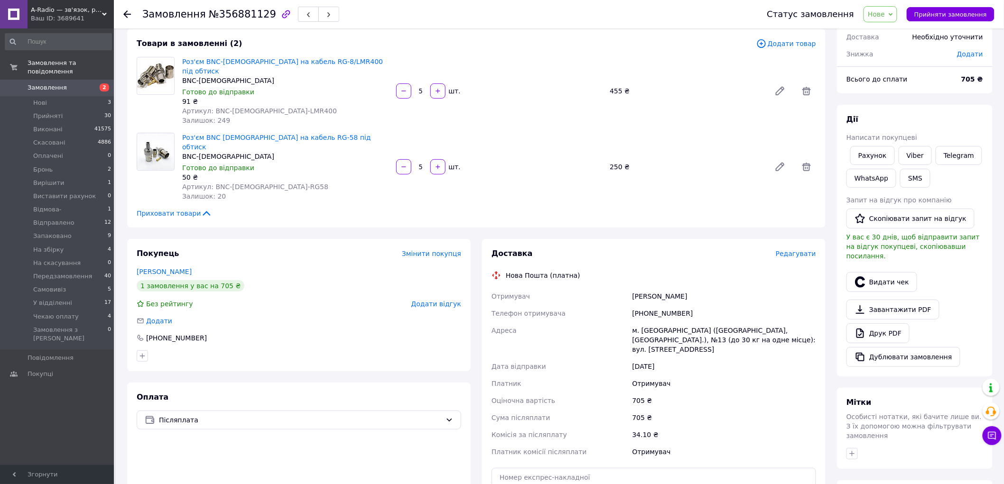
click at [799, 250] on span "Редагувати" at bounding box center [796, 254] width 40 height 8
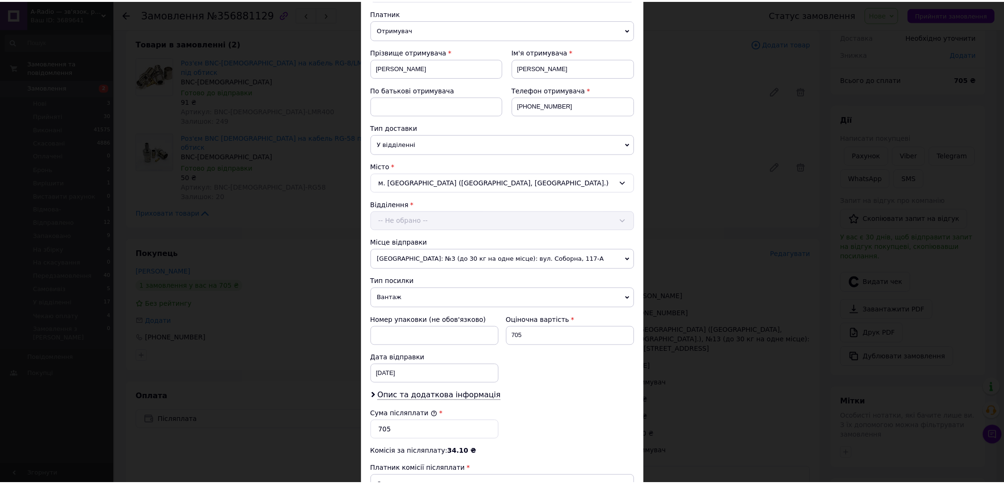
scroll to position [241, 0]
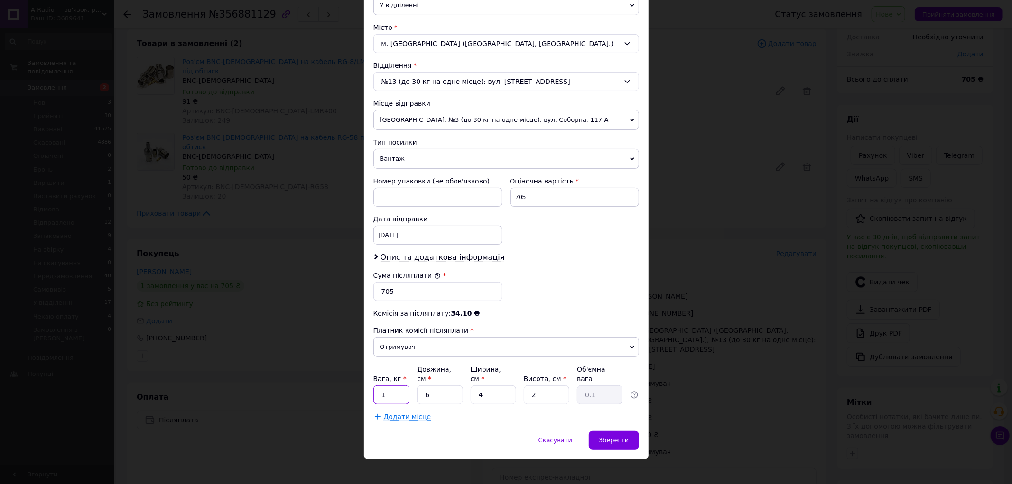
click at [390, 386] on input "1" at bounding box center [391, 395] width 37 height 19
click at [565, 442] on div "Скасувати   Зберегти" at bounding box center [506, 445] width 285 height 28
click at [565, 437] on span "Скасувати" at bounding box center [556, 440] width 34 height 7
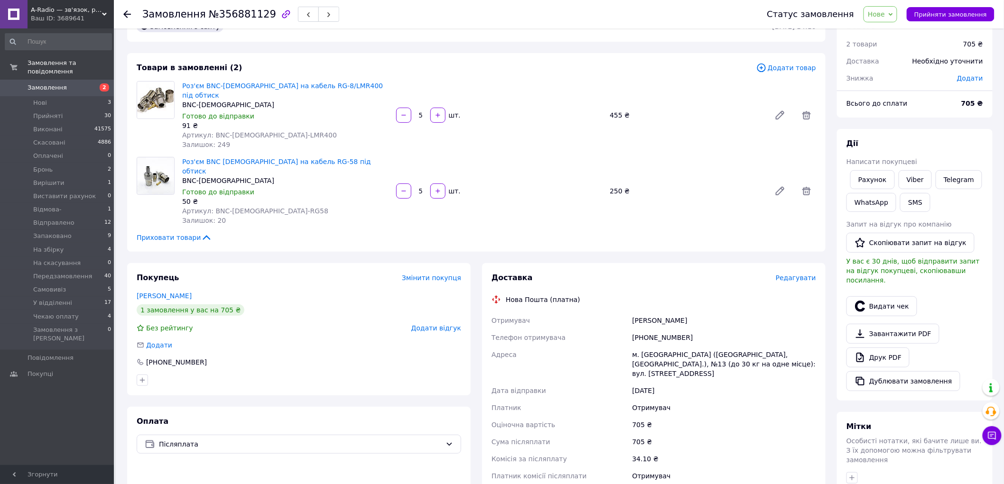
scroll to position [53, 0]
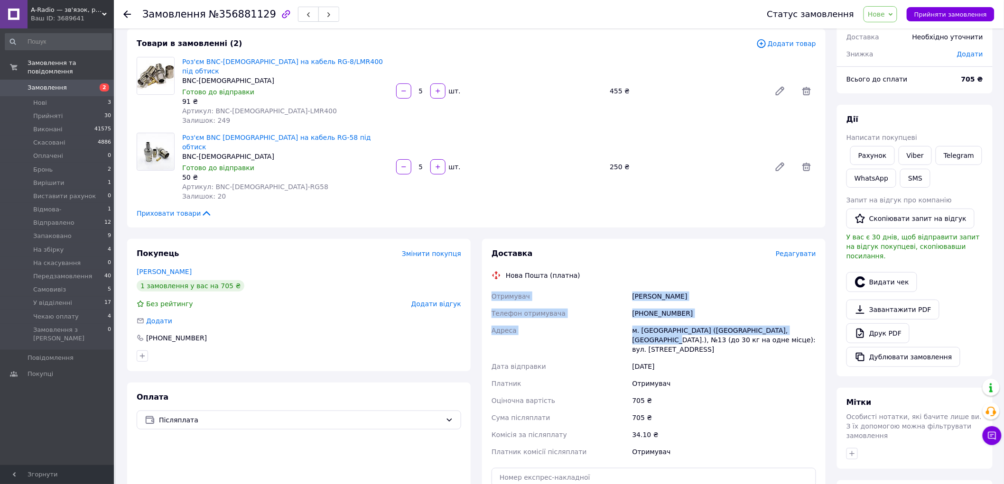
drag, startPoint x: 799, startPoint y: 312, endPoint x: 493, endPoint y: 279, distance: 307.4
click at [493, 288] on div "Отримувач Особливець Андрій Телефон отримувача +380637047427 Адреса м. Запоріжж…" at bounding box center [654, 374] width 328 height 173
copy div "Отримувач Особливець Андрій Телефон отримувача +380637047427 Адреса м. Запоріжж…"
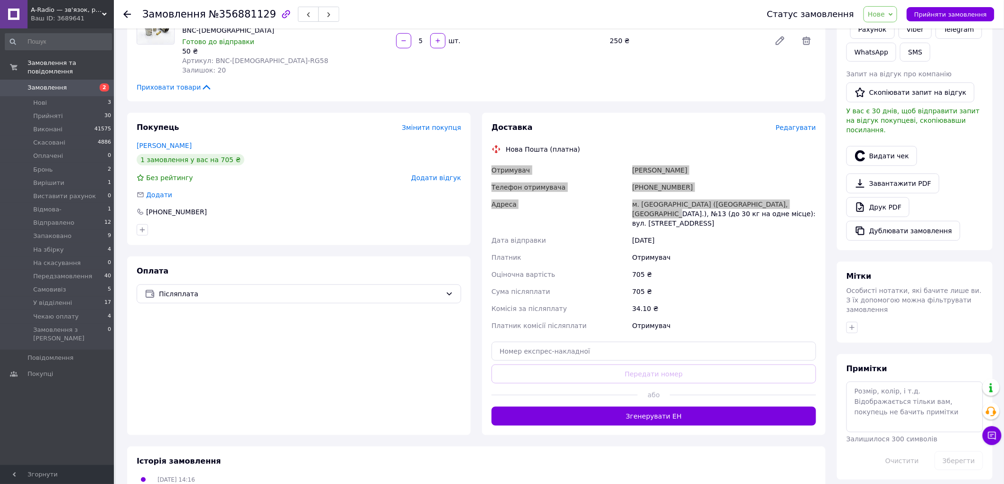
scroll to position [181, 0]
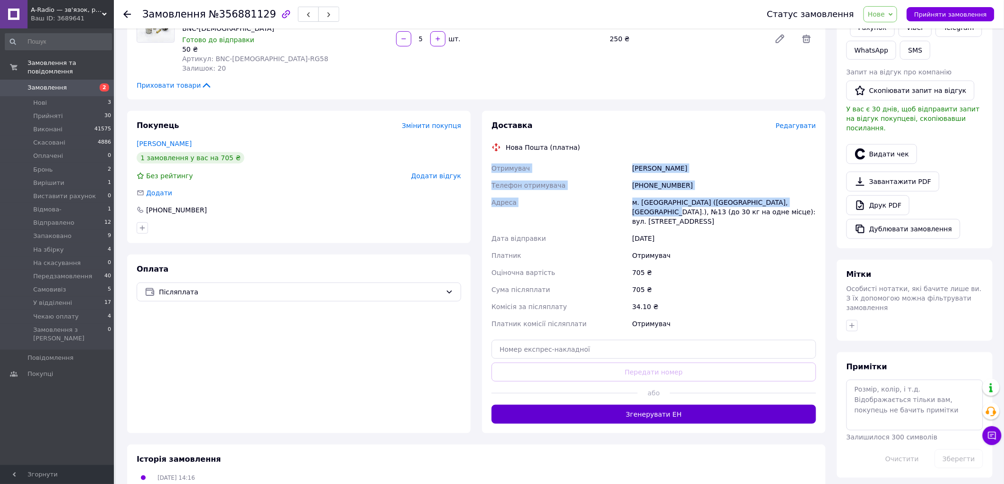
click at [684, 405] on button "Згенерувати ЕН" at bounding box center [654, 414] width 325 height 19
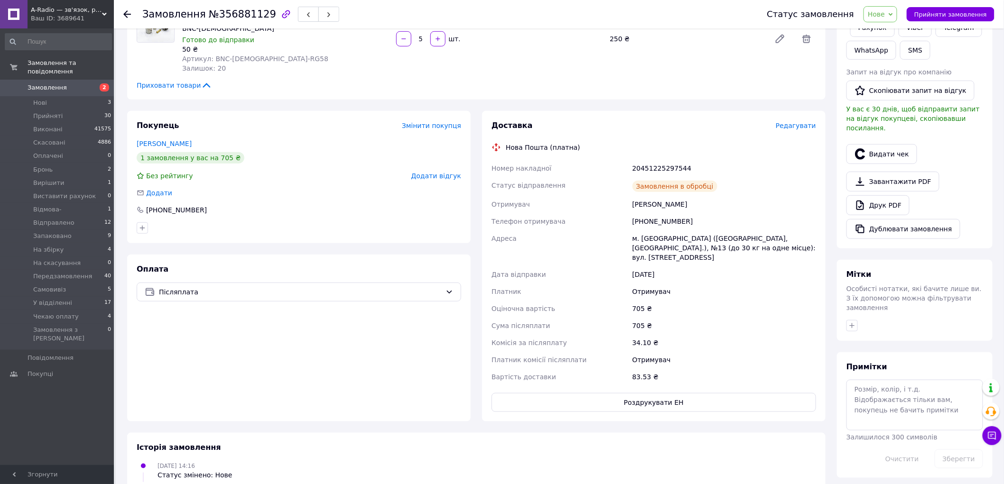
click at [803, 122] on span "Редагувати" at bounding box center [796, 126] width 40 height 8
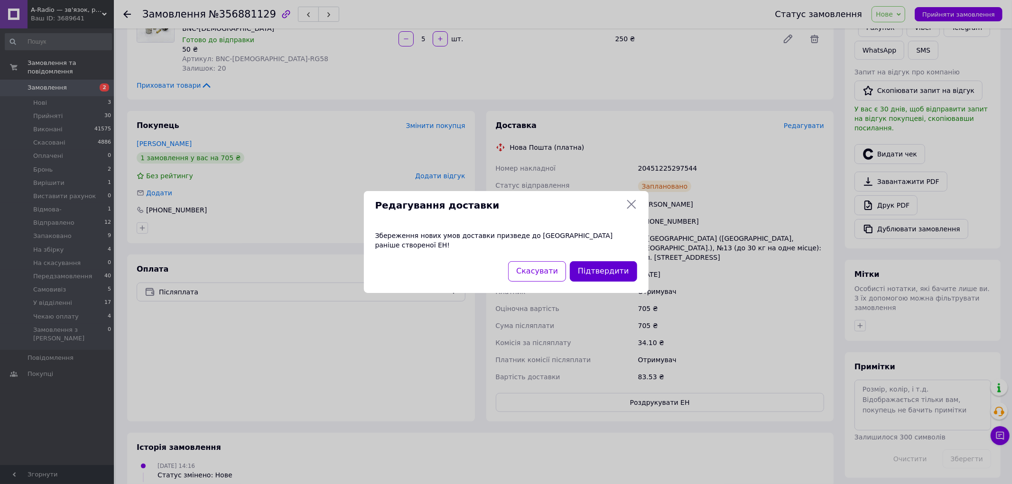
click at [594, 267] on button "Підтвердити" at bounding box center [603, 271] width 67 height 20
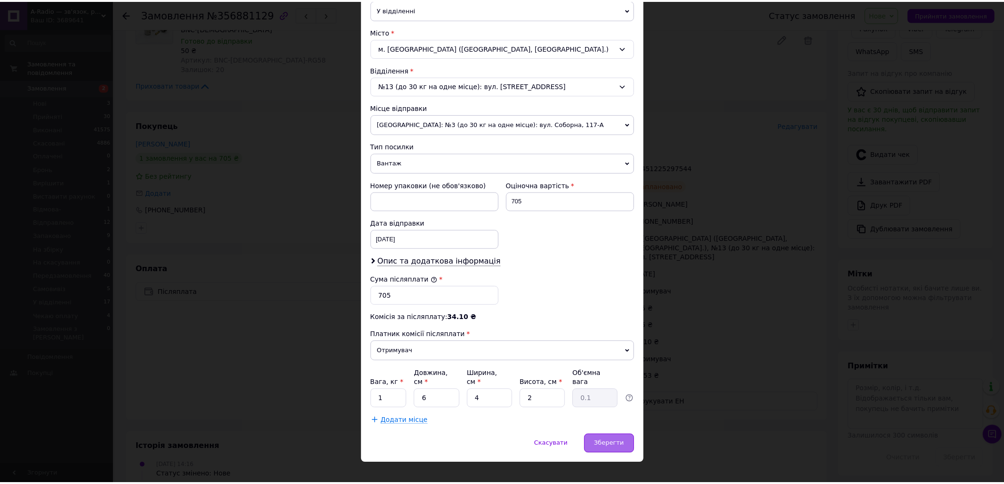
scroll to position [241, 0]
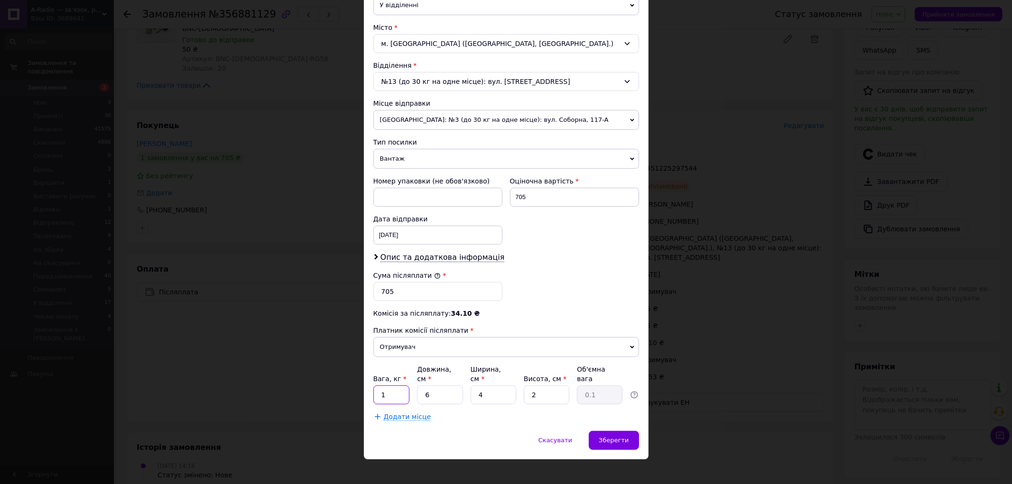
click at [407, 386] on input "1" at bounding box center [391, 395] width 37 height 19
type input "15"
type input "10"
type input "0.38"
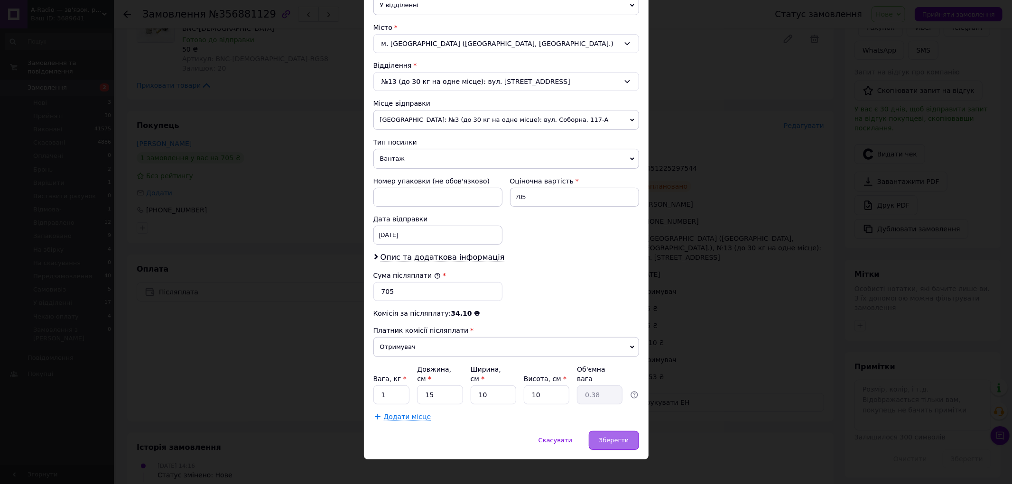
click at [620, 437] on span "Зберегти" at bounding box center [614, 440] width 30 height 7
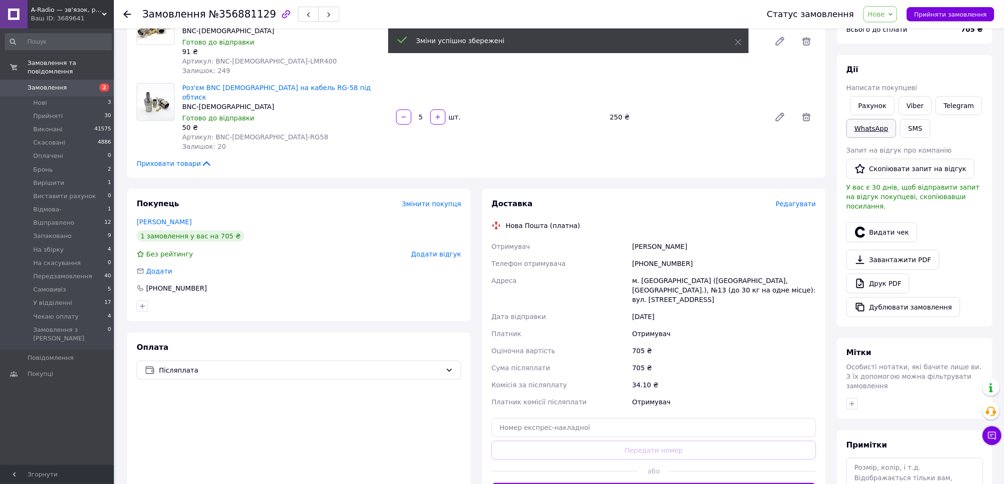
scroll to position [0, 0]
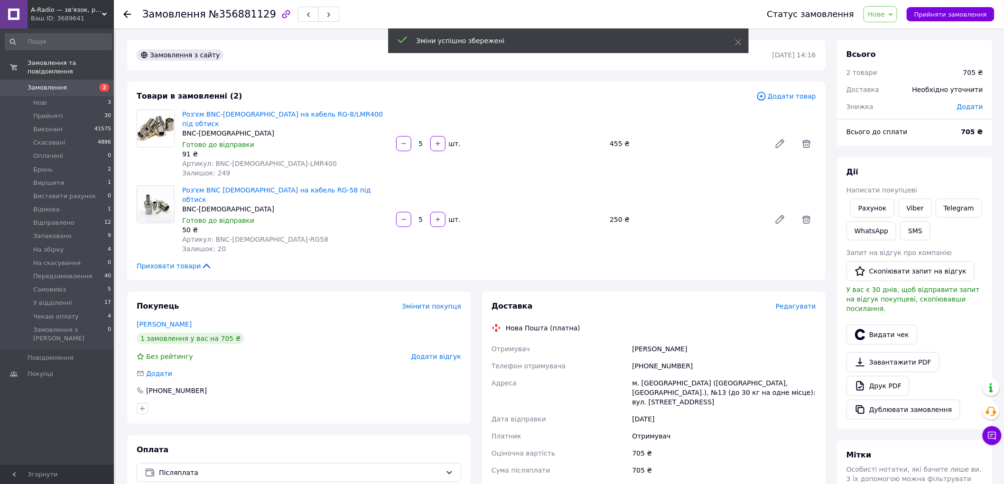
click at [975, 106] on span "Додати" at bounding box center [970, 107] width 26 height 8
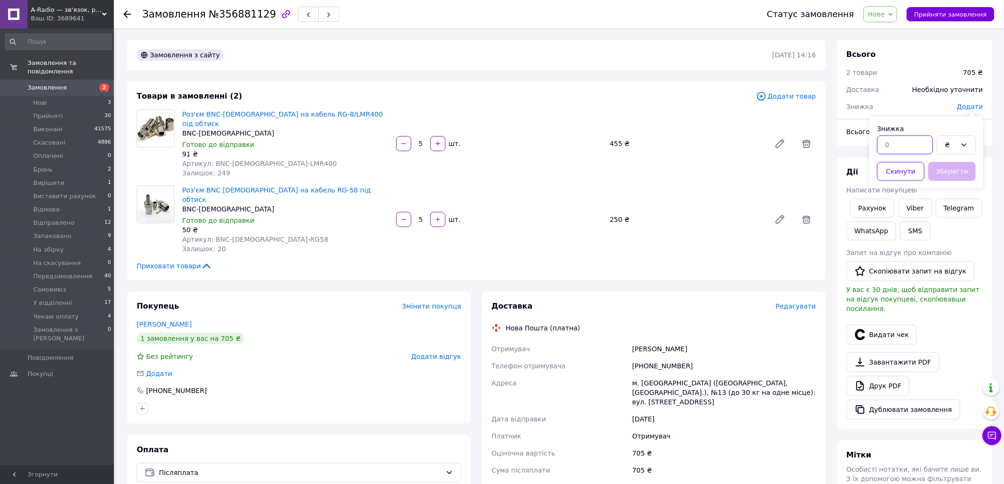
click at [905, 141] on input "text" at bounding box center [905, 145] width 56 height 19
type input "75"
click at [962, 173] on button "Зберегти" at bounding box center [952, 171] width 47 height 19
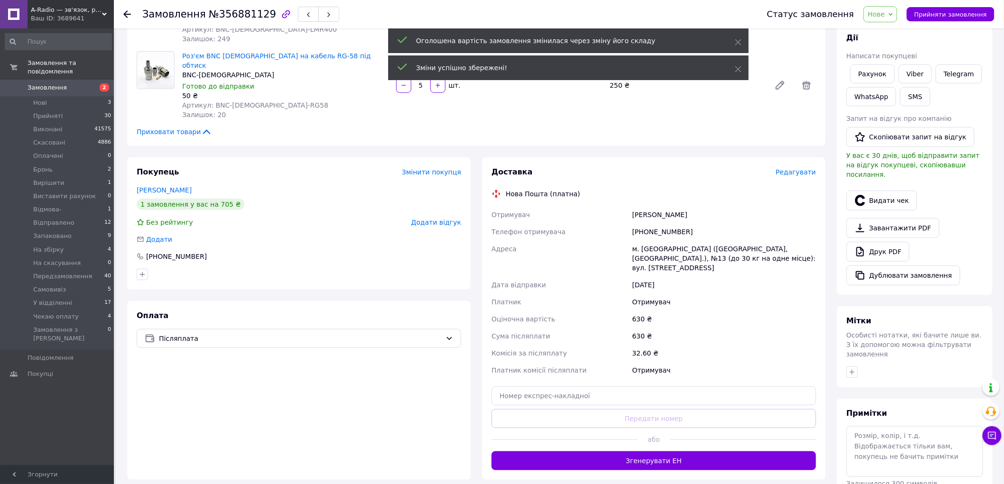
scroll to position [158, 0]
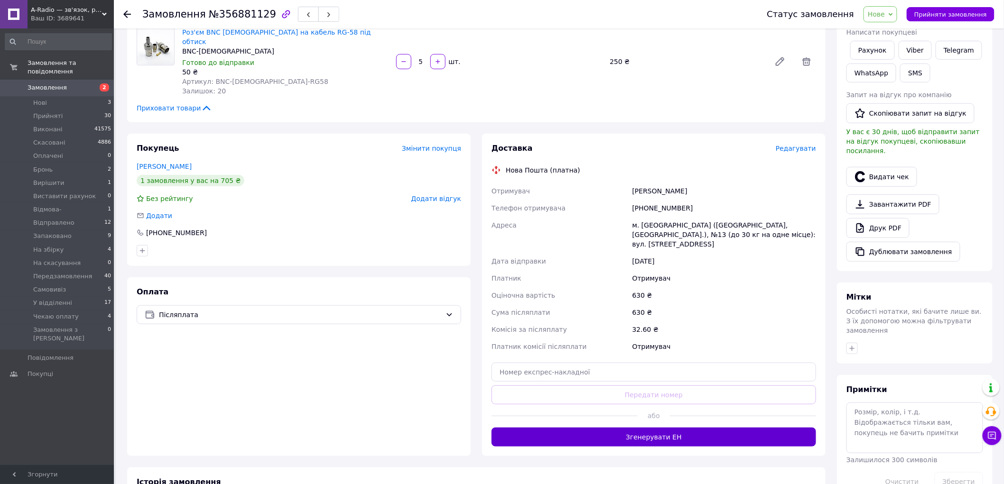
click at [704, 428] on button "Згенерувати ЕН" at bounding box center [654, 437] width 325 height 19
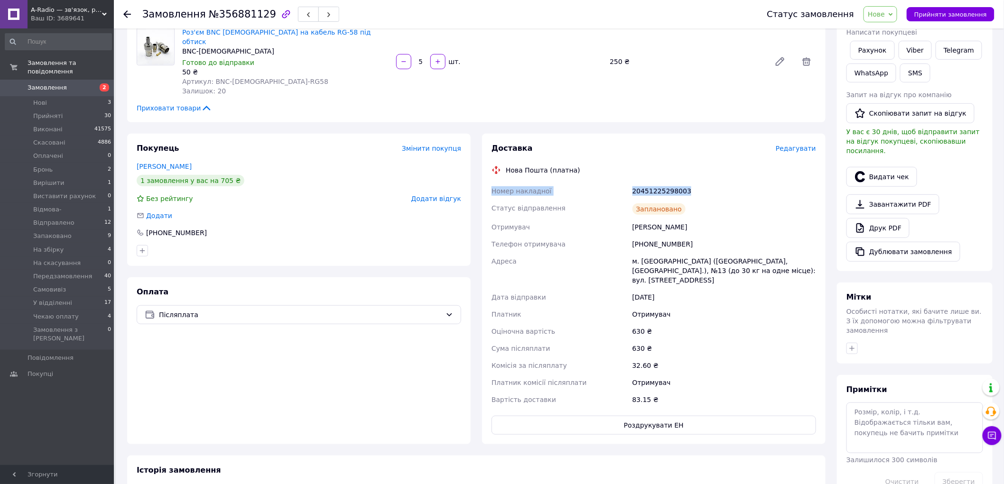
drag, startPoint x: 698, startPoint y: 174, endPoint x: 492, endPoint y: 173, distance: 205.4
click at [492, 183] on div "Номер накладної 20451225298003 Статус відправлення Заплановано Отримувач Особли…" at bounding box center [654, 296] width 328 height 226
copy div "Номер накладної 20451225298003"
click at [895, 167] on button "Видати чек" at bounding box center [881, 177] width 71 height 20
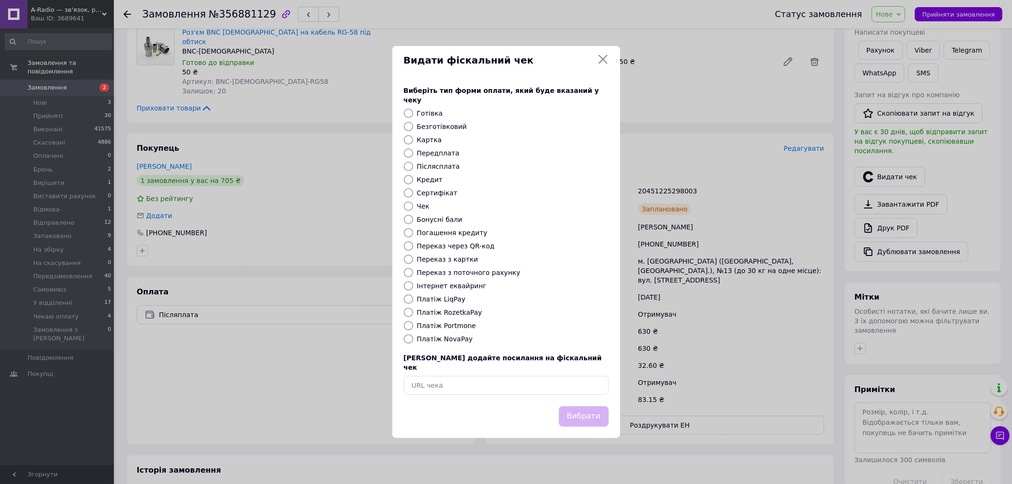
click at [442, 341] on label "Платіж NovaPay" at bounding box center [445, 339] width 56 height 8
click at [413, 341] on input "Платіж NovaPay" at bounding box center [408, 338] width 9 height 9
radio input "true"
click at [565, 407] on button "Вибрати" at bounding box center [584, 417] width 50 height 20
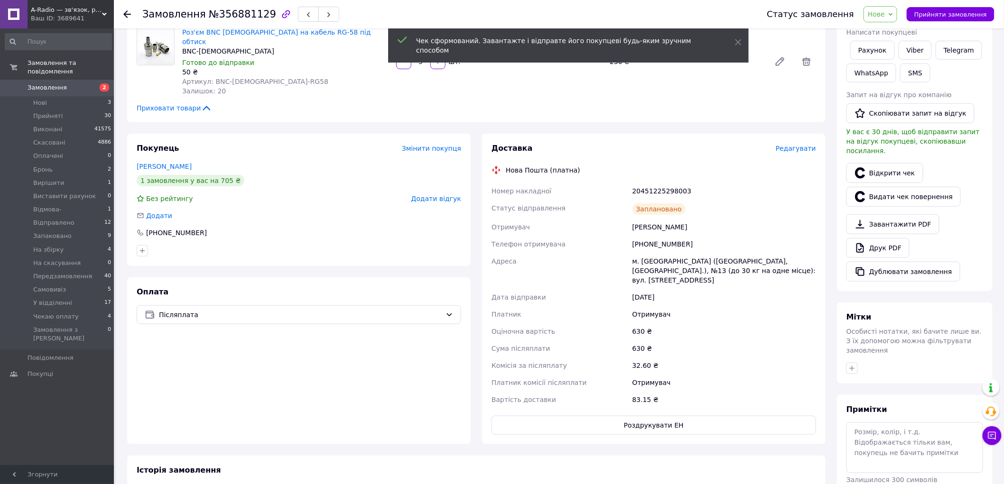
click at [885, 17] on span "Нове" at bounding box center [876, 14] width 17 height 8
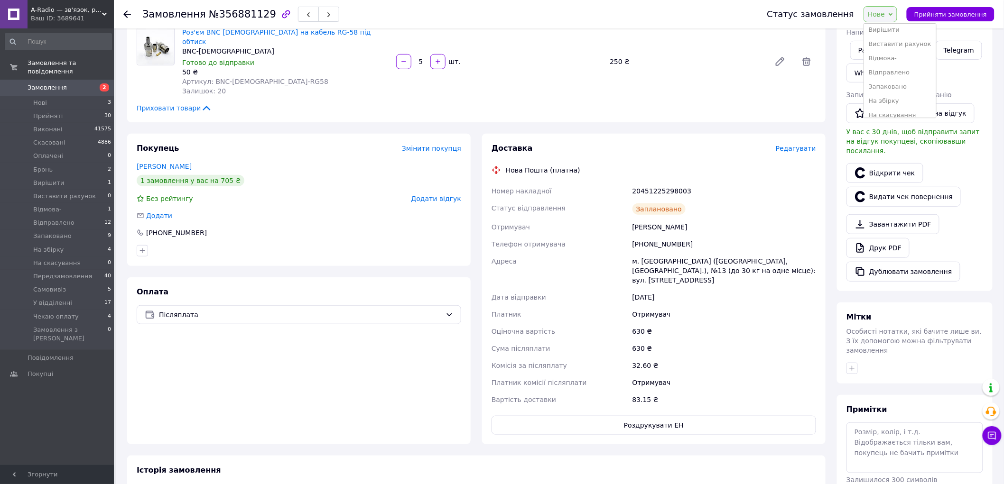
scroll to position [105, 0]
click at [909, 67] on li "На збірку" at bounding box center [900, 70] width 72 height 14
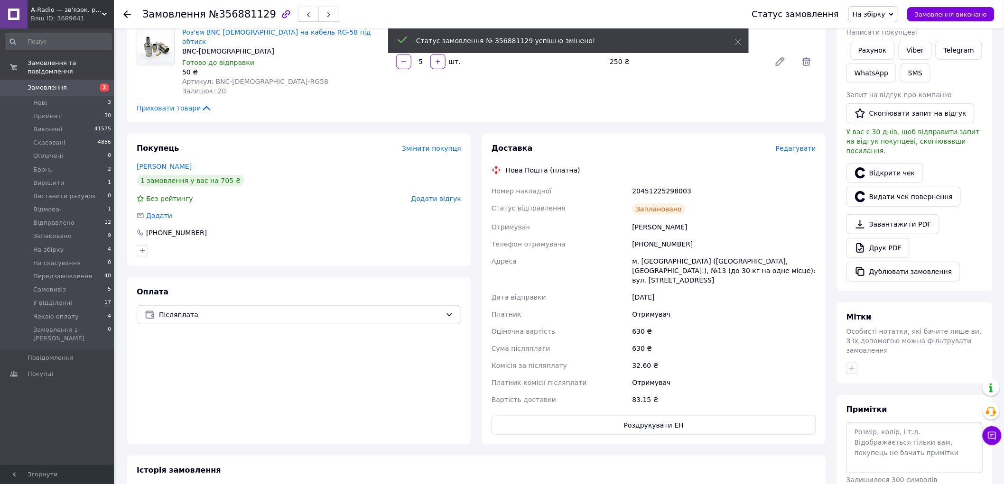
click at [127, 12] on icon at bounding box center [127, 14] width 8 height 8
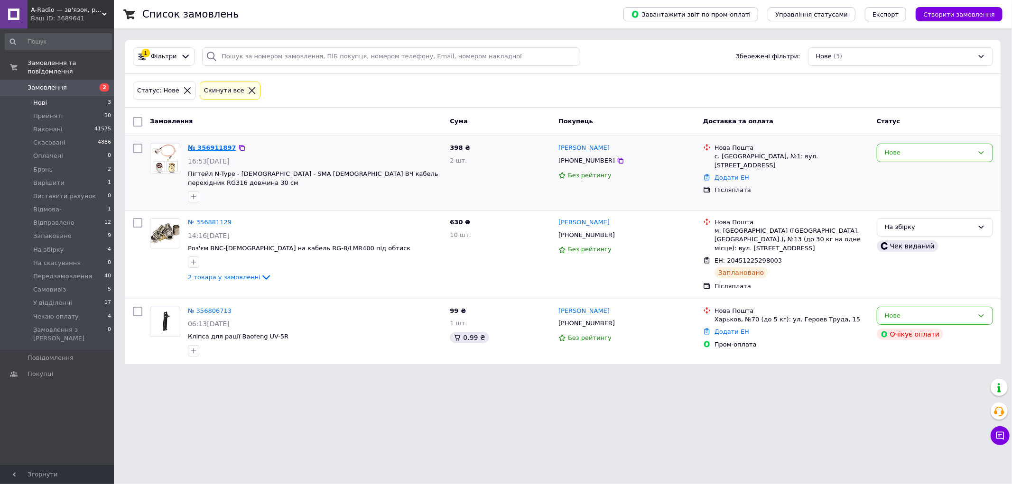
click at [207, 144] on link "№ 356911897" at bounding box center [212, 147] width 48 height 7
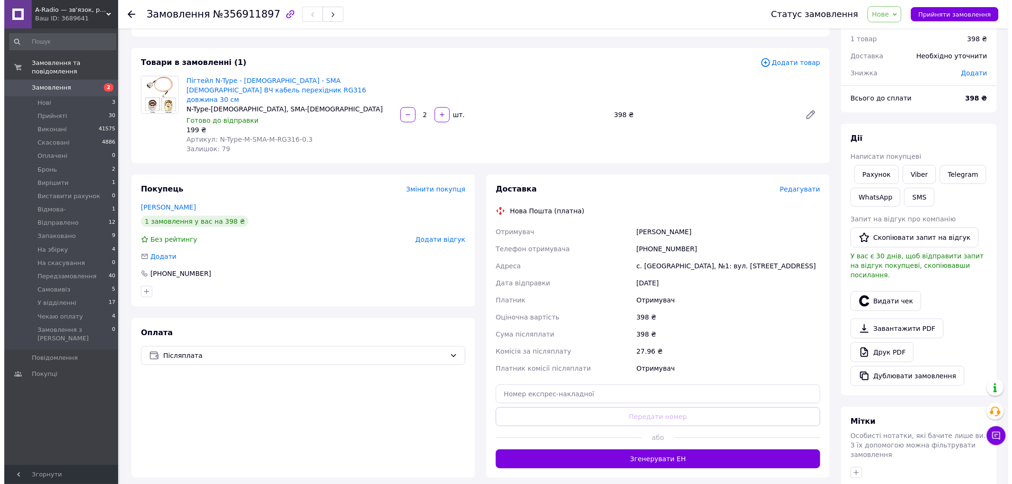
scroll to position [53, 0]
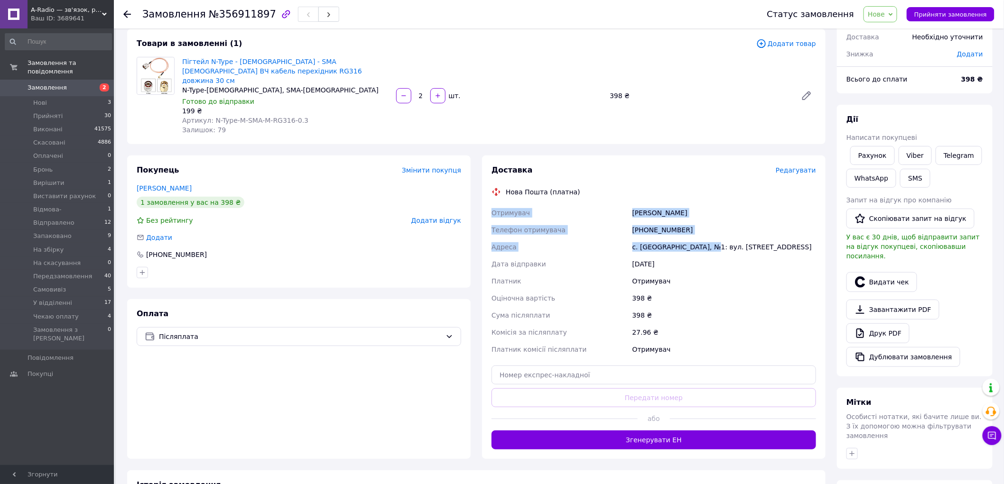
drag, startPoint x: 706, startPoint y: 238, endPoint x: 491, endPoint y: 205, distance: 217.0
click at [491, 205] on div "Отримувач Гриб Дарина Телефон отримувача +380669197873 Адреса с. Великі Сорочин…" at bounding box center [654, 281] width 328 height 154
copy div "Отримувач Гриб Дарина Телефон отримувача +380669197873 Адреса с. Великі Сорочин…"
click at [799, 167] on span "Редагувати" at bounding box center [796, 171] width 40 height 8
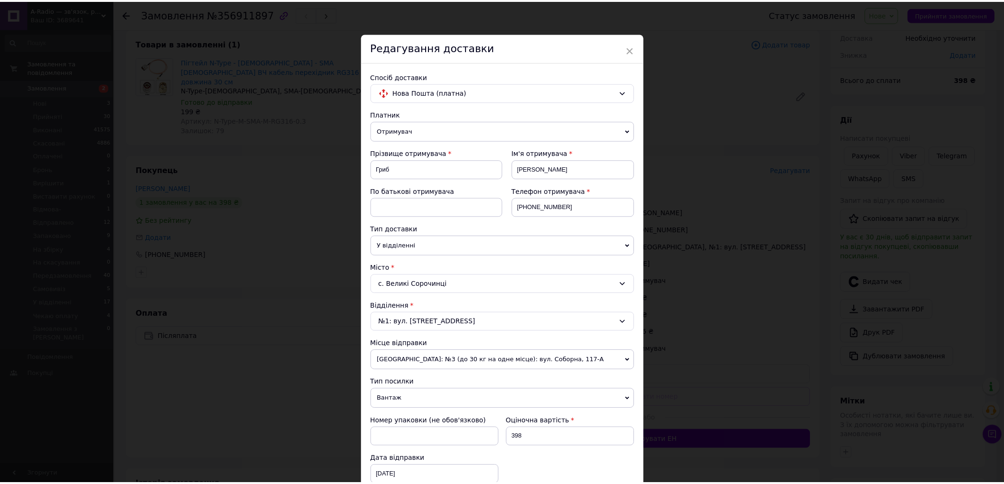
scroll to position [241, 0]
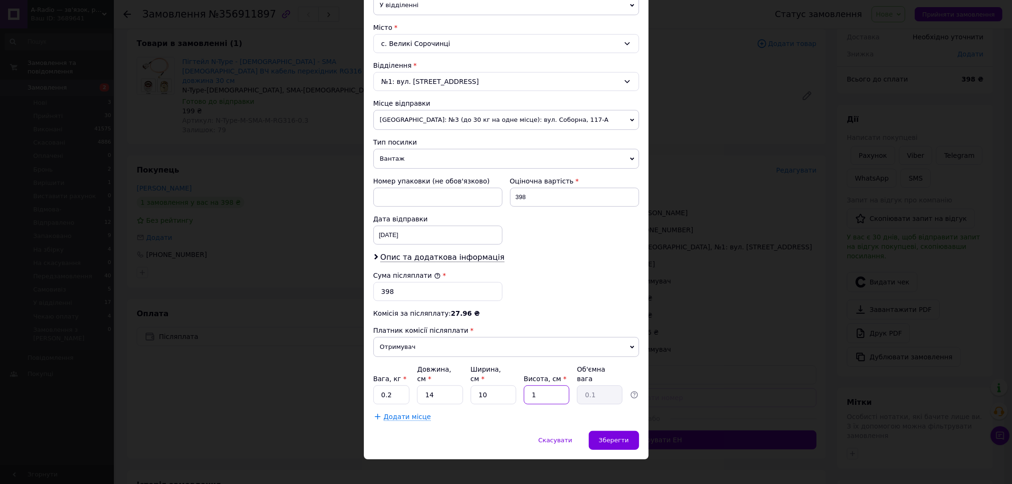
click at [542, 389] on input "1" at bounding box center [547, 395] width 46 height 19
type input "10"
type input "0.35"
type input "10"
click at [495, 412] on div "Додати місце" at bounding box center [506, 416] width 266 height 9
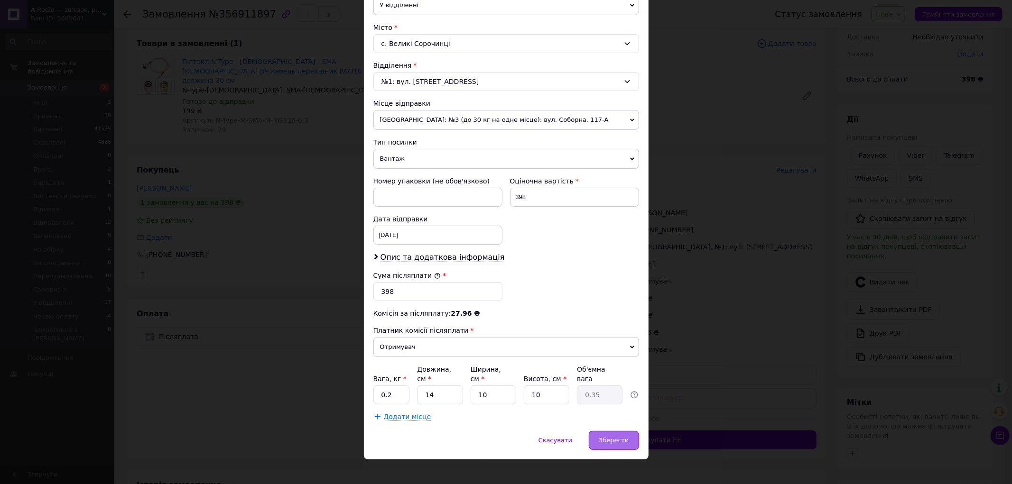
click at [629, 434] on div "Зберегти" at bounding box center [614, 440] width 50 height 19
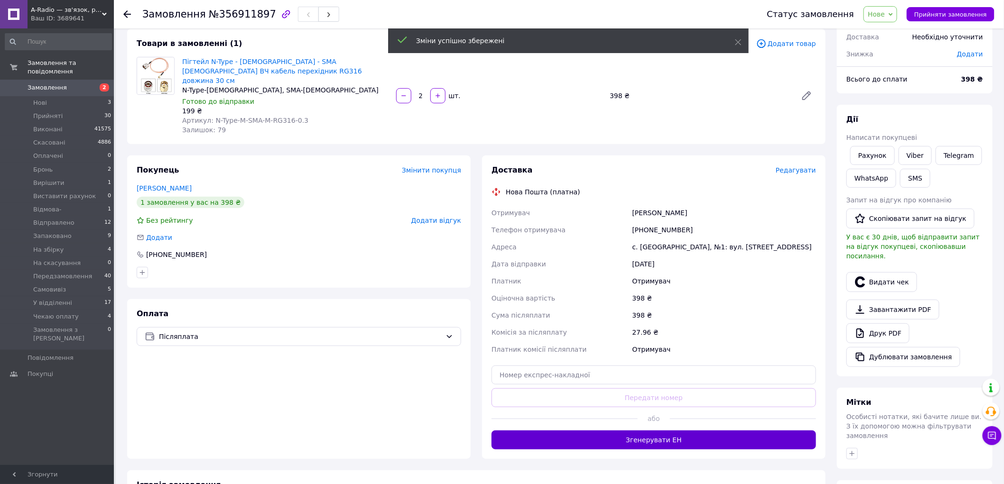
click at [704, 433] on button "Згенерувати ЕН" at bounding box center [654, 440] width 325 height 19
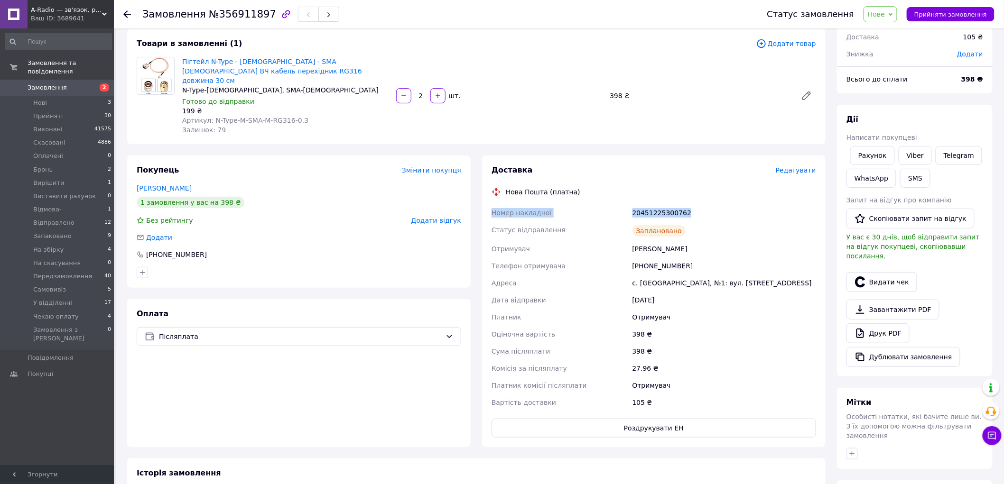
drag, startPoint x: 690, startPoint y: 200, endPoint x: 487, endPoint y: 202, distance: 202.6
click at [487, 202] on div "Доставка Редагувати Нова Пошта (платна) Номер накладної 20451225300762 Статус в…" at bounding box center [654, 302] width 344 height 292
copy div "Номер накладної 20451225300762"
click at [887, 277] on button "Видати чек" at bounding box center [881, 282] width 71 height 20
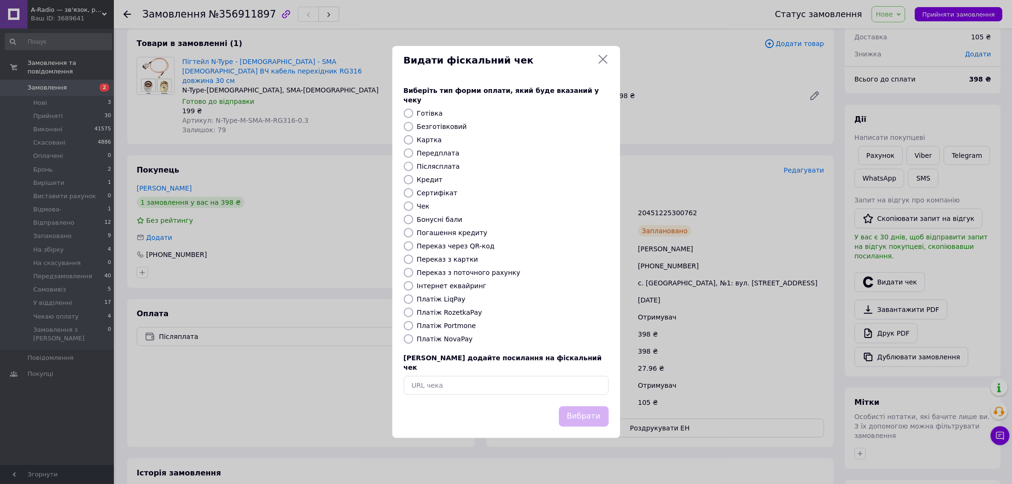
click at [449, 342] on label "Платіж NovaPay" at bounding box center [445, 339] width 56 height 8
click at [413, 342] on input "Платіж NovaPay" at bounding box center [408, 338] width 9 height 9
radio input "true"
click at [591, 407] on button "Вибрати" at bounding box center [584, 417] width 50 height 20
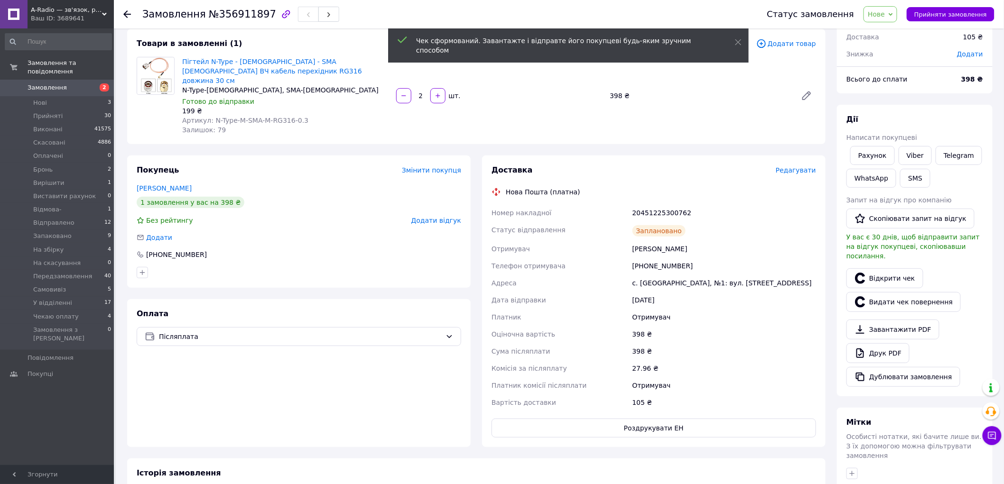
click at [885, 13] on span "Нове" at bounding box center [876, 14] width 17 height 8
click at [901, 72] on li "На збірку" at bounding box center [900, 70] width 72 height 14
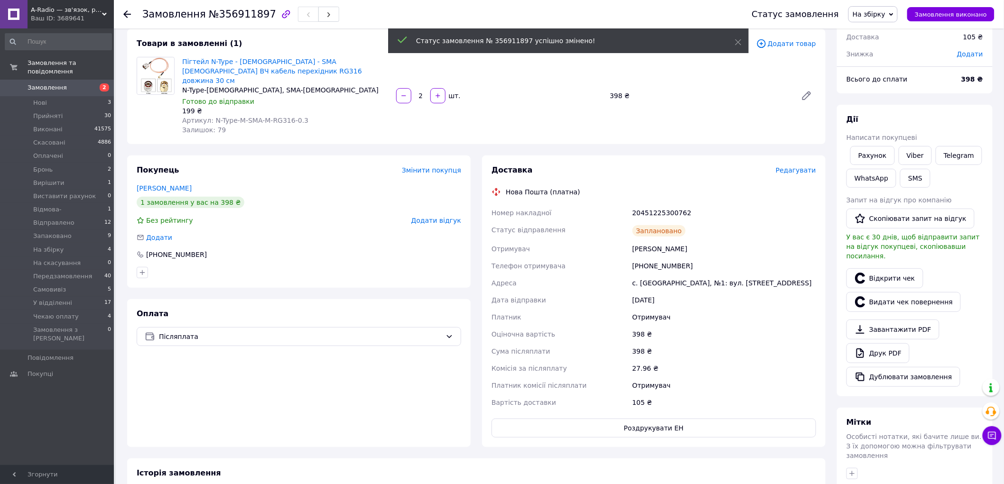
click at [125, 12] on use at bounding box center [127, 14] width 8 height 8
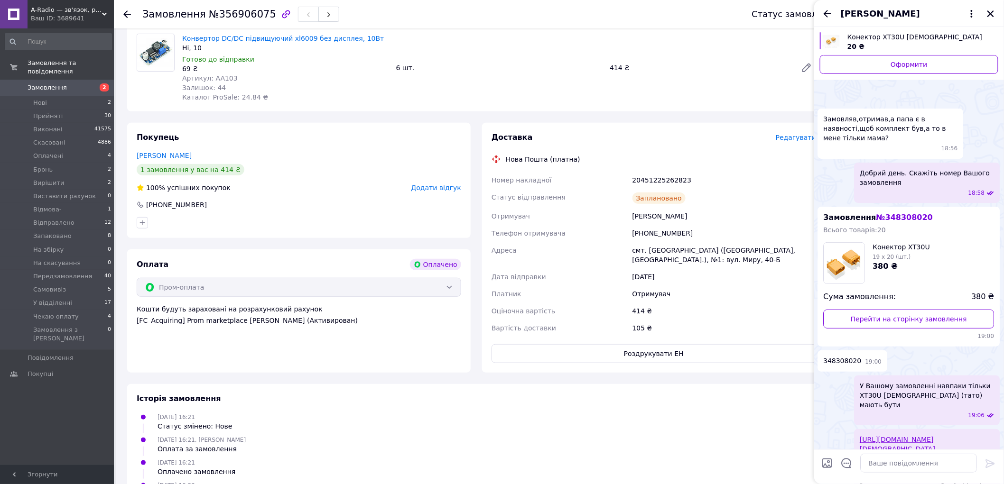
scroll to position [705, 0]
